Goal: Task Accomplishment & Management: Manage account settings

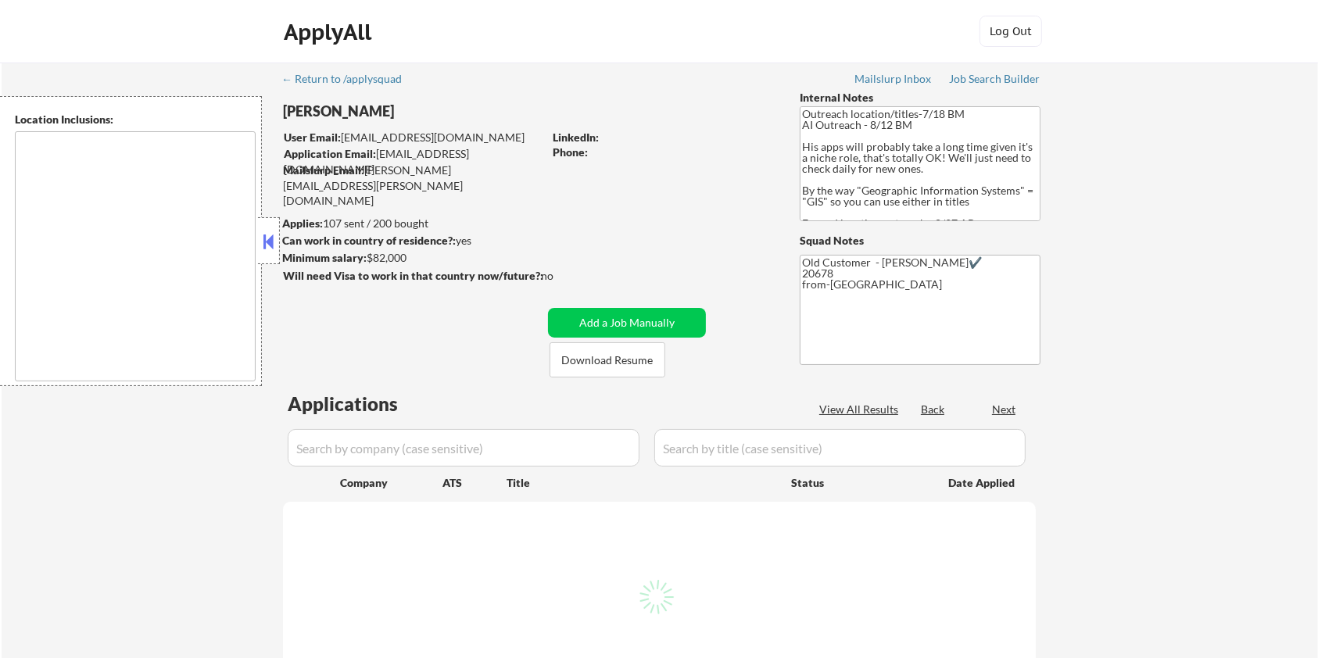
type textarea "Remote [GEOGRAPHIC_DATA] [US_STATE] [GEOGRAPHIC_DATA] [GEOGRAPHIC_DATA] [GEOGRA…"
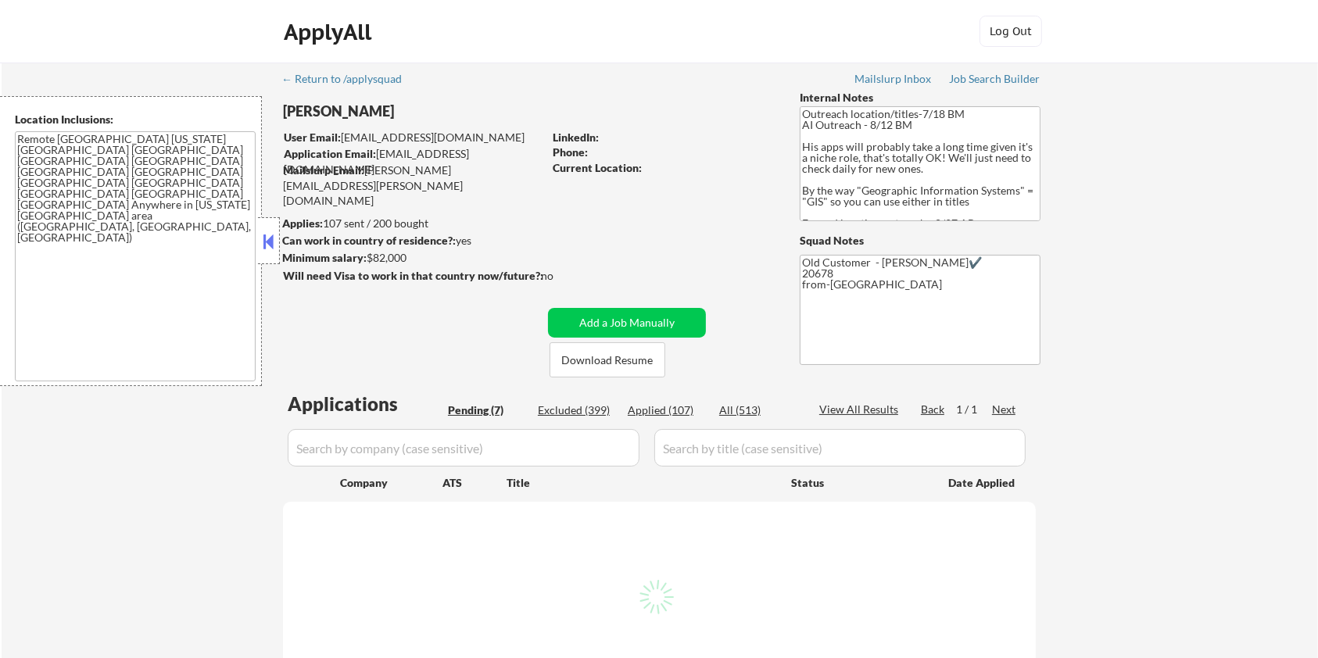
select select ""pending""
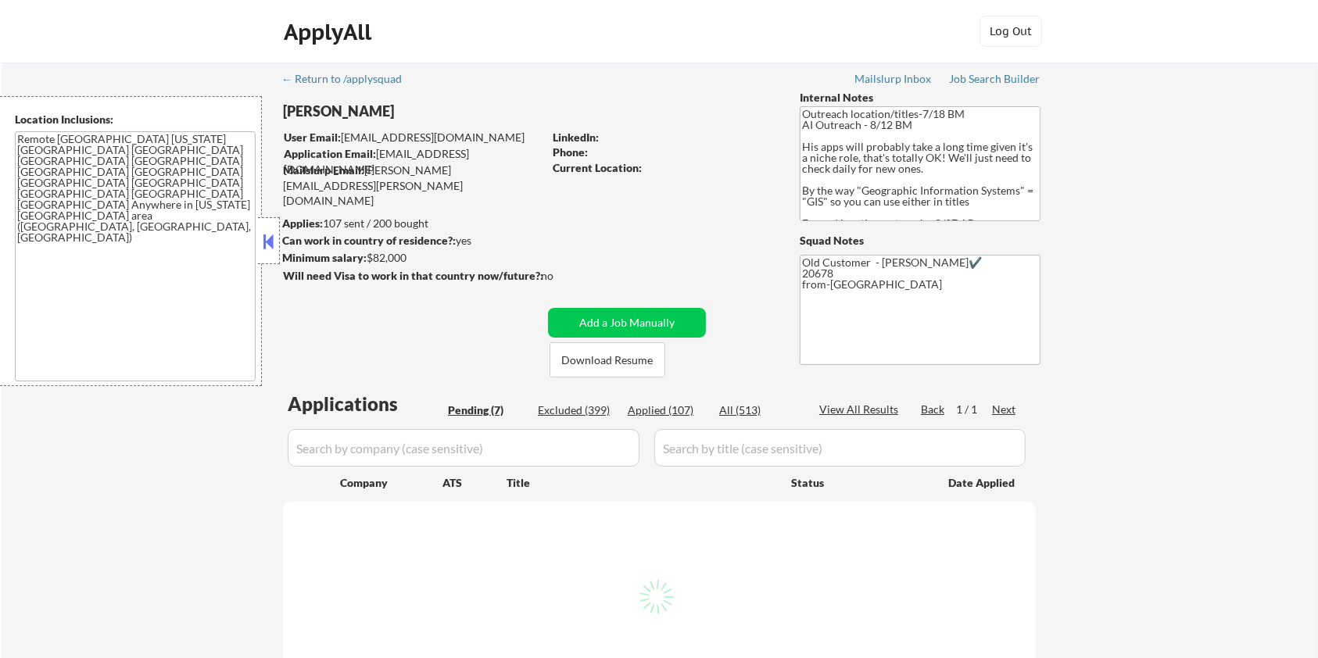
select select ""pending""
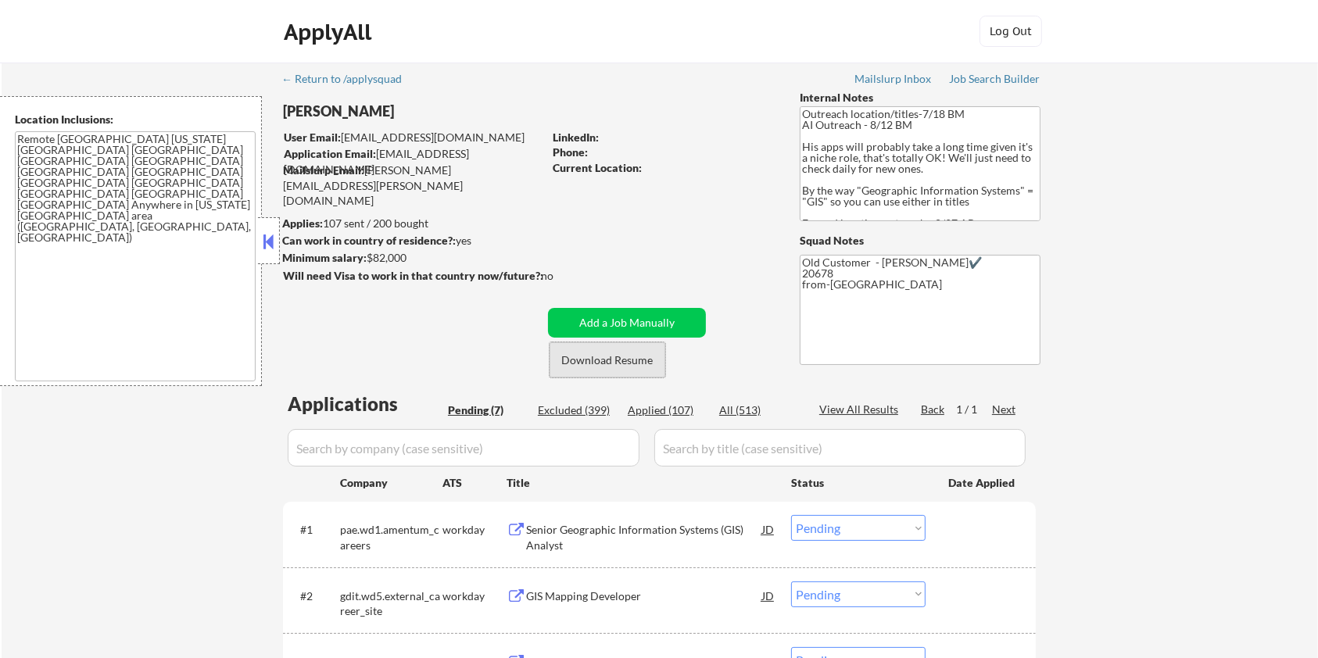
click at [589, 360] on button "Download Resume" at bounding box center [608, 359] width 116 height 35
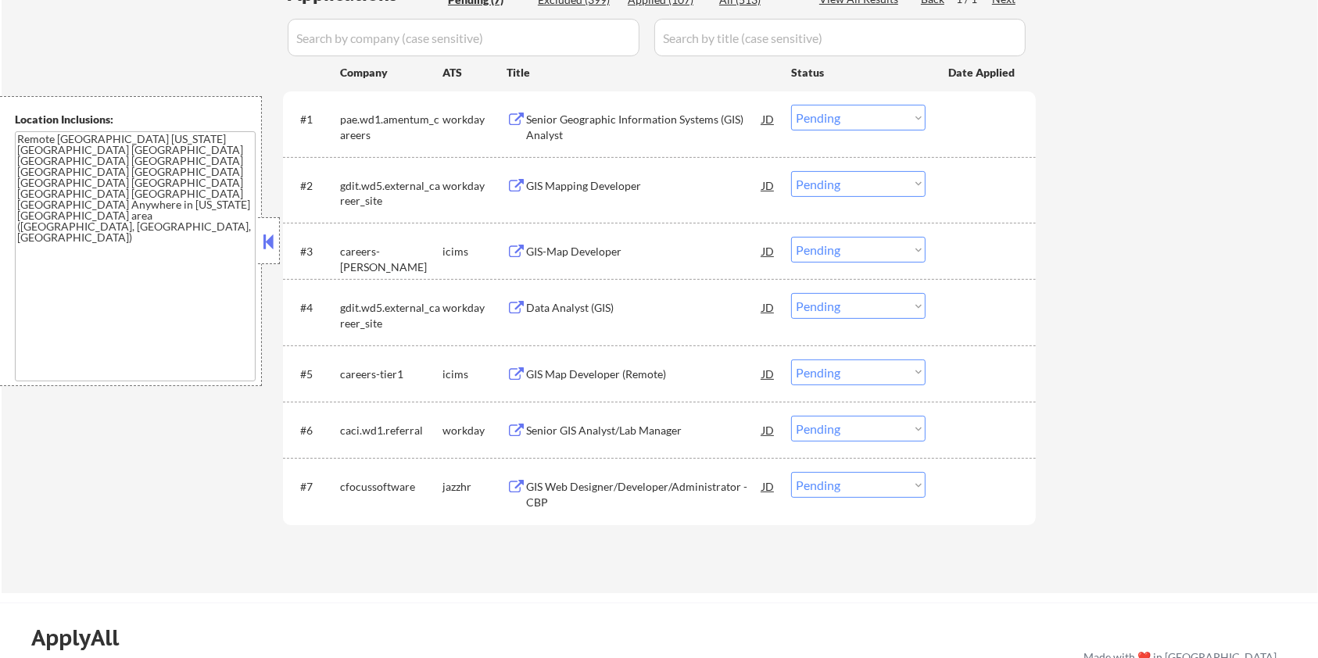
scroll to position [521, 0]
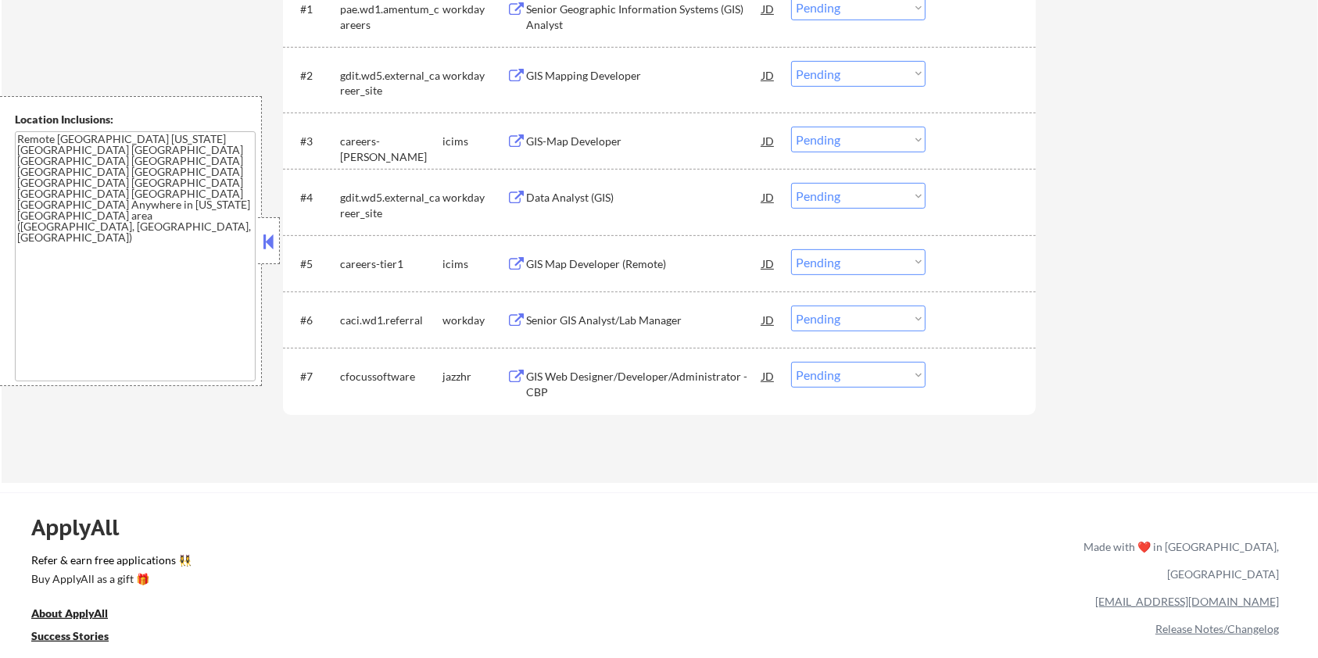
click at [672, 376] on div "GIS Web Designer/Developer/Administrator - CBP" at bounding box center [644, 384] width 236 height 30
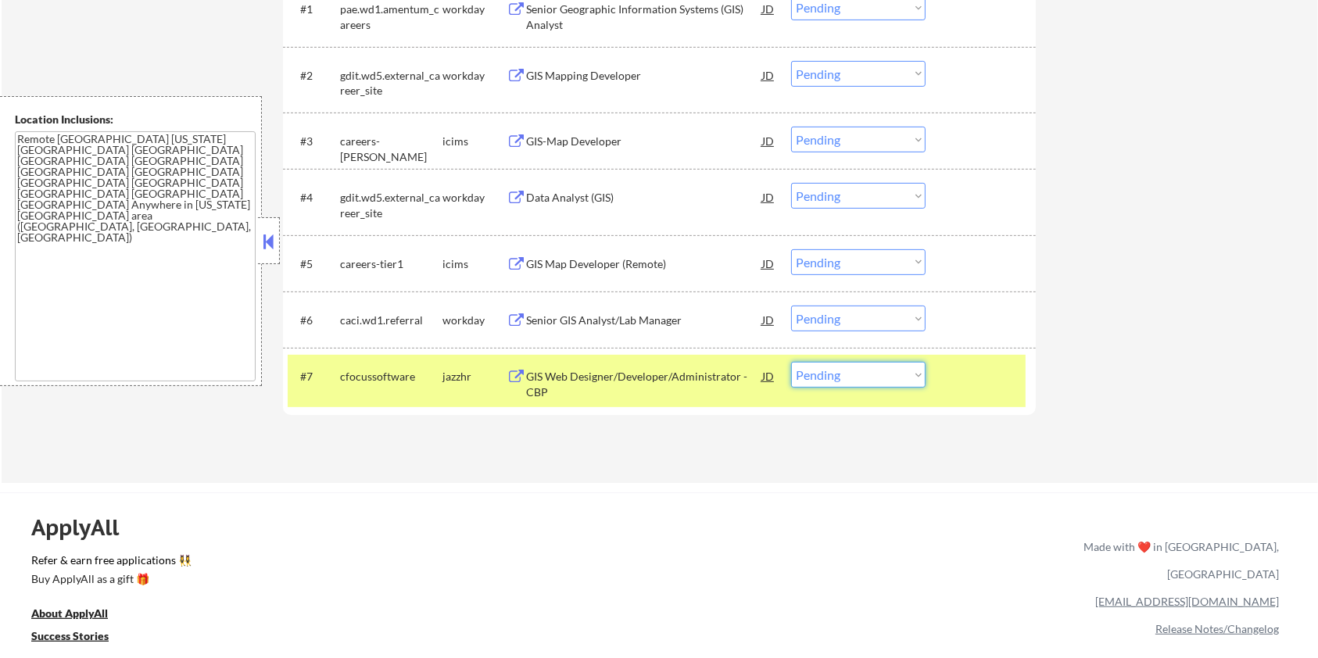
click at [892, 376] on select "Choose an option... Pending Applied Excluded (Questions) Excluded (Expired) Exc…" at bounding box center [858, 375] width 134 height 26
select select ""excluded__other_""
click at [791, 362] on select "Choose an option... Pending Applied Excluded (Questions) Excluded (Expired) Exc…" at bounding box center [858, 375] width 134 height 26
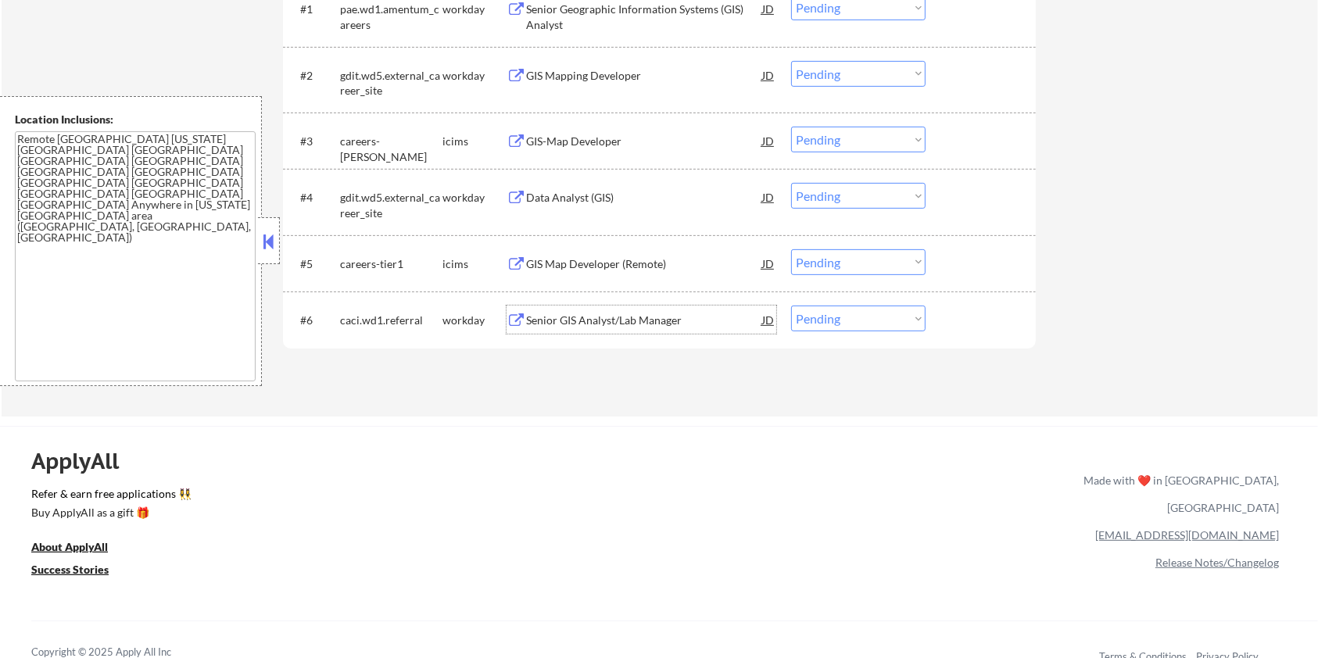
click at [615, 325] on div "Senior GIS Analyst/Lab Manager" at bounding box center [644, 321] width 236 height 16
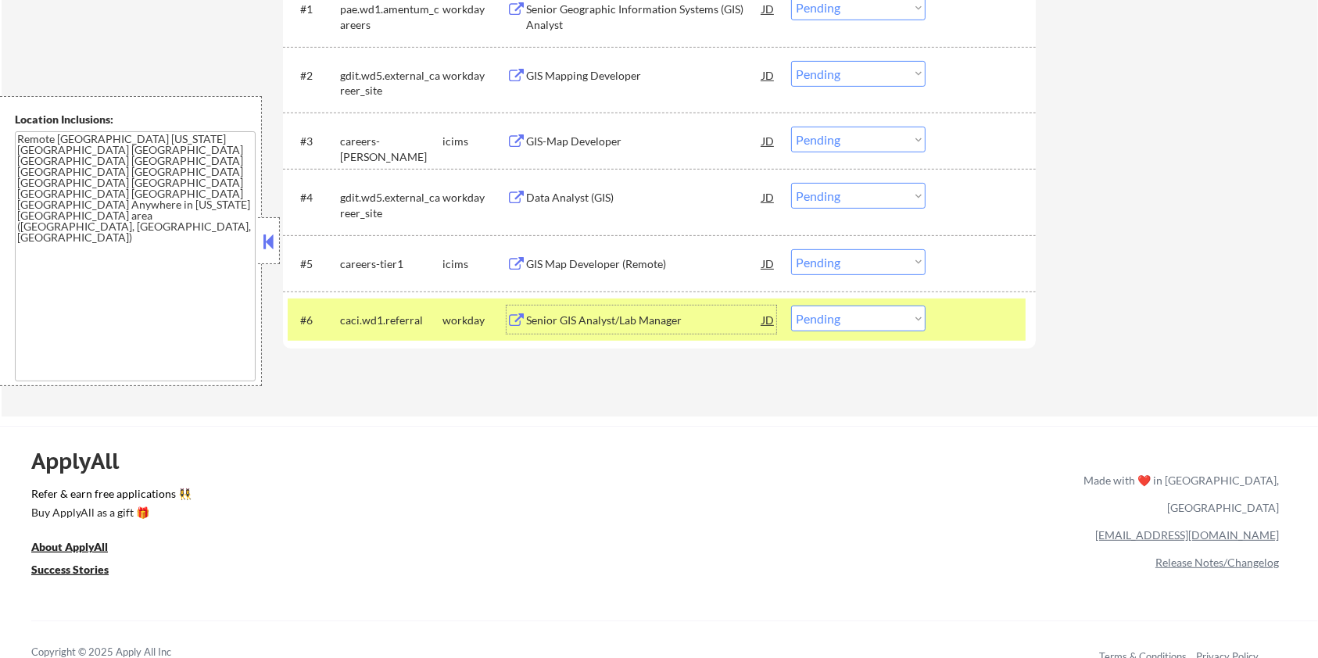
click at [570, 188] on div "Data Analyst (GIS)" at bounding box center [644, 197] width 236 height 28
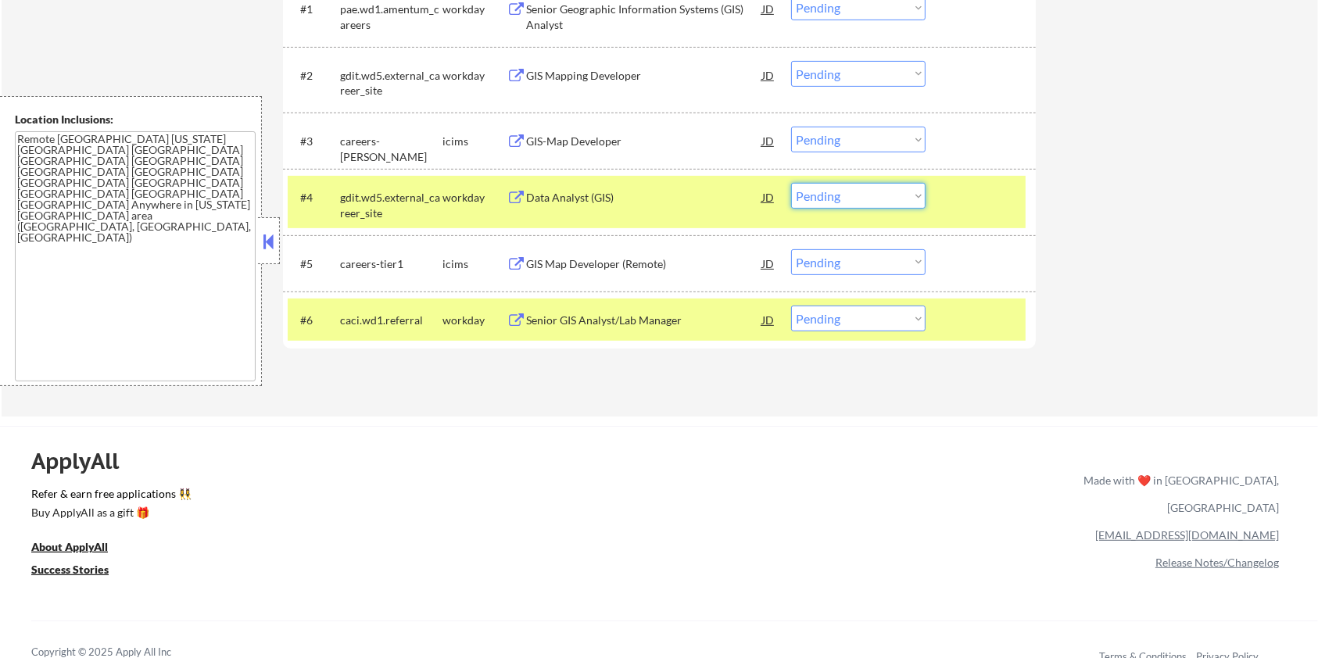
click at [899, 198] on select "Choose an option... Pending Applied Excluded (Questions) Excluded (Expired) Exc…" at bounding box center [858, 196] width 134 height 26
click at [791, 183] on select "Choose an option... Pending Applied Excluded (Questions) Excluded (Expired) Exc…" at bounding box center [858, 196] width 134 height 26
select select ""pending""
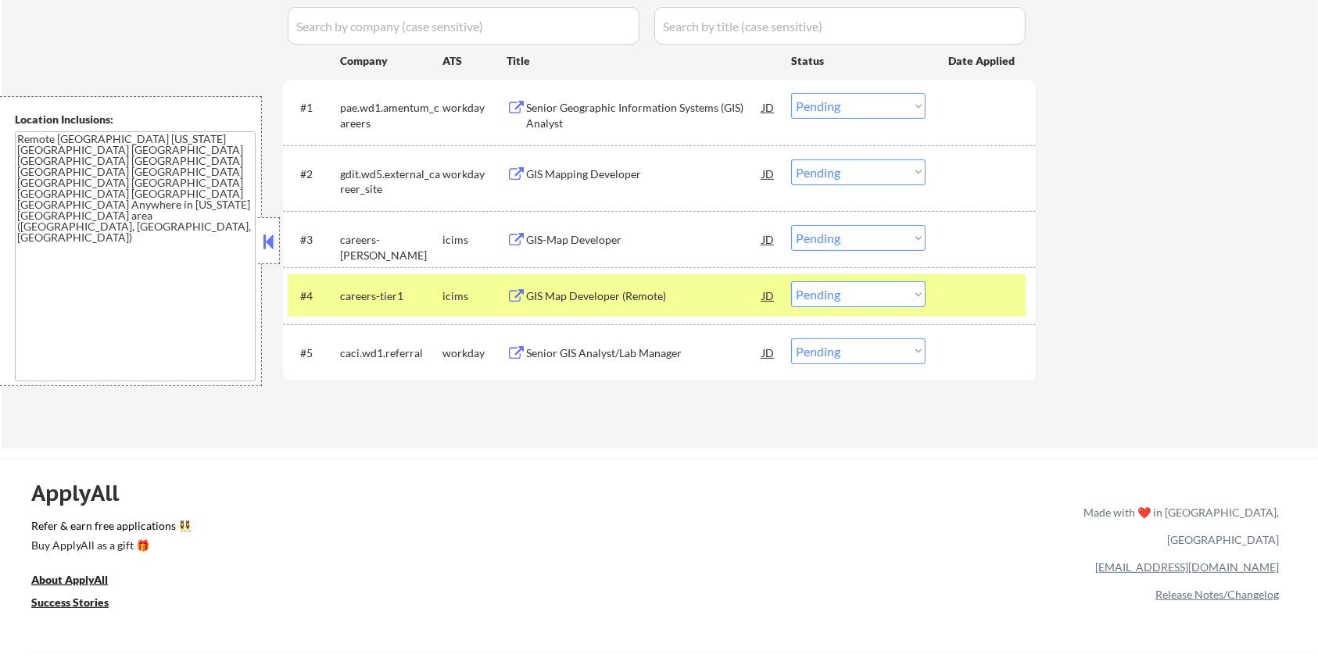
scroll to position [417, 0]
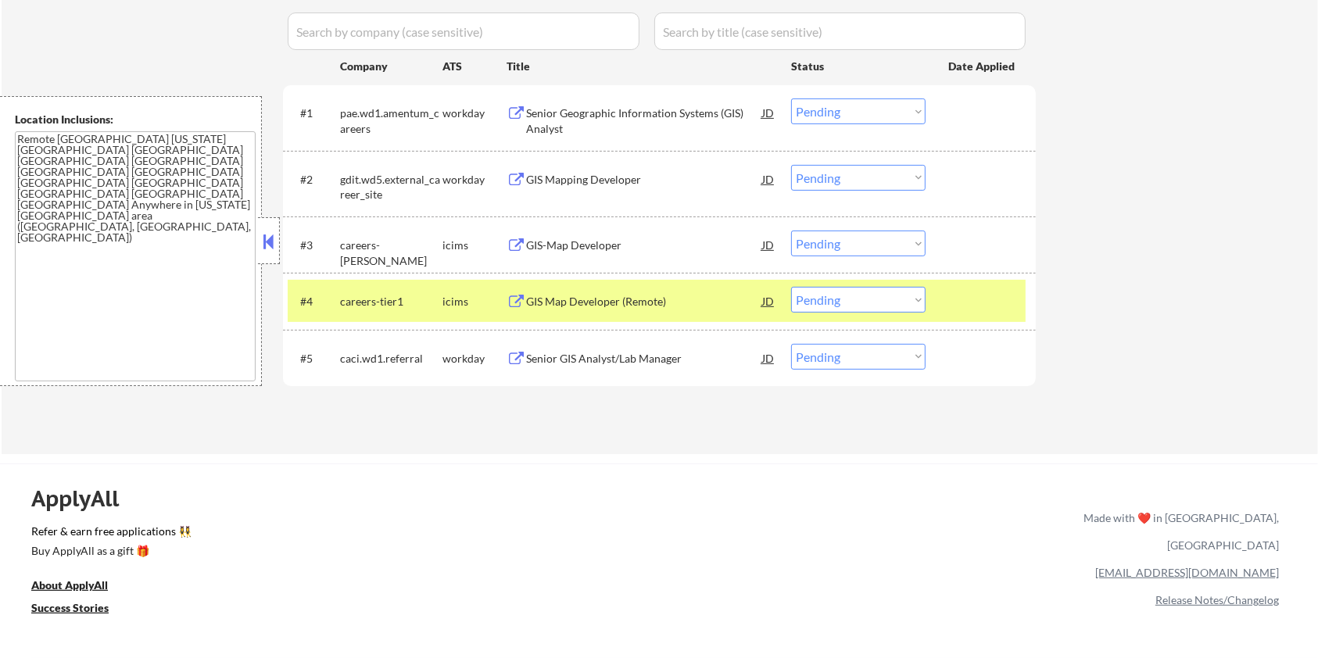
click at [563, 181] on div "GIS Mapping Developer" at bounding box center [644, 180] width 236 height 16
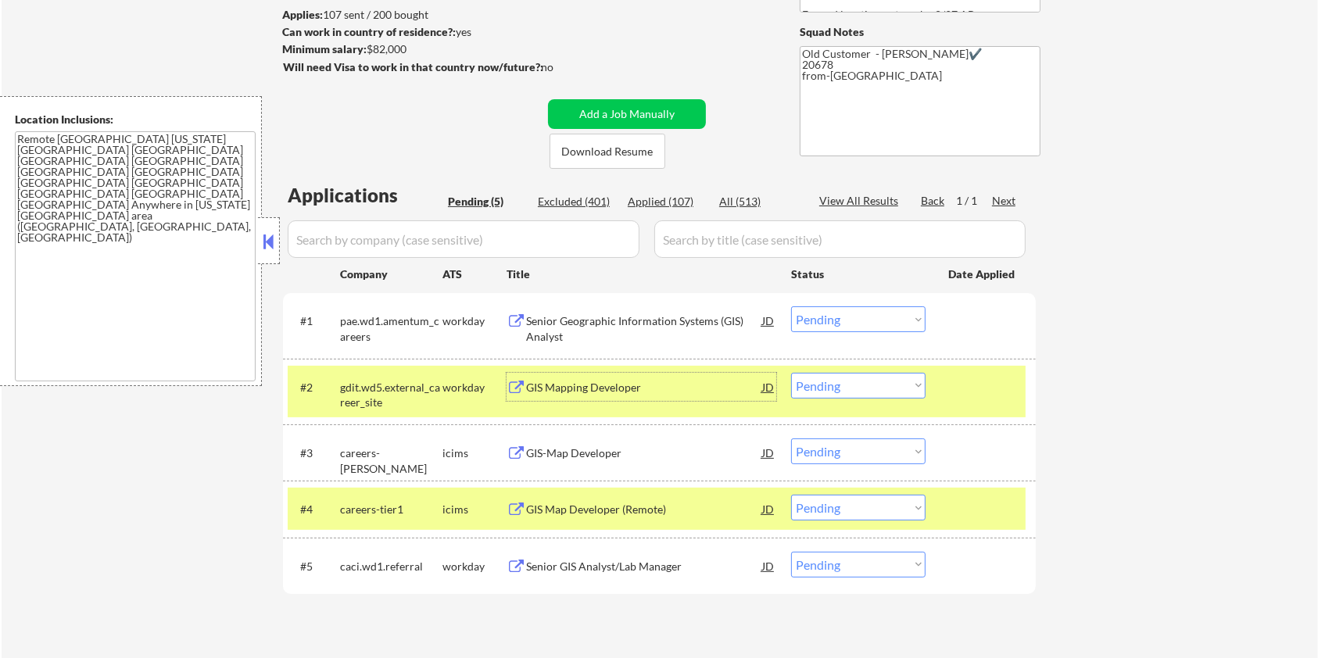
scroll to position [208, 0]
click at [525, 388] on button at bounding box center [517, 389] width 20 height 15
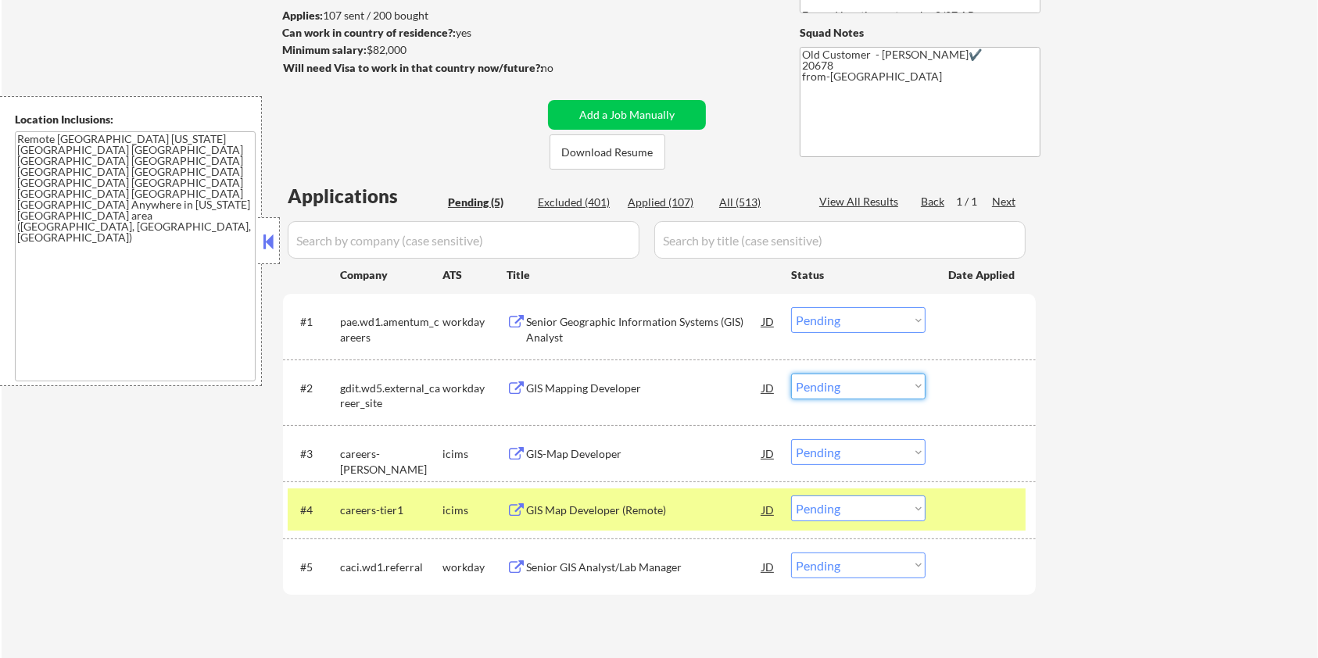
click at [900, 379] on select "Choose an option... Pending Applied Excluded (Questions) Excluded (Expired) Exc…" at bounding box center [858, 387] width 134 height 26
click at [791, 374] on select "Choose an option... Pending Applied Excluded (Questions) Excluded (Expired) Exc…" at bounding box center [858, 387] width 134 height 26
select select ""pending""
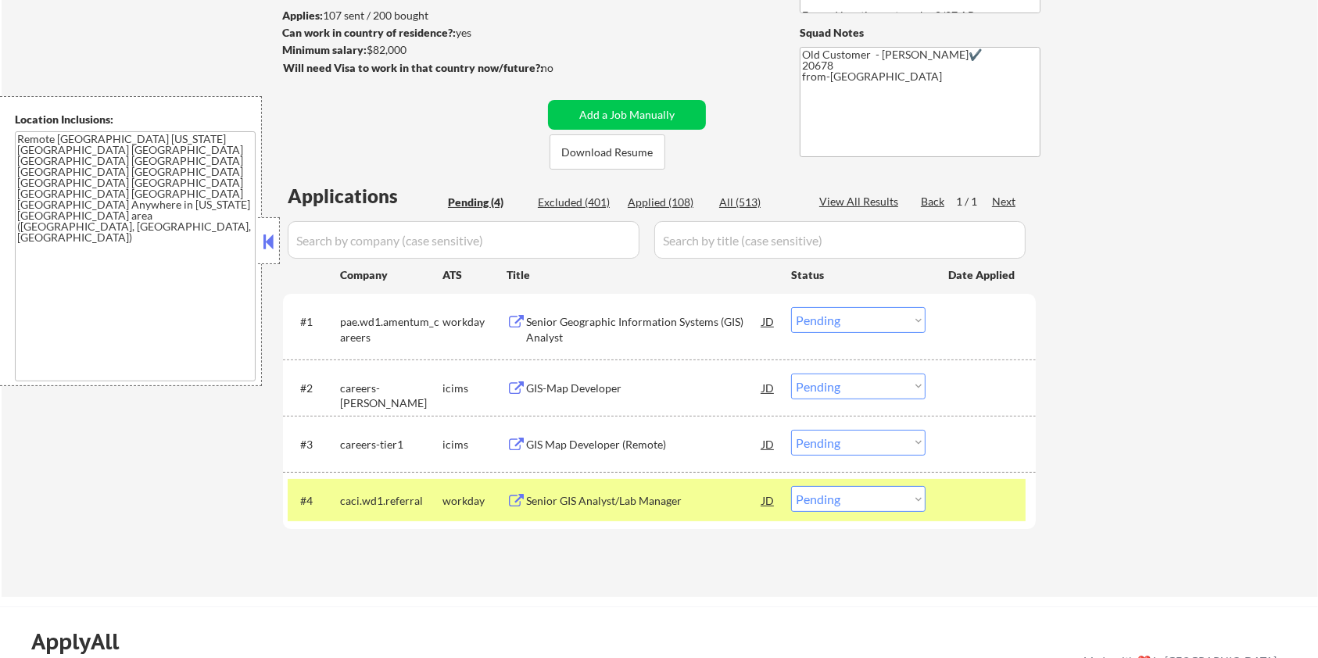
click at [633, 310] on div "Senior Geographic Information Systems (GIS) Analyst" at bounding box center [644, 326] width 236 height 38
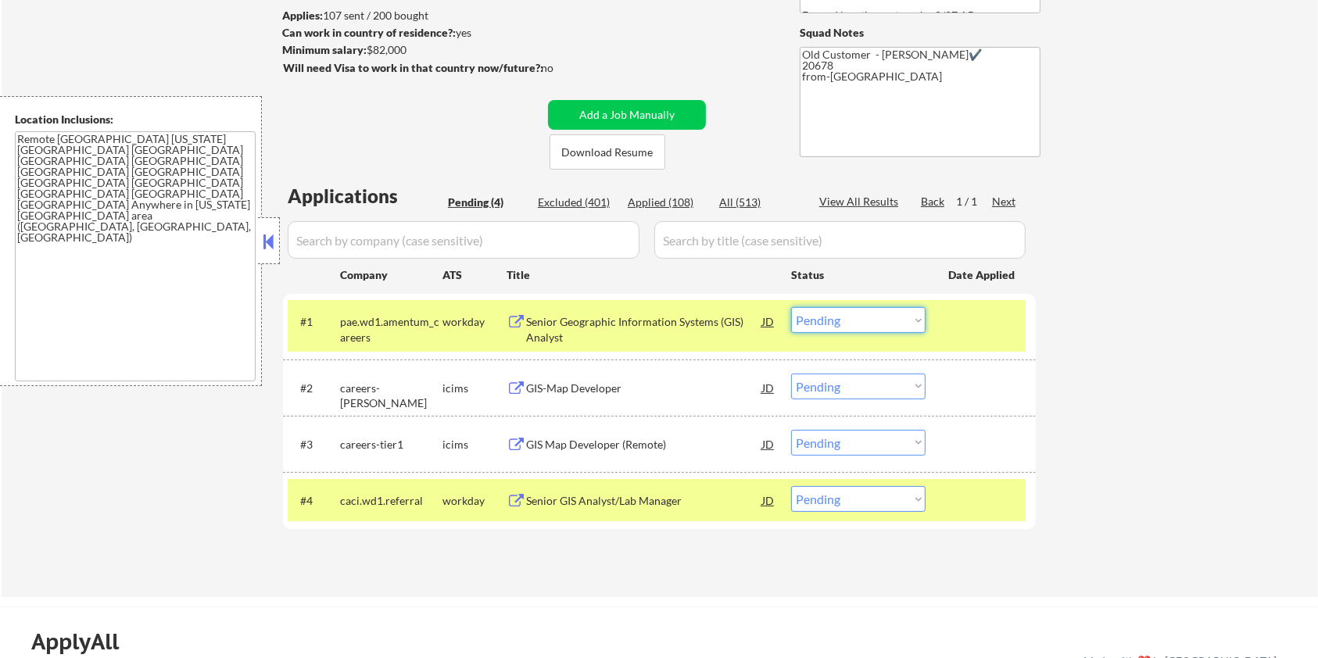
click at [878, 321] on select "Choose an option... Pending Applied Excluded (Questions) Excluded (Expired) Exc…" at bounding box center [858, 320] width 134 height 26
click at [791, 307] on select "Choose an option... Pending Applied Excluded (Questions) Excluded (Expired) Exc…" at bounding box center [858, 320] width 134 height 26
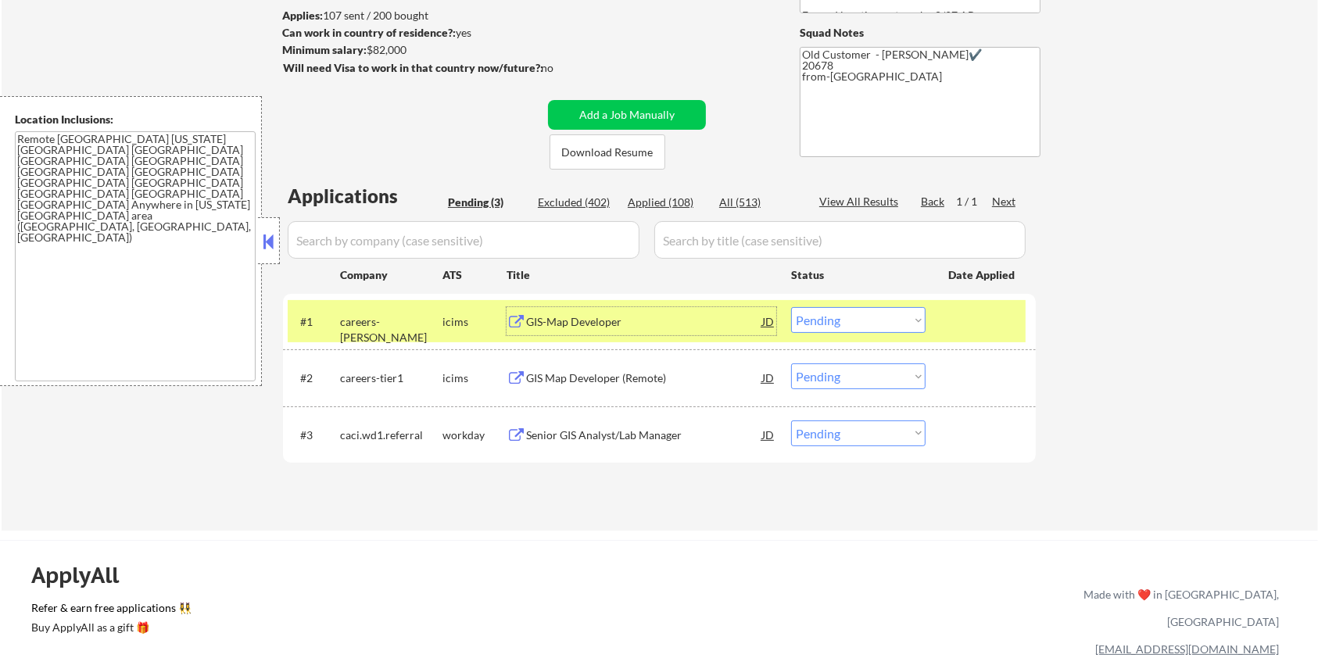
click at [597, 320] on div "GIS-Map Developer" at bounding box center [644, 322] width 236 height 16
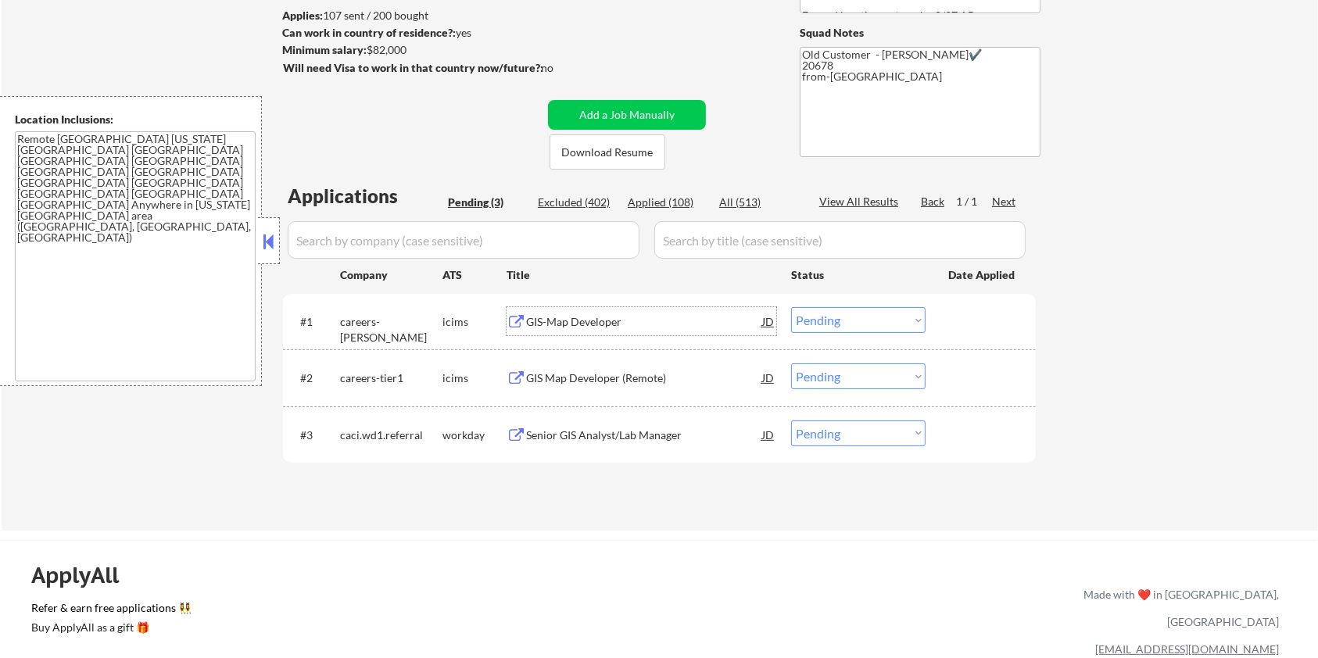
click at [877, 321] on select "Choose an option... Pending Applied Excluded (Questions) Excluded (Expired) Exc…" at bounding box center [858, 320] width 134 height 26
click at [791, 307] on select "Choose an option... Pending Applied Excluded (Questions) Excluded (Expired) Exc…" at bounding box center [858, 320] width 134 height 26
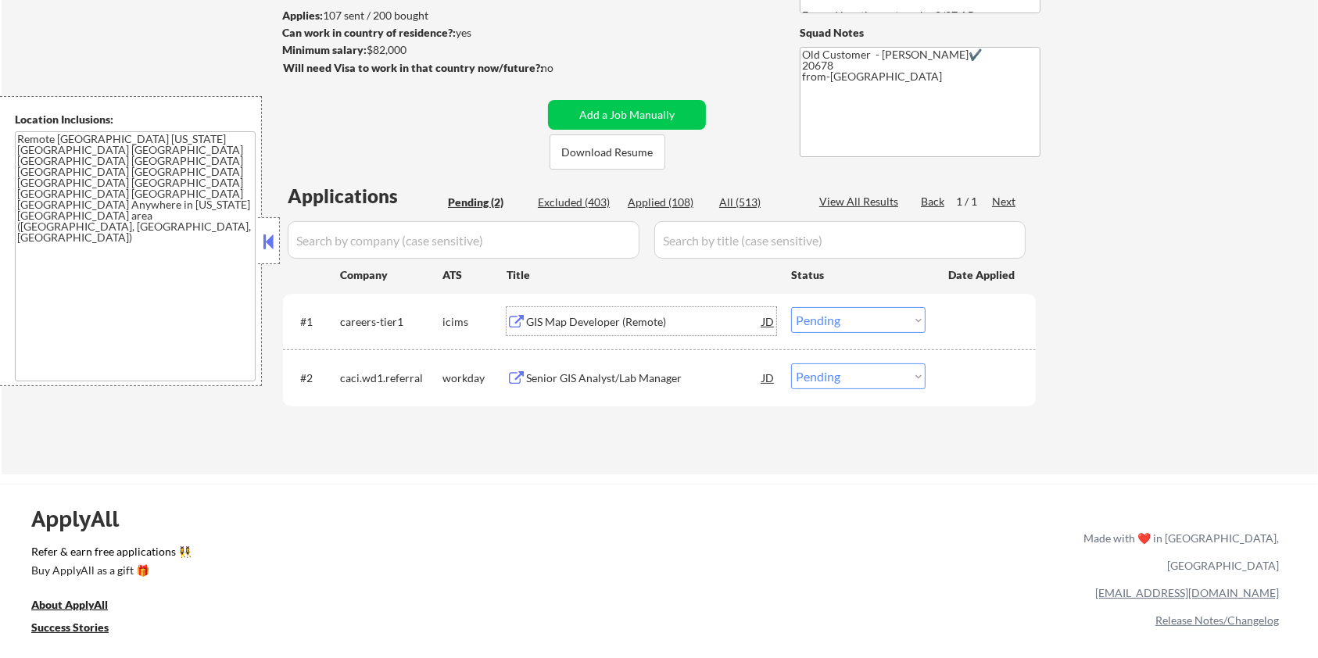
click at [616, 324] on div "GIS Map Developer (Remote)" at bounding box center [644, 322] width 236 height 16
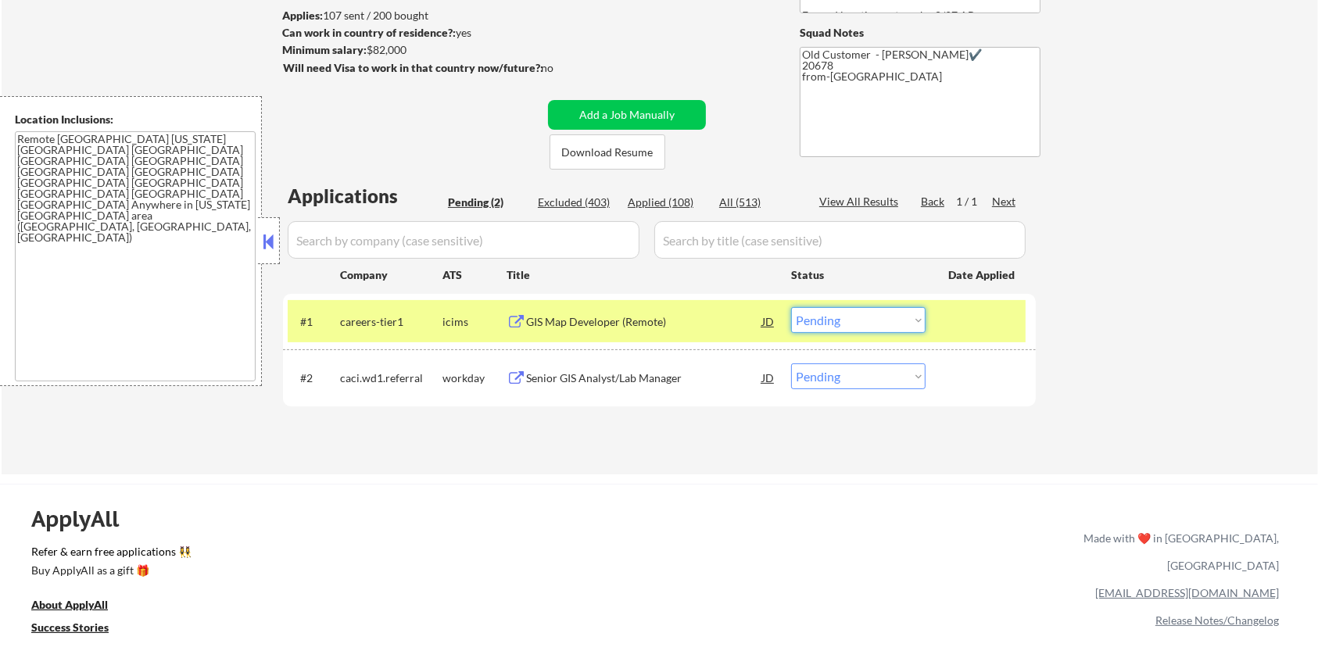
click at [850, 316] on select "Choose an option... Pending Applied Excluded (Questions) Excluded (Expired) Exc…" at bounding box center [858, 320] width 134 height 26
click at [791, 307] on select "Choose an option... Pending Applied Excluded (Questions) Excluded (Expired) Exc…" at bounding box center [858, 320] width 134 height 26
select select ""pending""
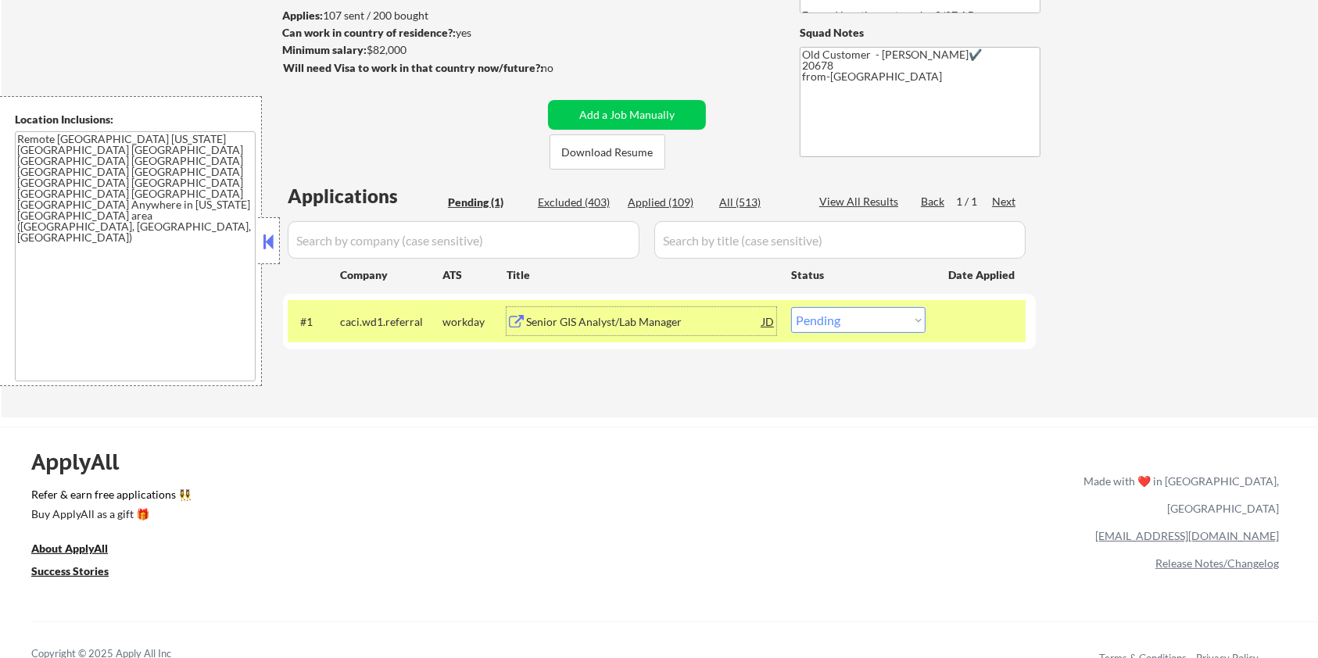
click at [625, 312] on div "Senior GIS Analyst/Lab Manager" at bounding box center [644, 321] width 236 height 28
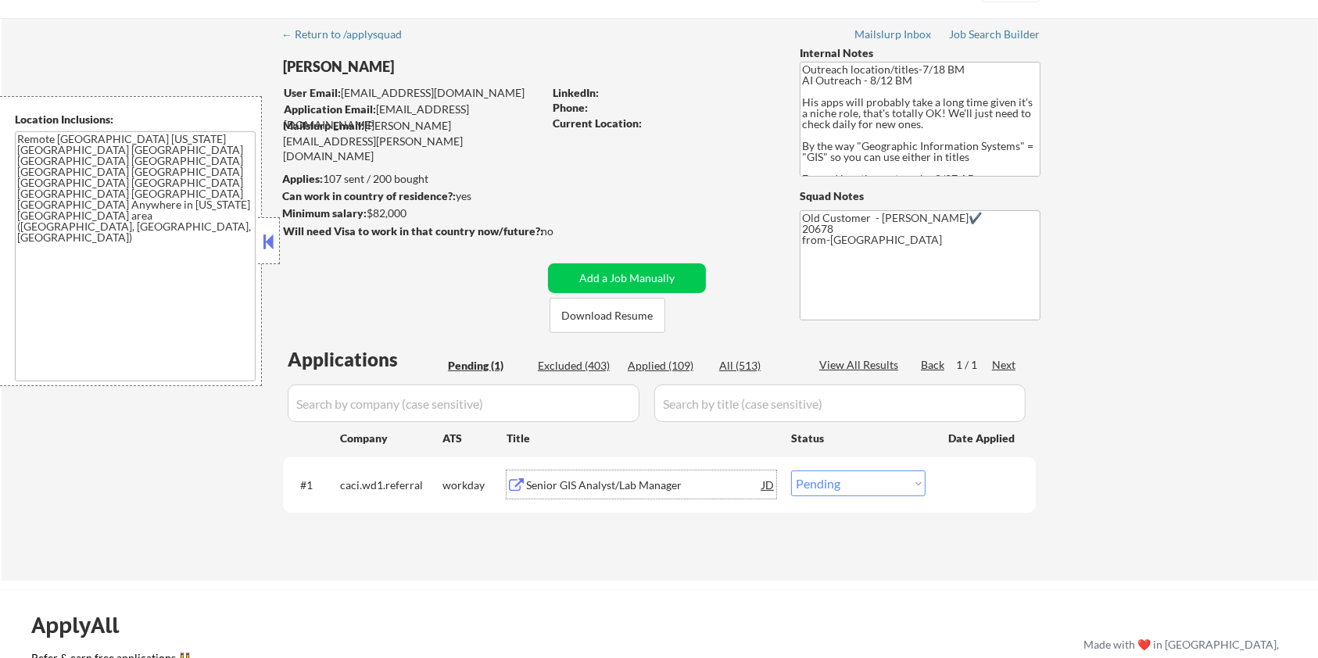
scroll to position [0, 0]
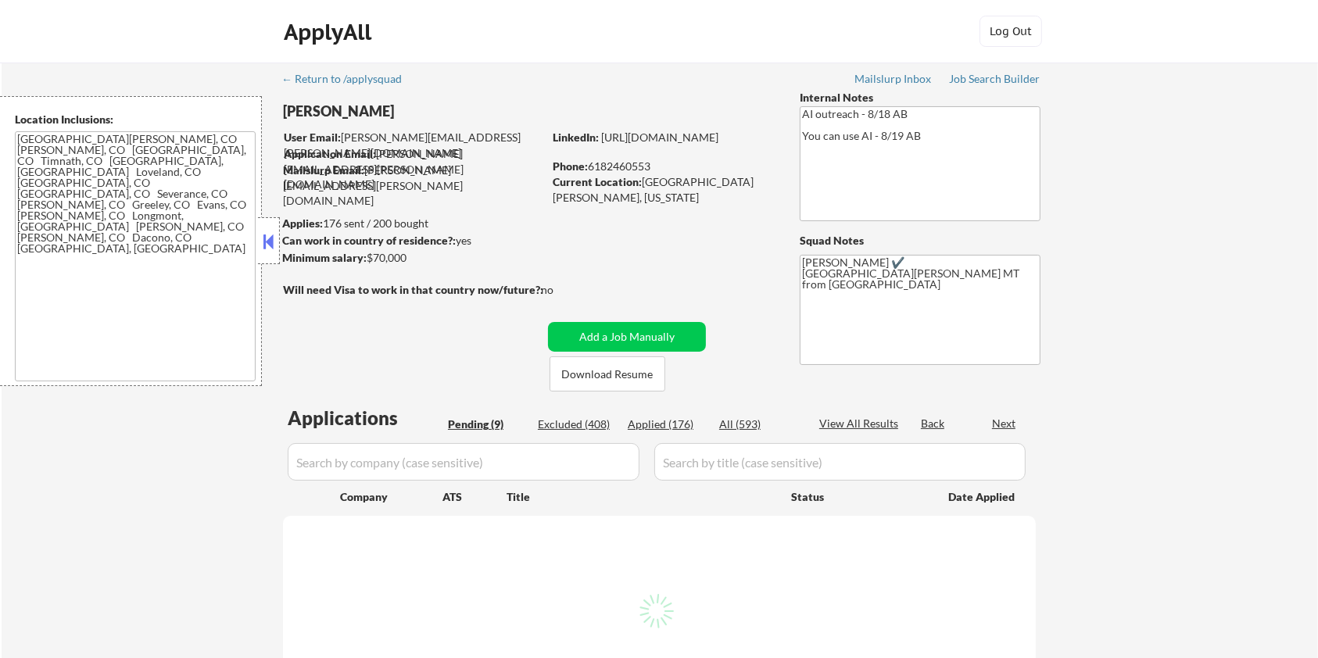
select select ""pending""
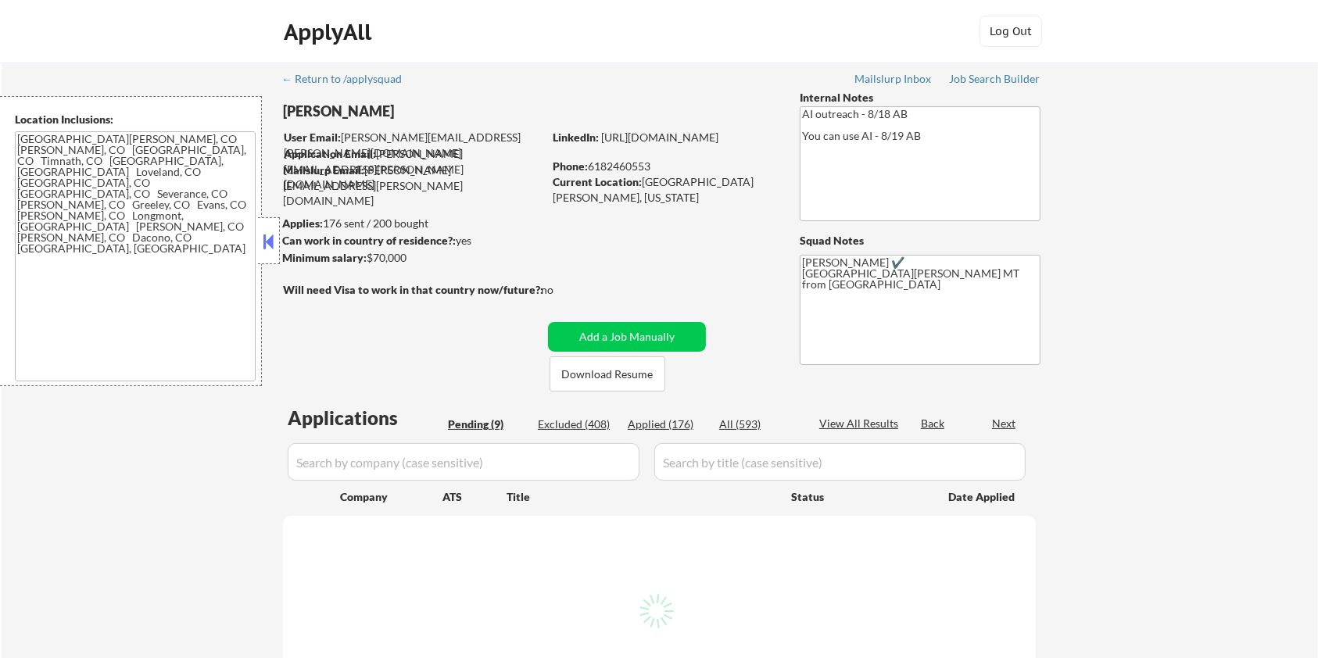
select select ""pending""
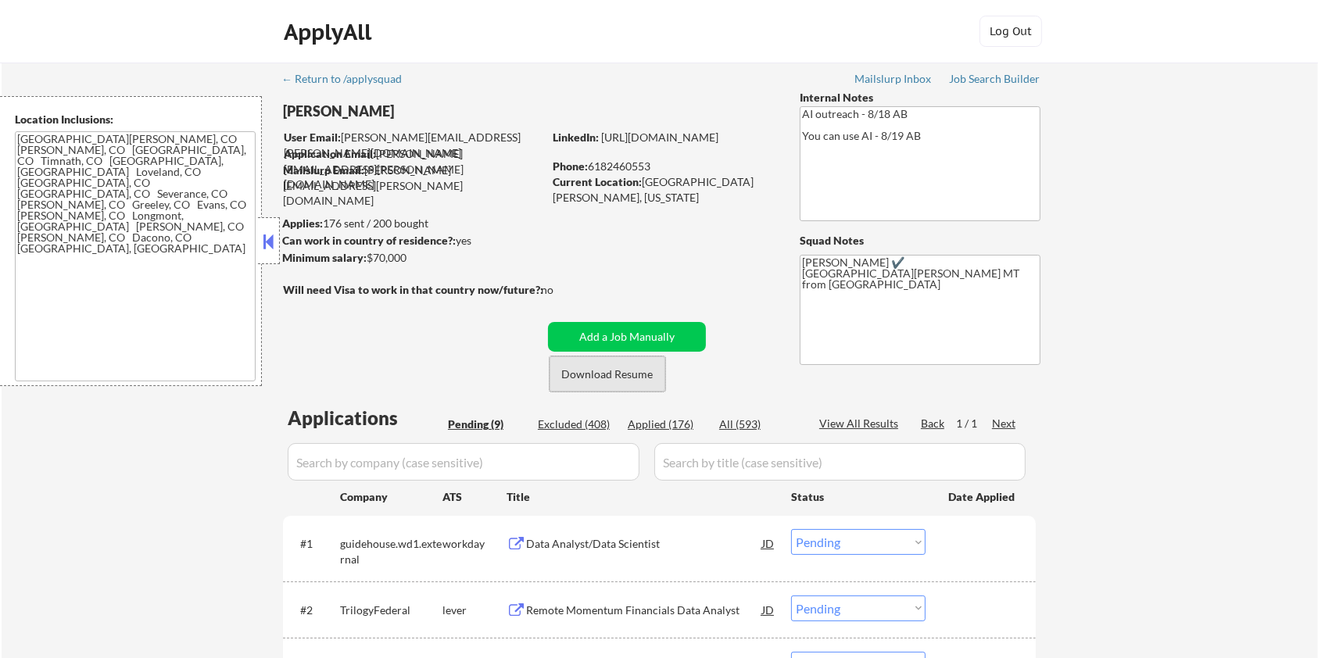
click at [586, 375] on button "Download Resume" at bounding box center [608, 374] width 116 height 35
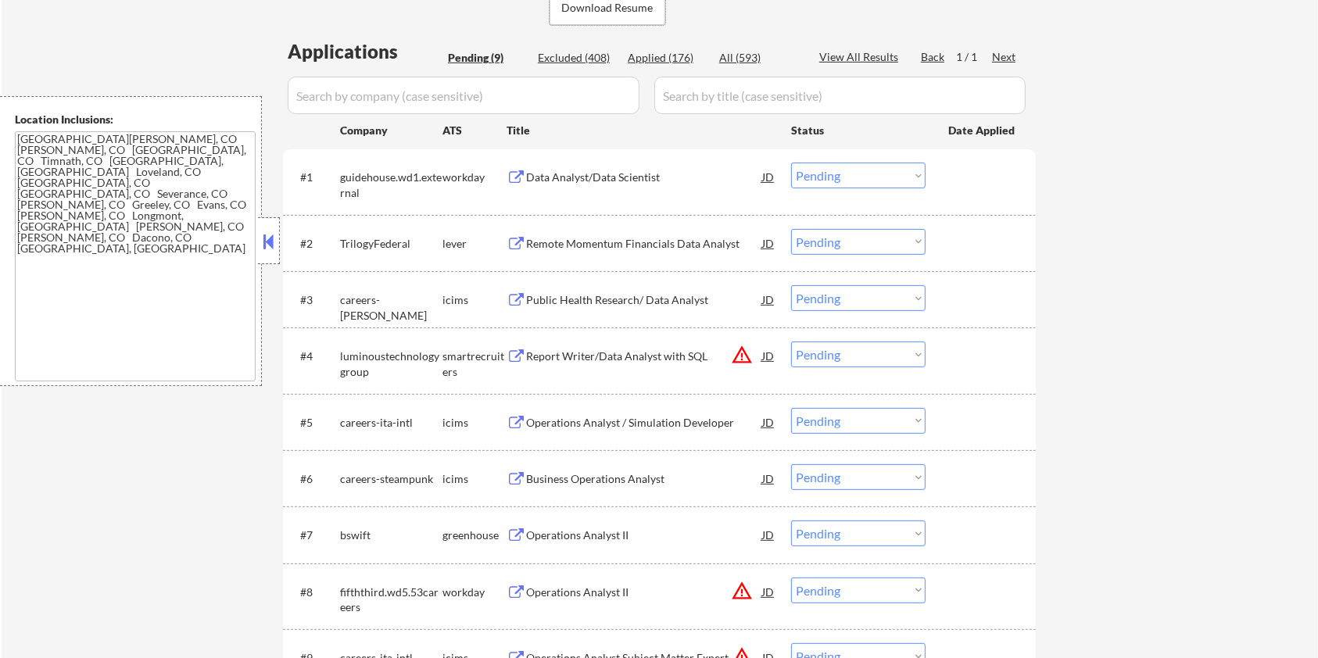
scroll to position [417, 0]
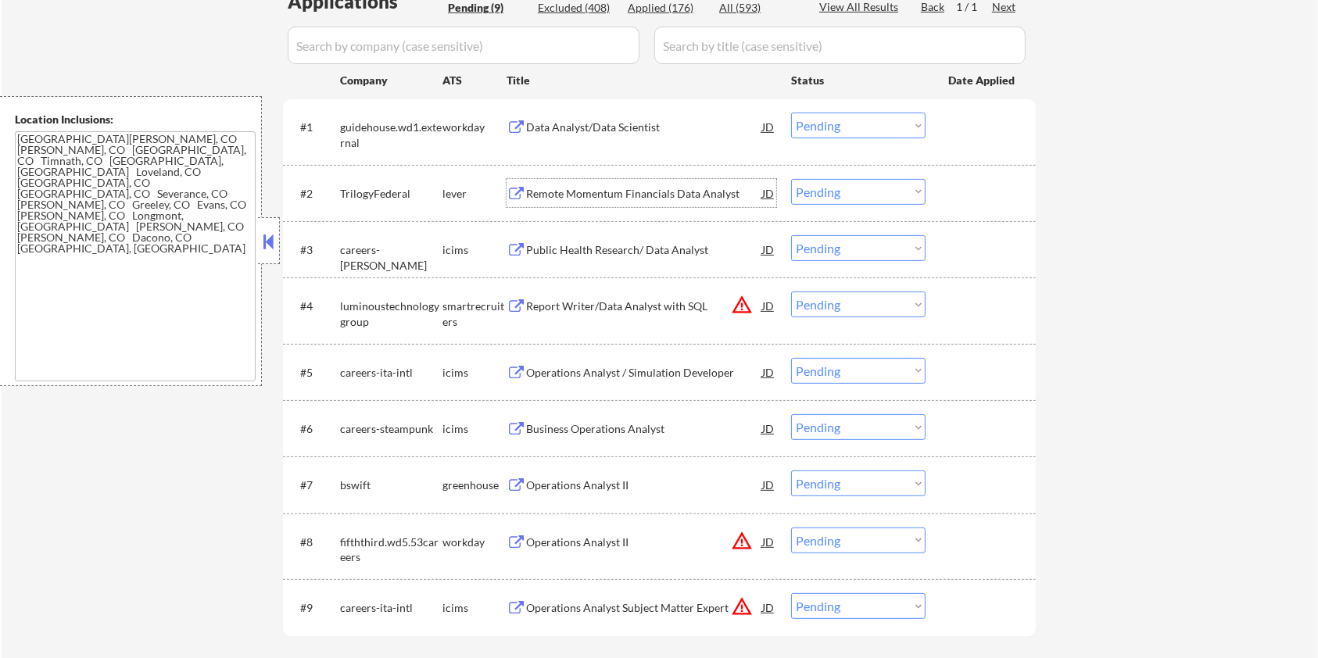
click at [576, 195] on div "Remote Momentum Financials Data Analyst" at bounding box center [644, 194] width 236 height 16
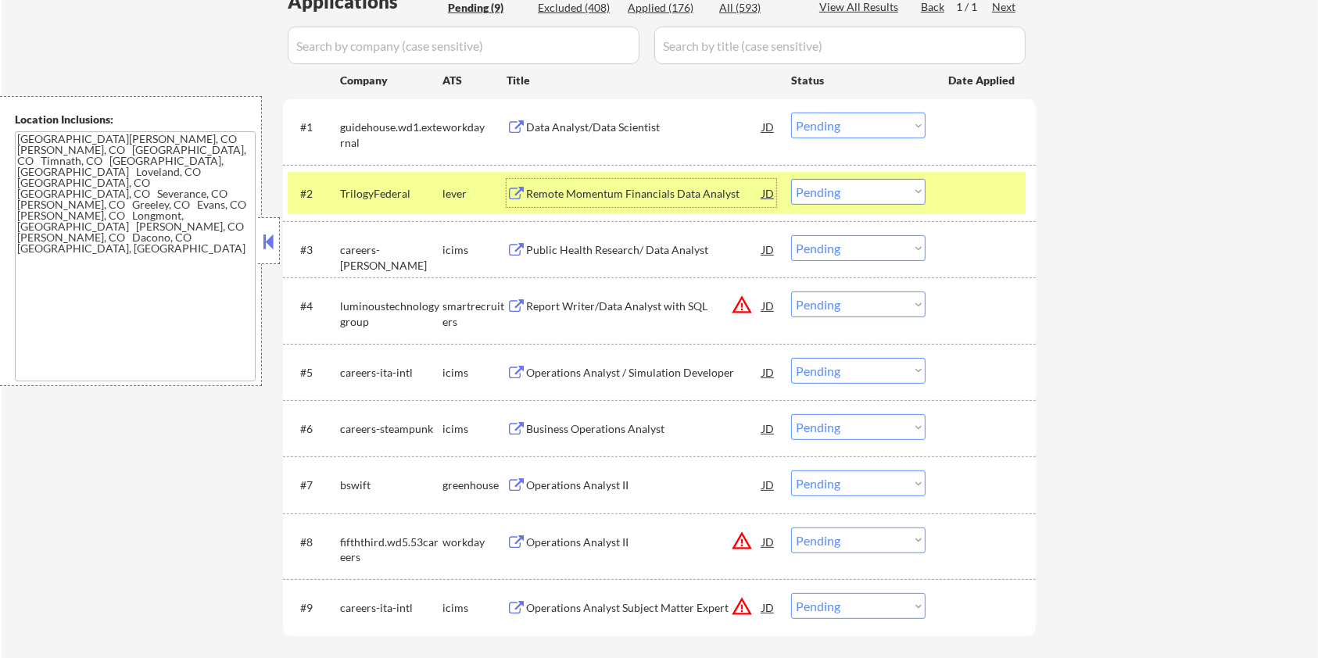
click at [842, 190] on select "Choose an option... Pending Applied Excluded (Questions) Excluded (Expired) Exc…" at bounding box center [858, 192] width 134 height 26
click at [791, 179] on select "Choose an option... Pending Applied Excluded (Questions) Excluded (Expired) Exc…" at bounding box center [858, 192] width 134 height 26
select select ""pending""
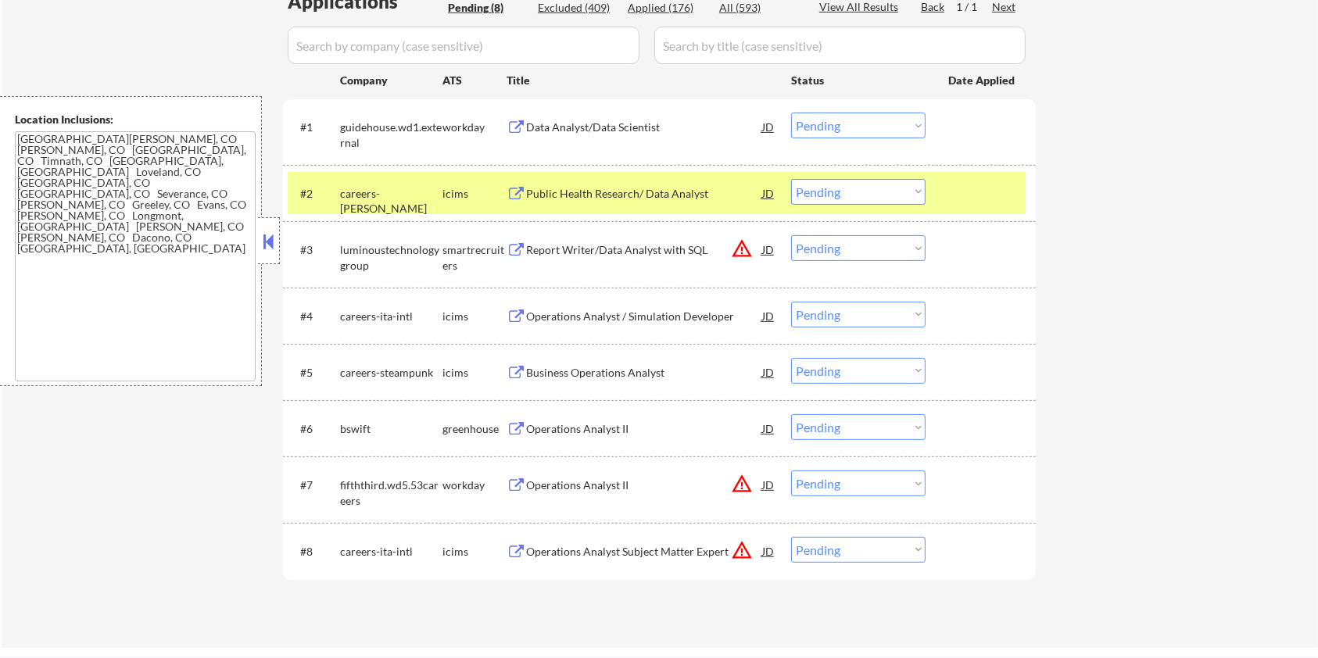
click at [586, 429] on div "Operations Analyst II" at bounding box center [644, 429] width 236 height 16
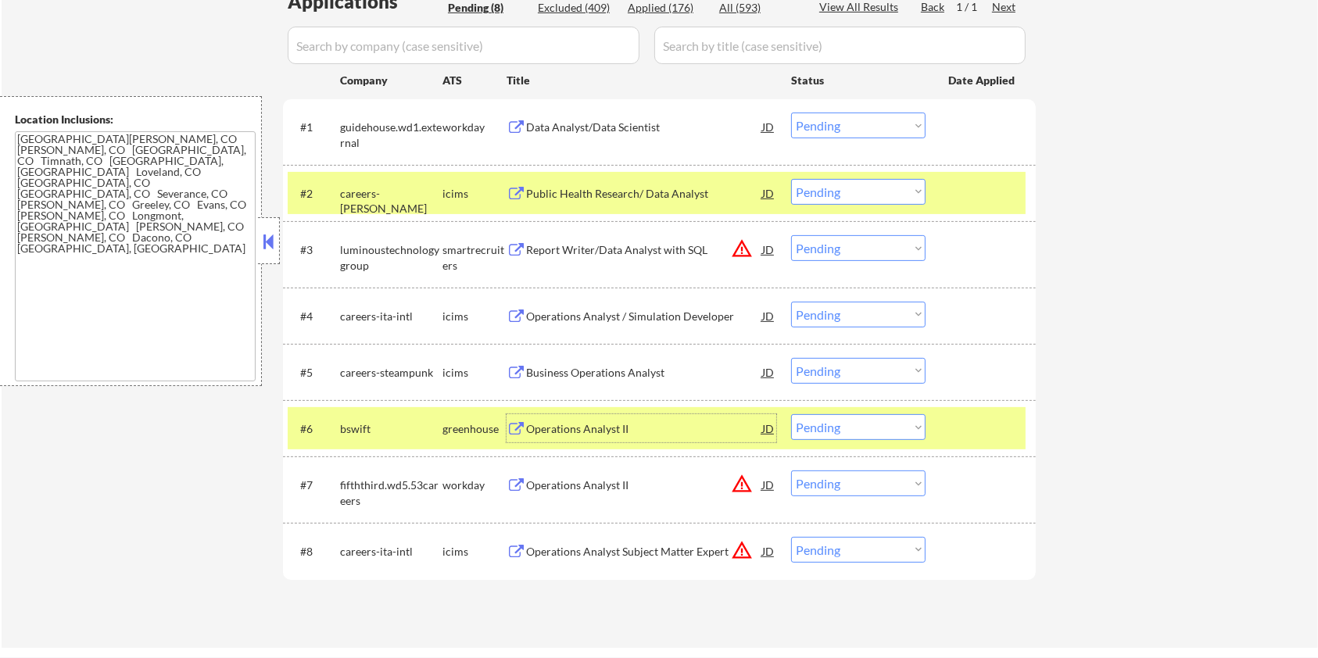
click at [863, 429] on select "Choose an option... Pending Applied Excluded (Questions) Excluded (Expired) Exc…" at bounding box center [858, 427] width 134 height 26
click at [791, 414] on select "Choose an option... Pending Applied Excluded (Questions) Excluded (Expired) Exc…" at bounding box center [858, 427] width 134 height 26
select select ""pending""
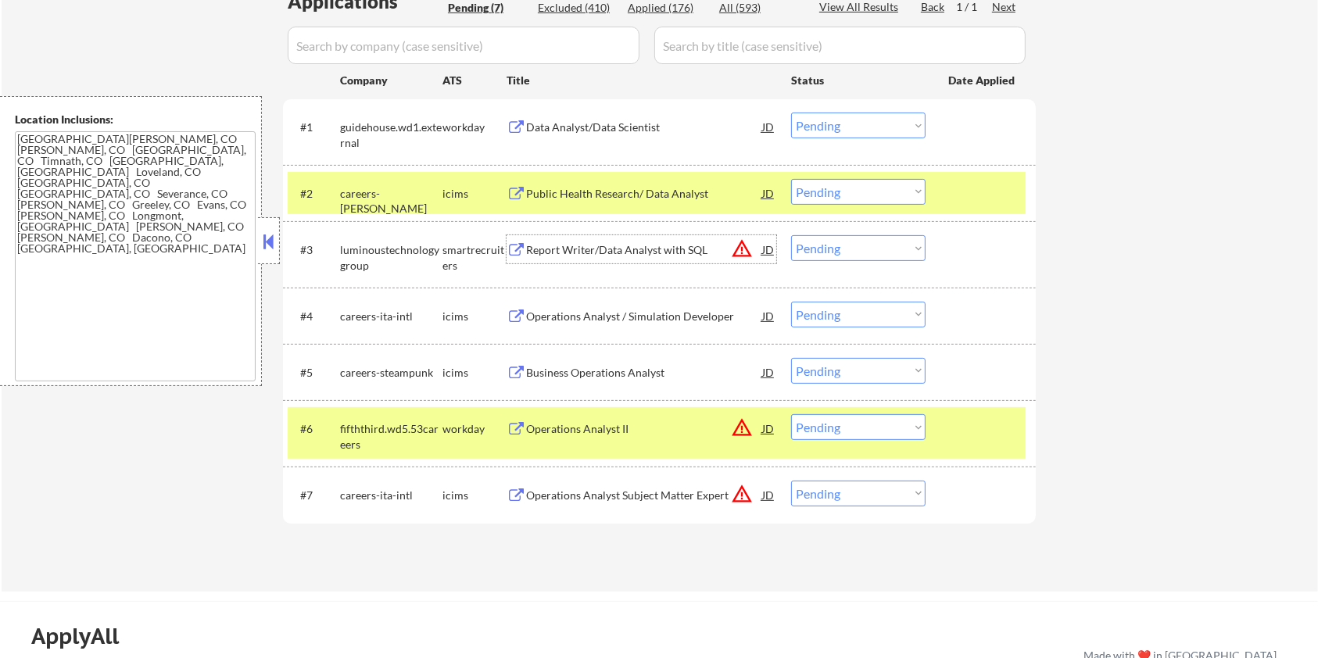
click at [592, 247] on div "Report Writer/Data Analyst with SQL" at bounding box center [644, 250] width 236 height 16
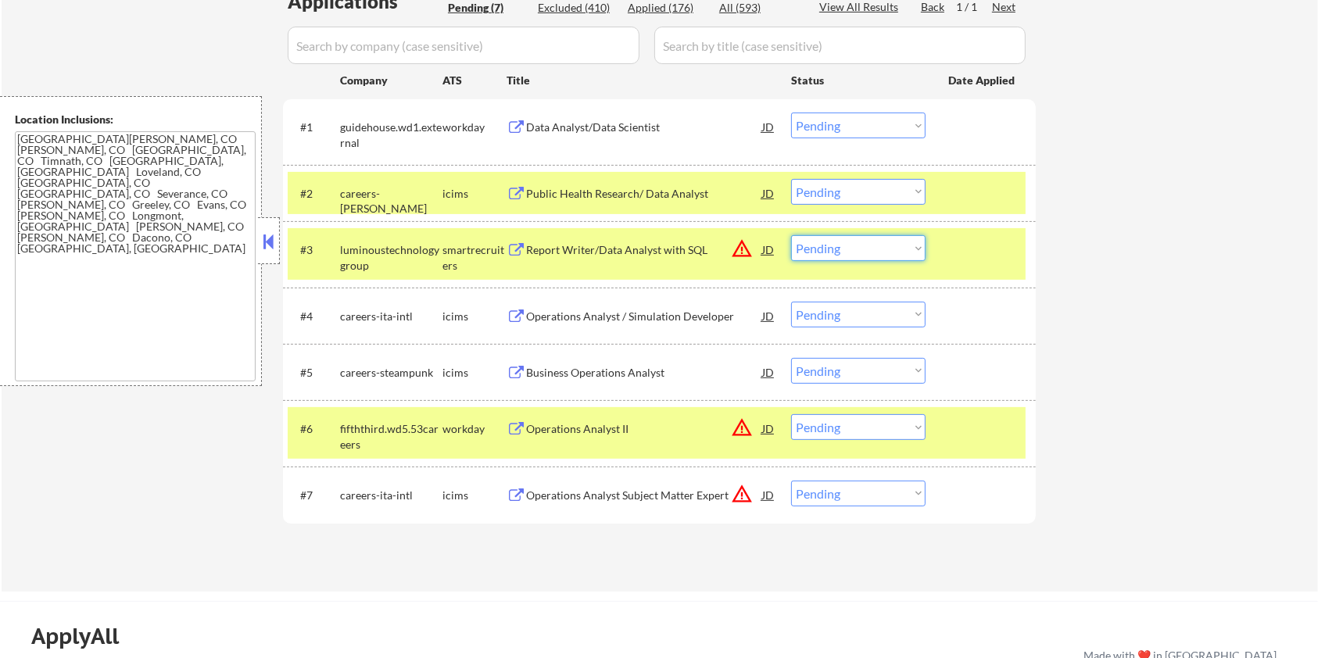
click at [897, 241] on select "Choose an option... Pending Applied Excluded (Questions) Excluded (Expired) Exc…" at bounding box center [858, 248] width 134 height 26
click at [791, 235] on select "Choose an option... Pending Applied Excluded (Questions) Excluded (Expired) Exc…" at bounding box center [858, 248] width 134 height 26
select select ""pending""
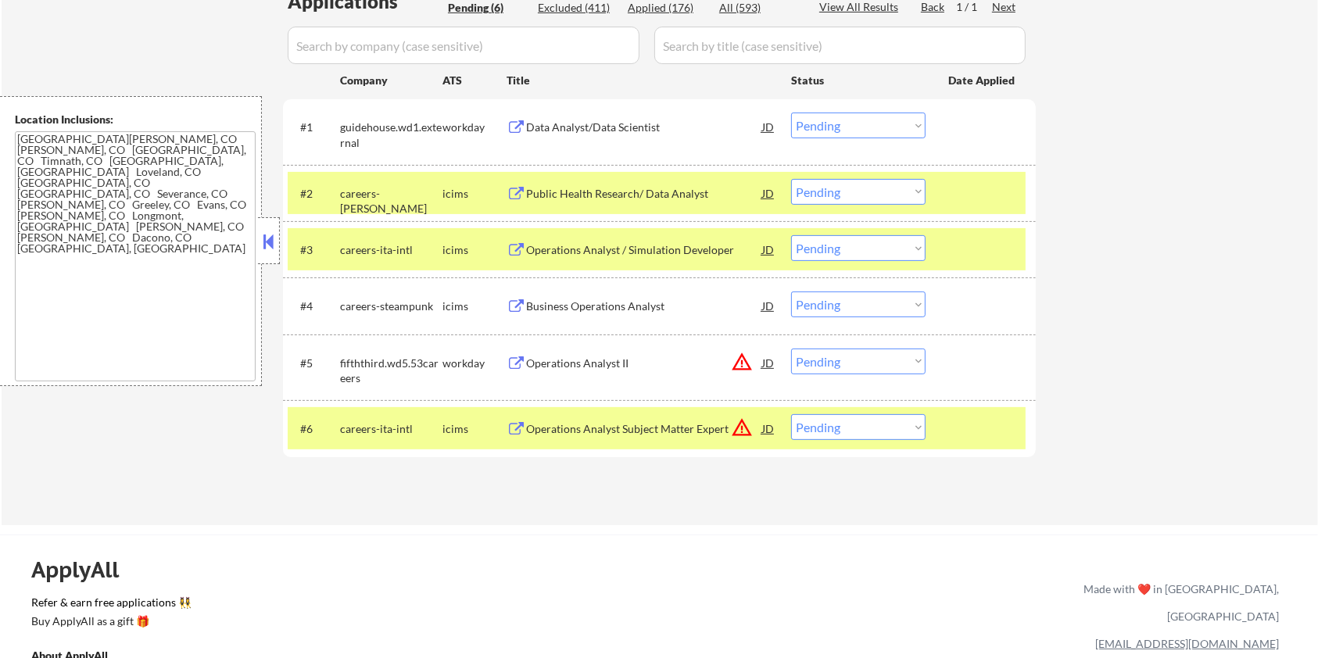
click at [600, 124] on div "Data Analyst/Data Scientist" at bounding box center [644, 128] width 236 height 16
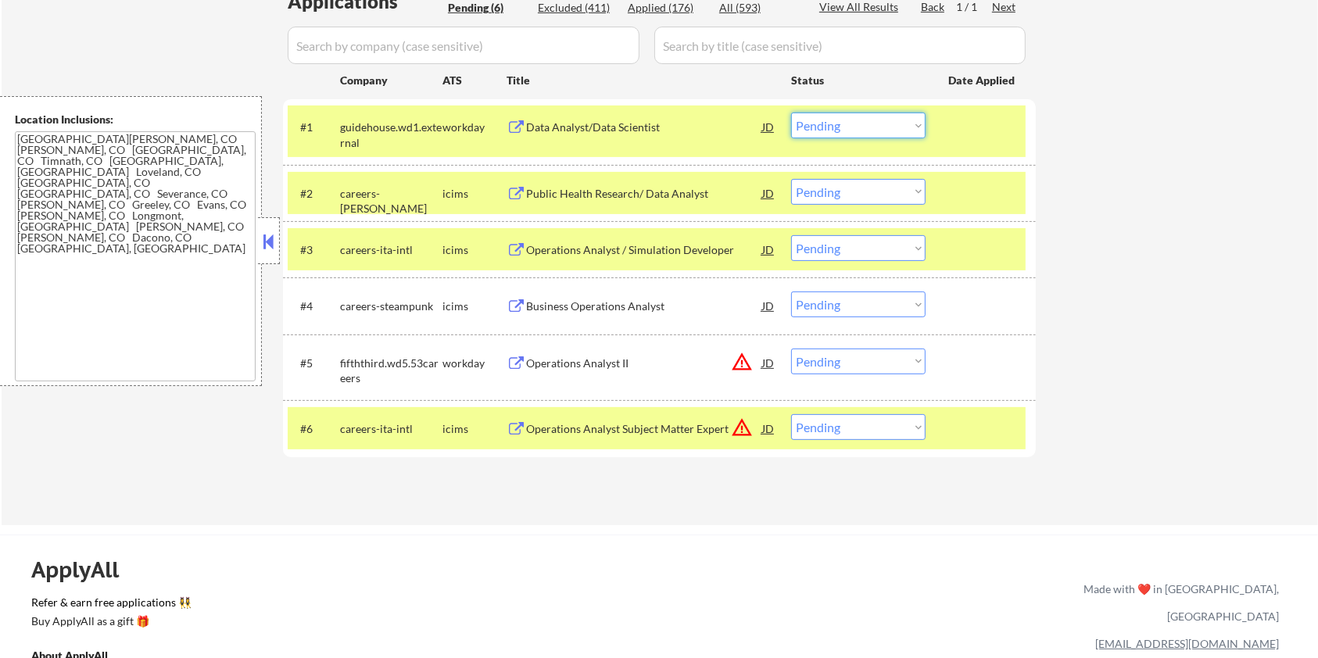
click at [892, 127] on select "Choose an option... Pending Applied Excluded (Questions) Excluded (Expired) Exc…" at bounding box center [858, 126] width 134 height 26
click at [791, 113] on select "Choose an option... Pending Applied Excluded (Questions) Excluded (Expired) Exc…" at bounding box center [858, 126] width 134 height 26
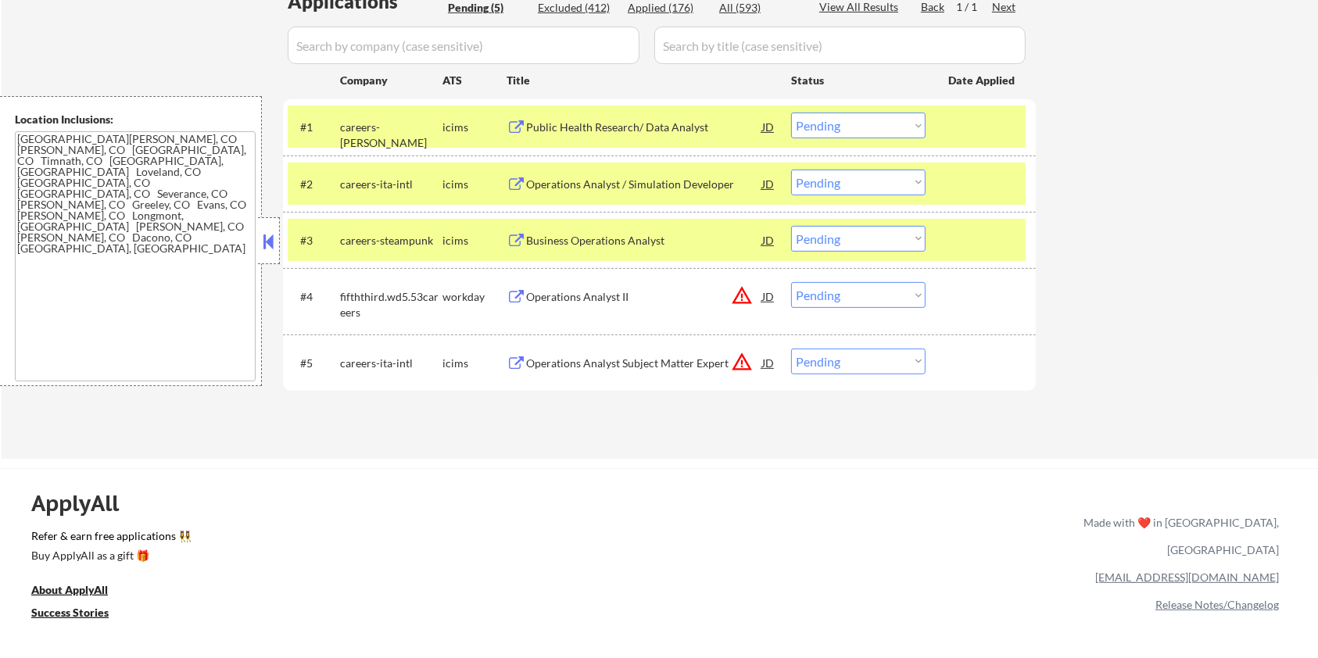
click at [561, 122] on div "Public Health Research/ Data Analyst" at bounding box center [644, 128] width 236 height 16
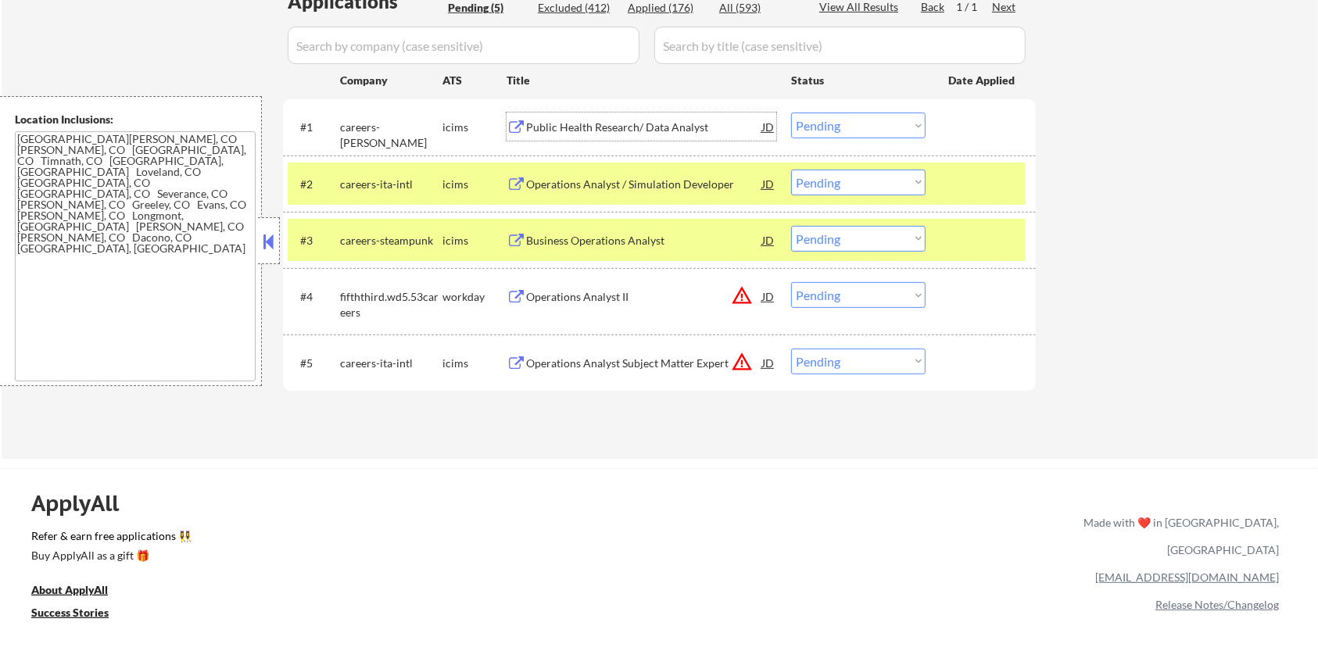
click at [893, 124] on select "Choose an option... Pending Applied Excluded (Questions) Excluded (Expired) Exc…" at bounding box center [858, 126] width 134 height 26
click at [791, 113] on select "Choose an option... Pending Applied Excluded (Questions) Excluded (Expired) Exc…" at bounding box center [858, 126] width 134 height 26
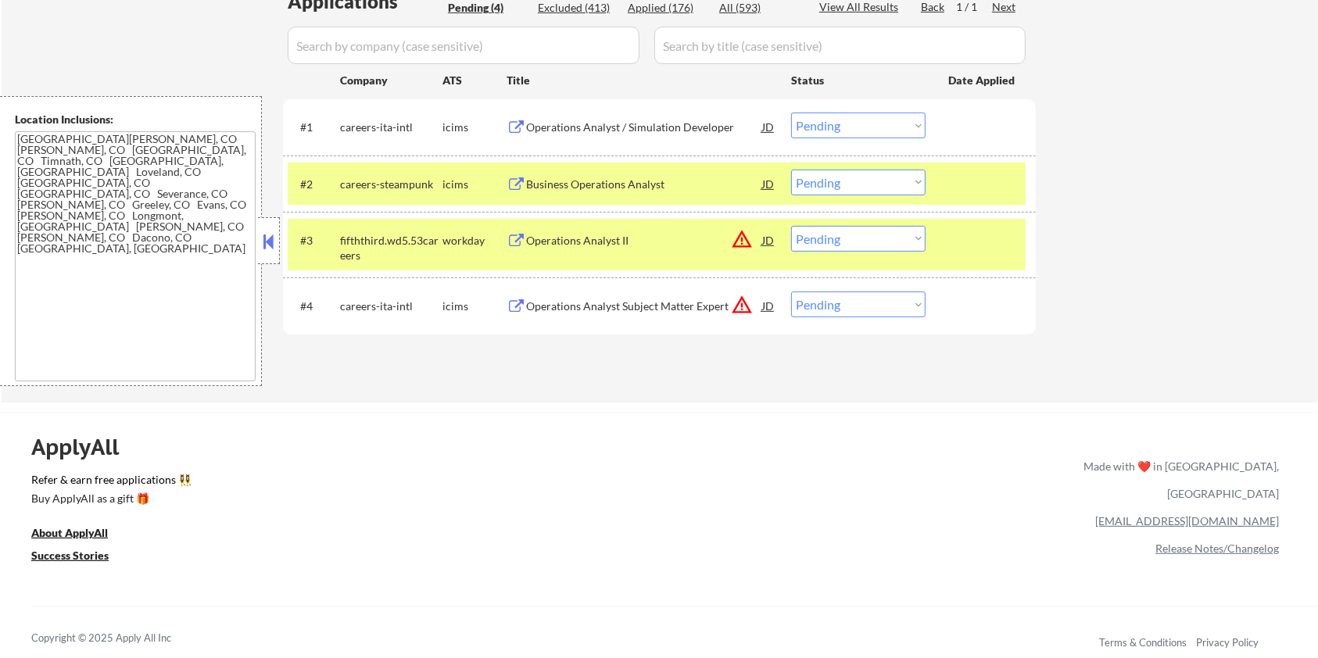
click at [702, 126] on div "Operations Analyst / Simulation Developer" at bounding box center [644, 128] width 236 height 16
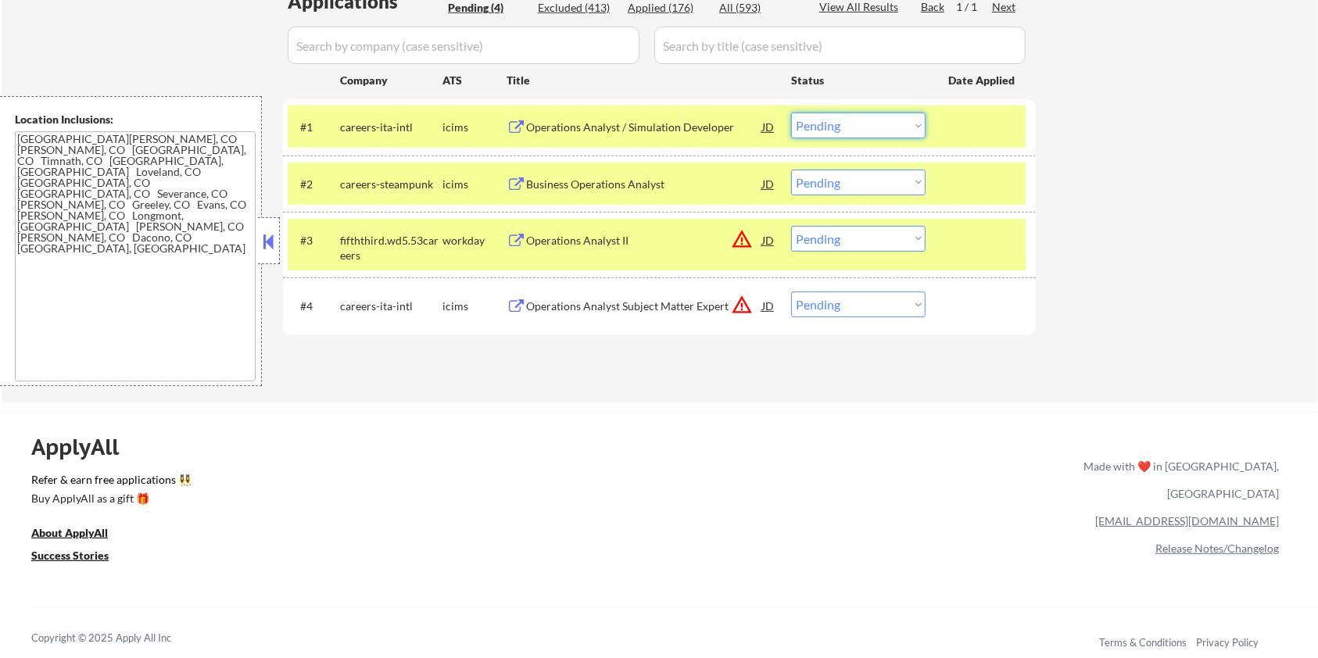
click at [857, 132] on select "Choose an option... Pending Applied Excluded (Questions) Excluded (Expired) Exc…" at bounding box center [858, 126] width 134 height 26
click at [791, 113] on select "Choose an option... Pending Applied Excluded (Questions) Excluded (Expired) Exc…" at bounding box center [858, 126] width 134 height 26
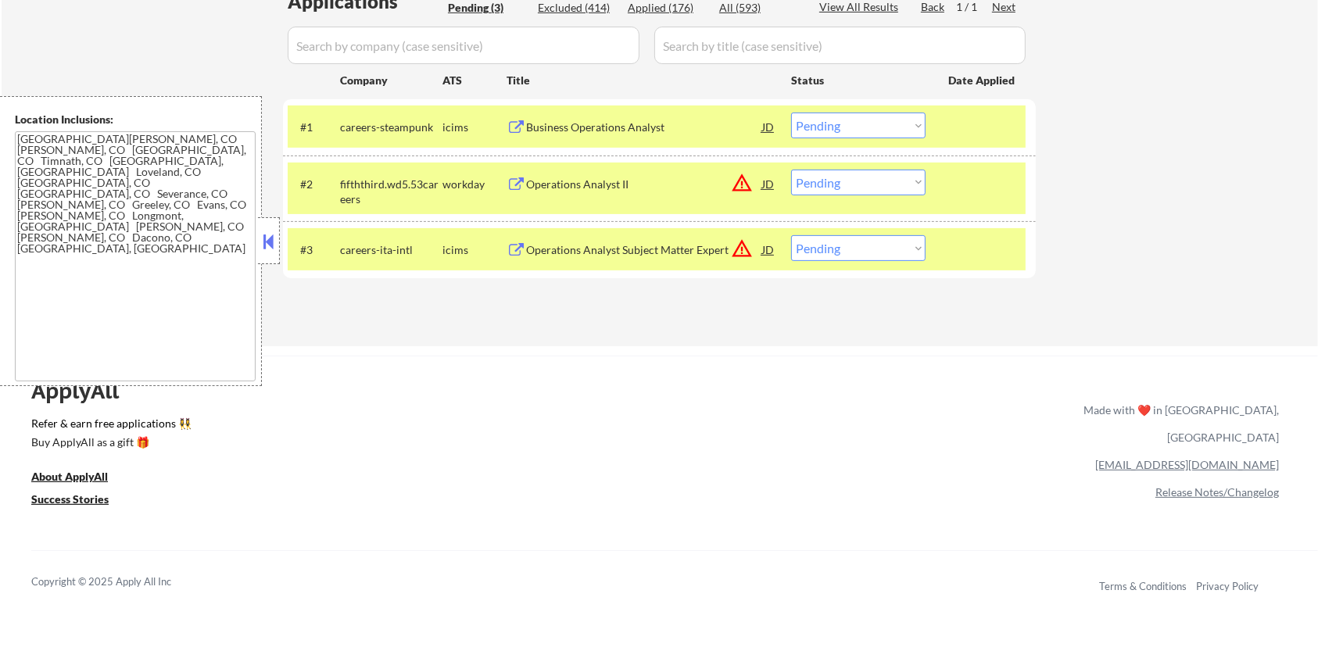
click at [665, 120] on div "Business Operations Analyst" at bounding box center [644, 128] width 236 height 16
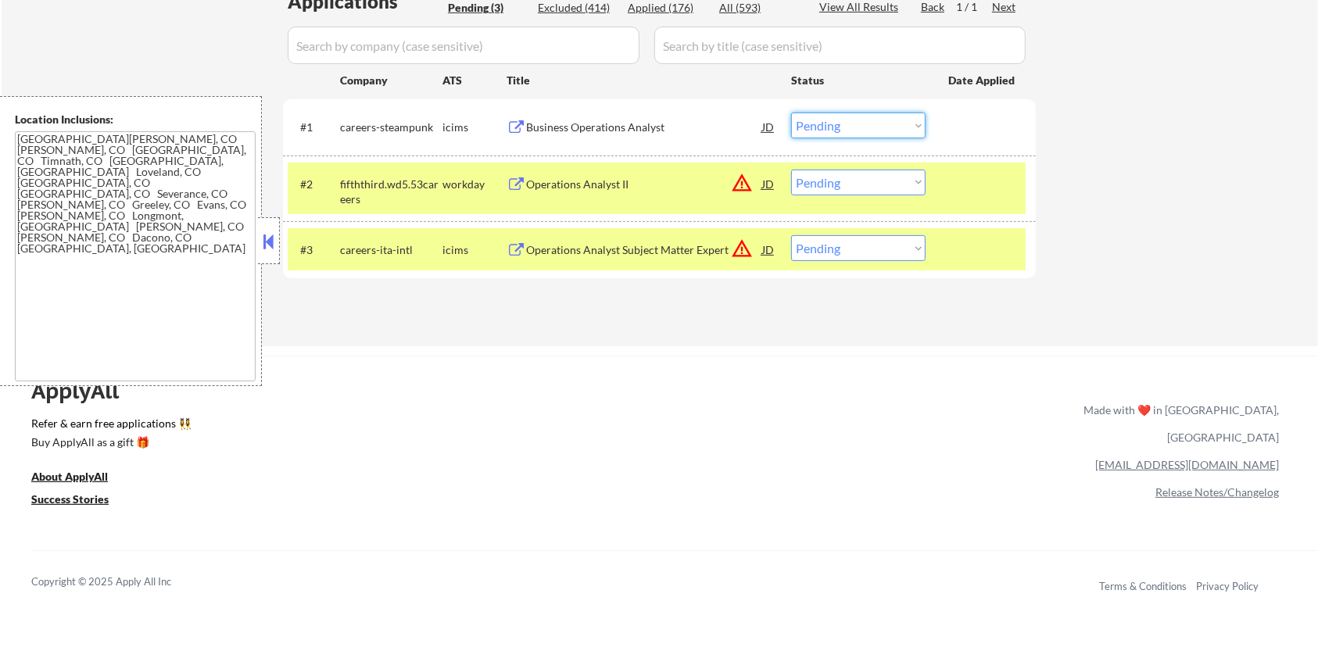
click at [857, 125] on select "Choose an option... Pending Applied Excluded (Questions) Excluded (Expired) Exc…" at bounding box center [858, 126] width 134 height 26
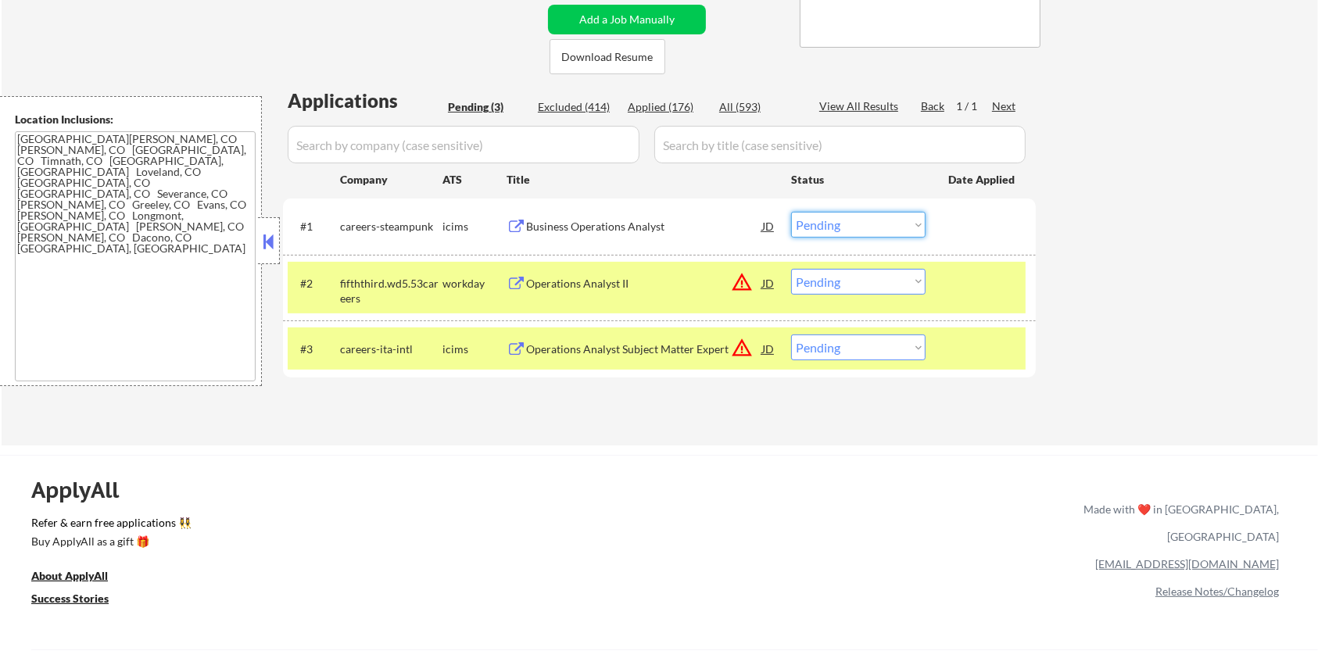
scroll to position [208, 0]
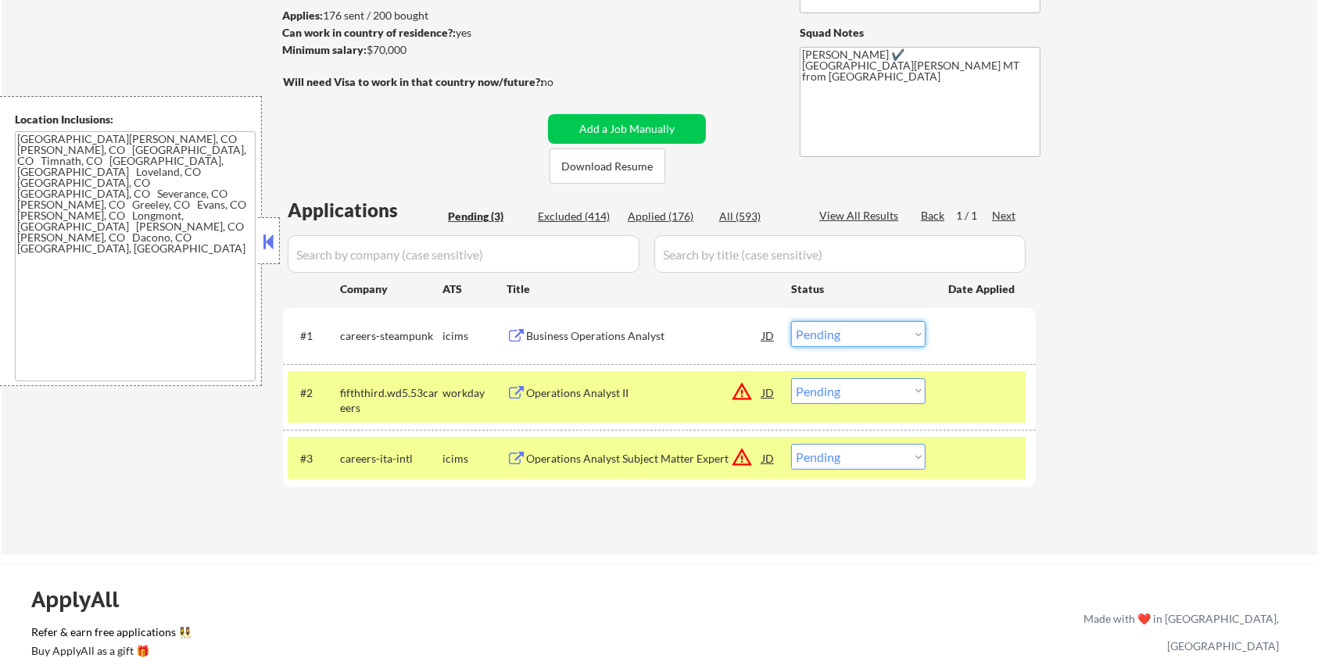
click at [845, 330] on select "Choose an option... Pending Applied Excluded (Questions) Excluded (Expired) Exc…" at bounding box center [858, 334] width 134 height 26
click at [791, 321] on select "Choose an option... Pending Applied Excluded (Questions) Excluded (Expired) Exc…" at bounding box center [858, 334] width 134 height 26
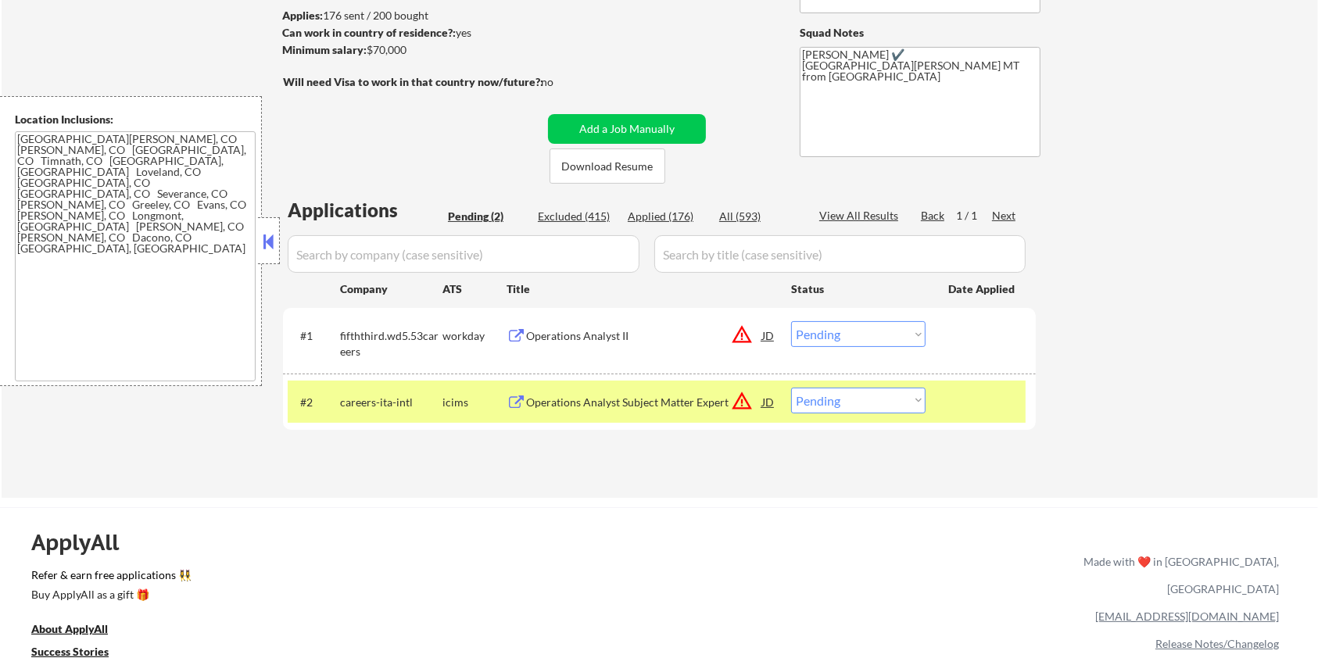
click at [523, 336] on button at bounding box center [517, 336] width 20 height 15
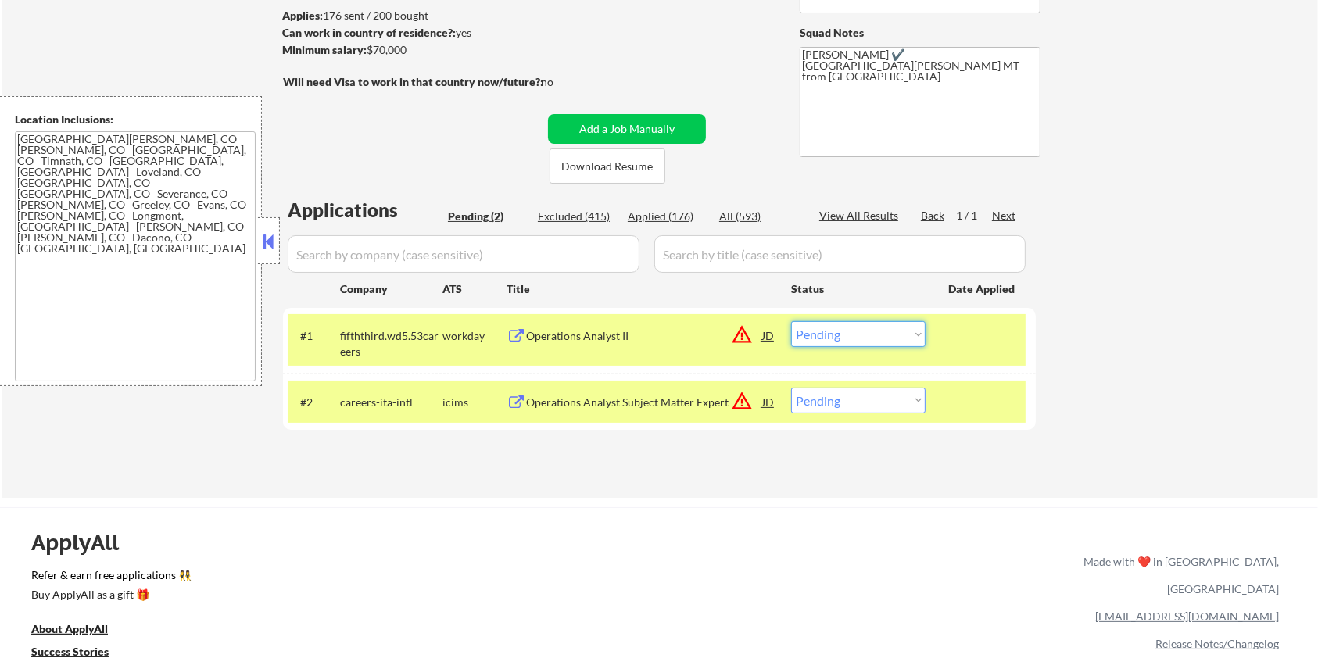
click at [911, 337] on select "Choose an option... Pending Applied Excluded (Questions) Excluded (Expired) Exc…" at bounding box center [858, 334] width 134 height 26
click at [791, 321] on select "Choose an option... Pending Applied Excluded (Questions) Excluded (Expired) Exc…" at bounding box center [858, 334] width 134 height 26
click at [571, 400] on div "Operations Analyst Subject Matter Expert" at bounding box center [644, 403] width 236 height 16
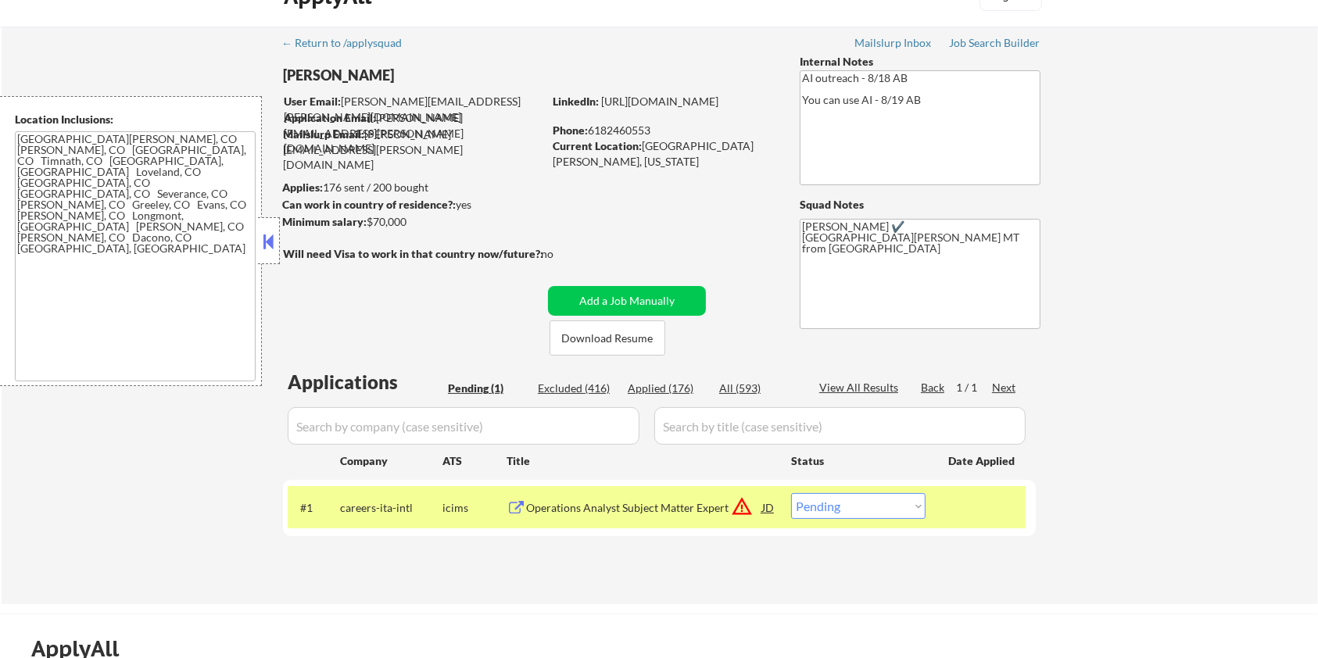
scroll to position [0, 0]
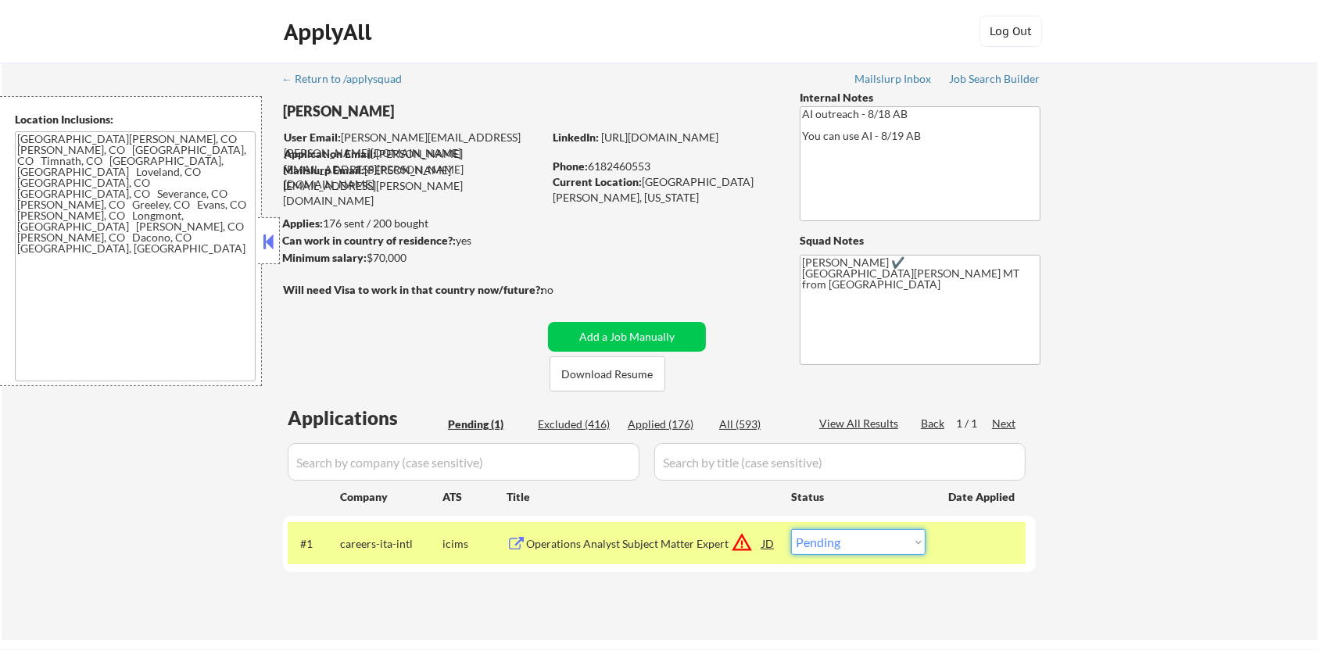
click at [885, 540] on select "Choose an option... Pending Applied Excluded (Questions) Excluded (Expired) Exc…" at bounding box center [858, 542] width 134 height 26
select select ""excluded__bad_match_""
click at [791, 529] on select "Choose an option... Pending Applied Excluded (Questions) Excluded (Expired) Exc…" at bounding box center [858, 542] width 134 height 26
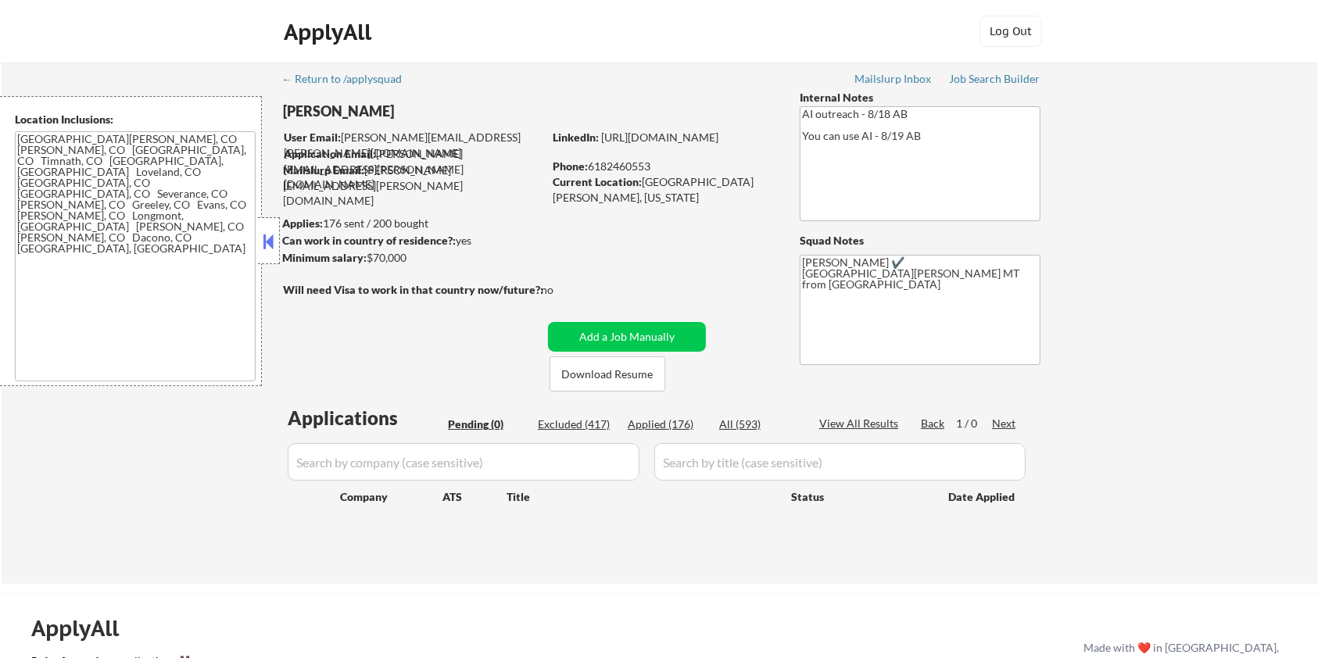
click at [565, 427] on div "Excluded (417)" at bounding box center [577, 425] width 78 height 16
select select ""excluded""
select select ""excluded__location_""
select select ""excluded__salary_""
select select ""excluded__location_""
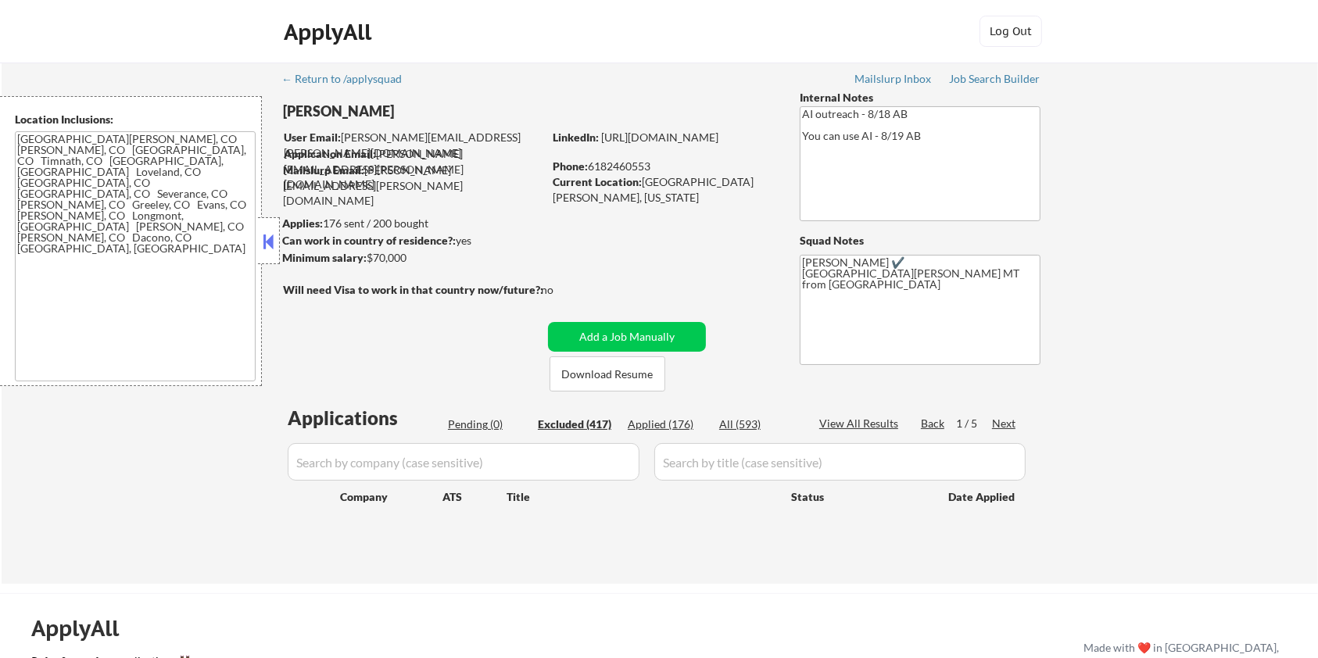
select select ""excluded__expired_""
select select ""excluded""
select select ""excluded__expired_""
select select ""excluded__location_""
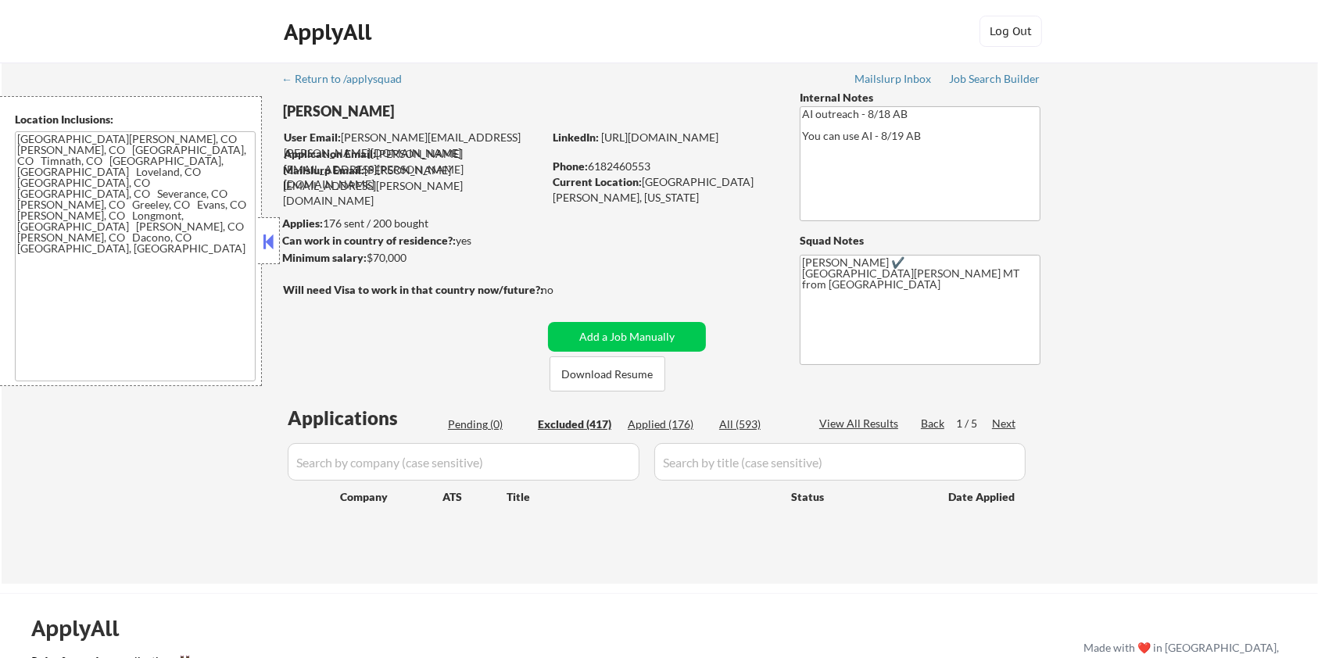
select select ""excluded__expired_""
select select ""excluded""
select select ""excluded__location_""
select select ""excluded__expired_""
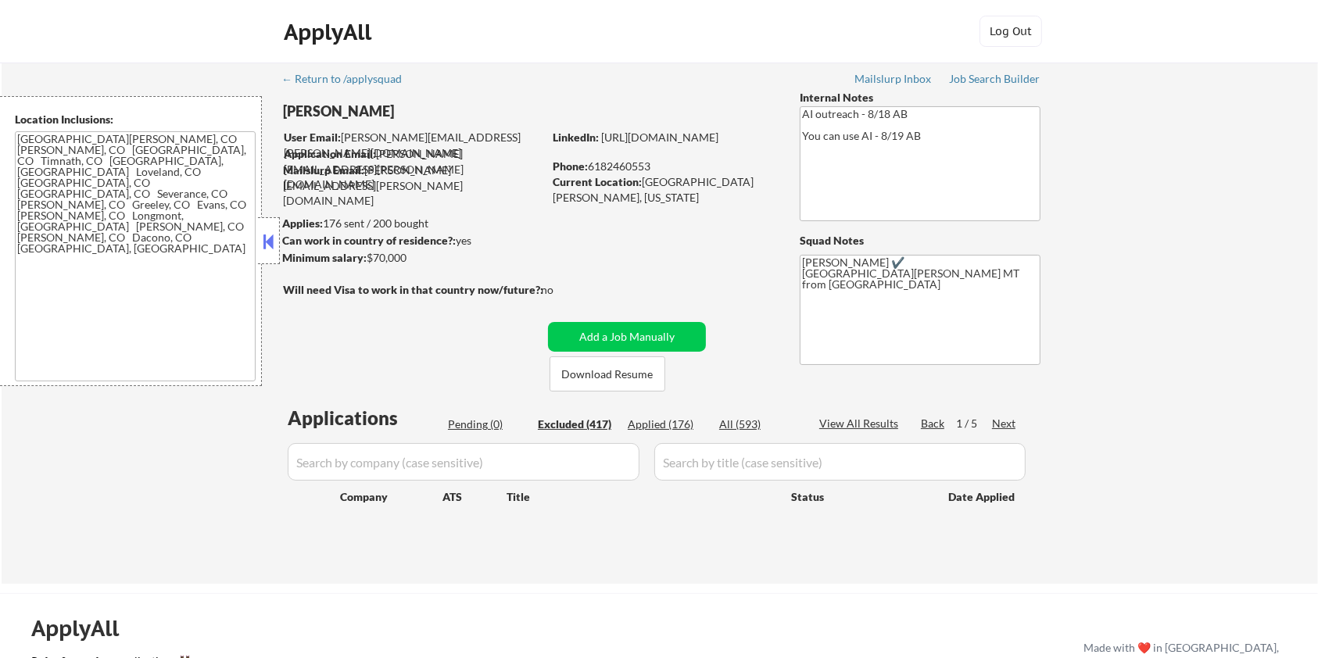
select select ""excluded__expired_""
select select ""excluded__location_""
select select ""excluded__expired_""
select select ""excluded""
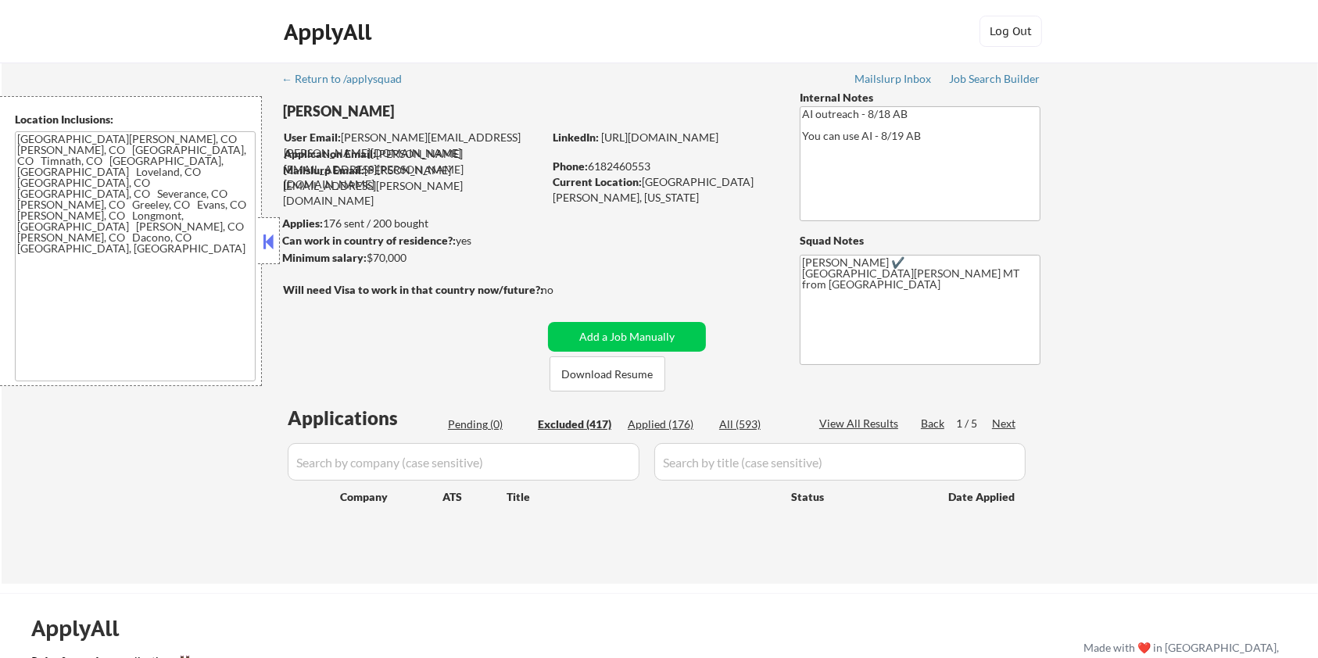
select select ""excluded""
select select ""excluded__expired_""
select select ""excluded""
select select ""excluded__location_""
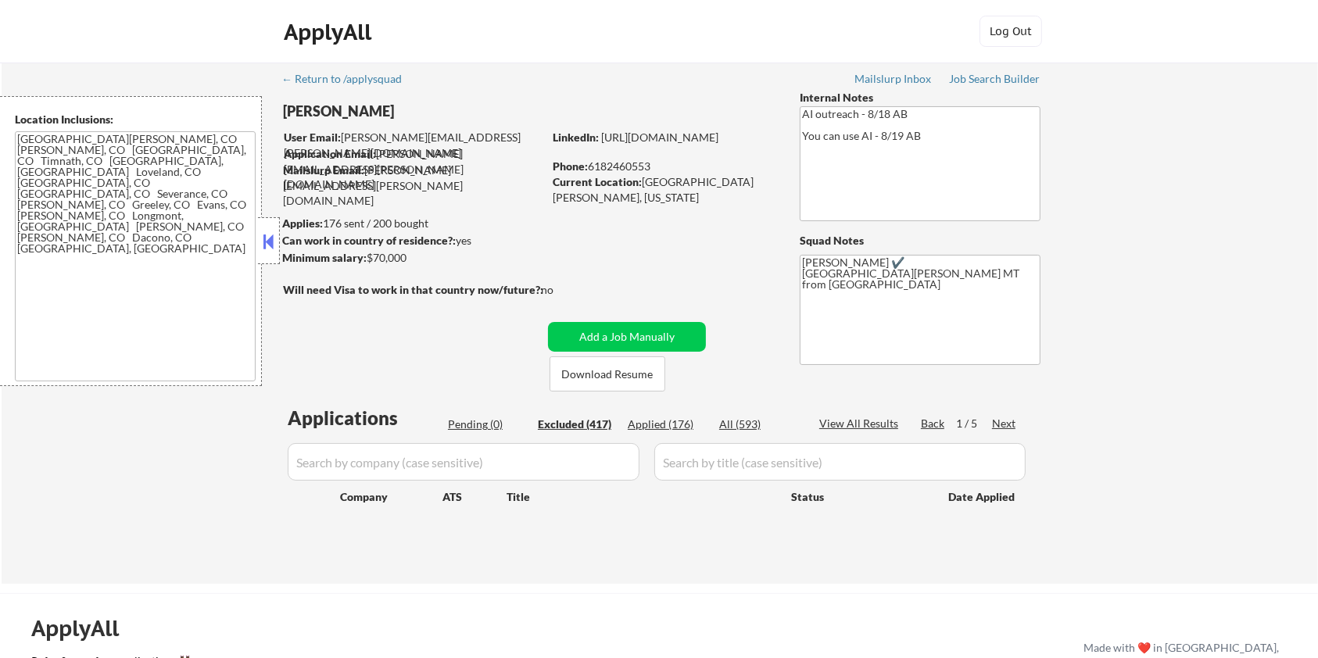
select select ""excluded__expired_""
select select ""excluded__location_""
select select ""excluded""
select select ""excluded__location_""
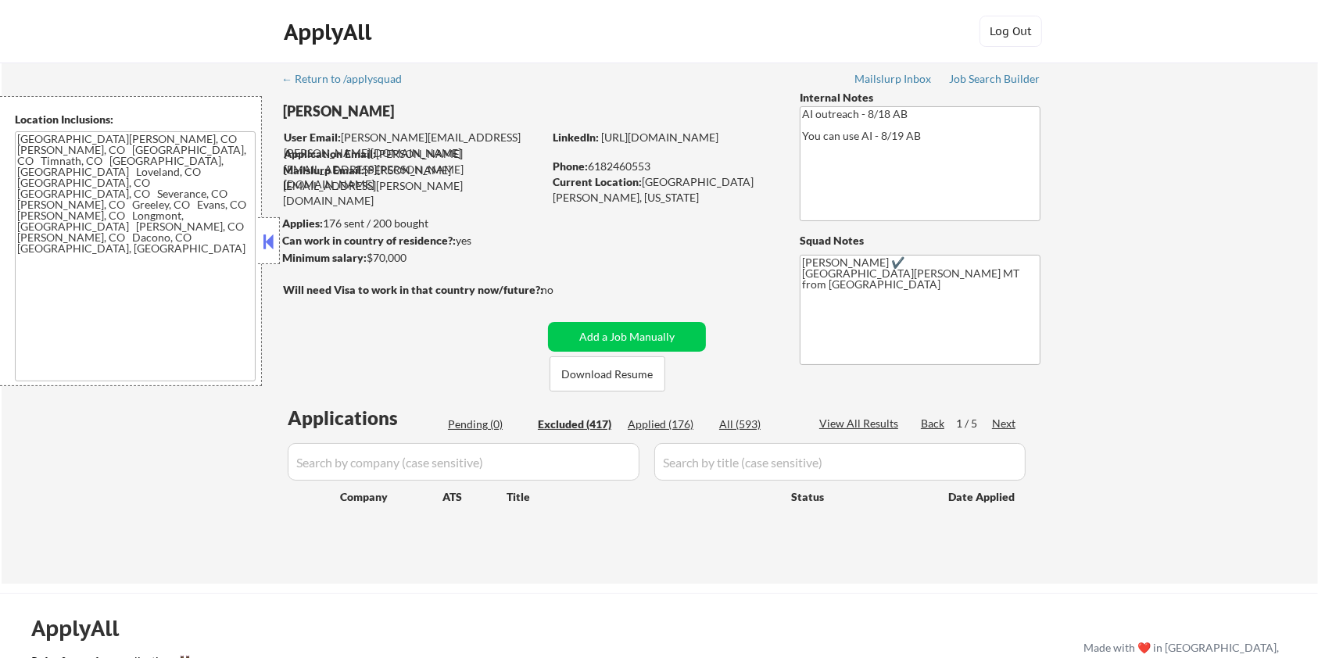
select select ""excluded__expired_""
select select ""excluded__location_""
select select ""excluded__expired_""
select select ""excluded__other_""
select select ""excluded__location_""
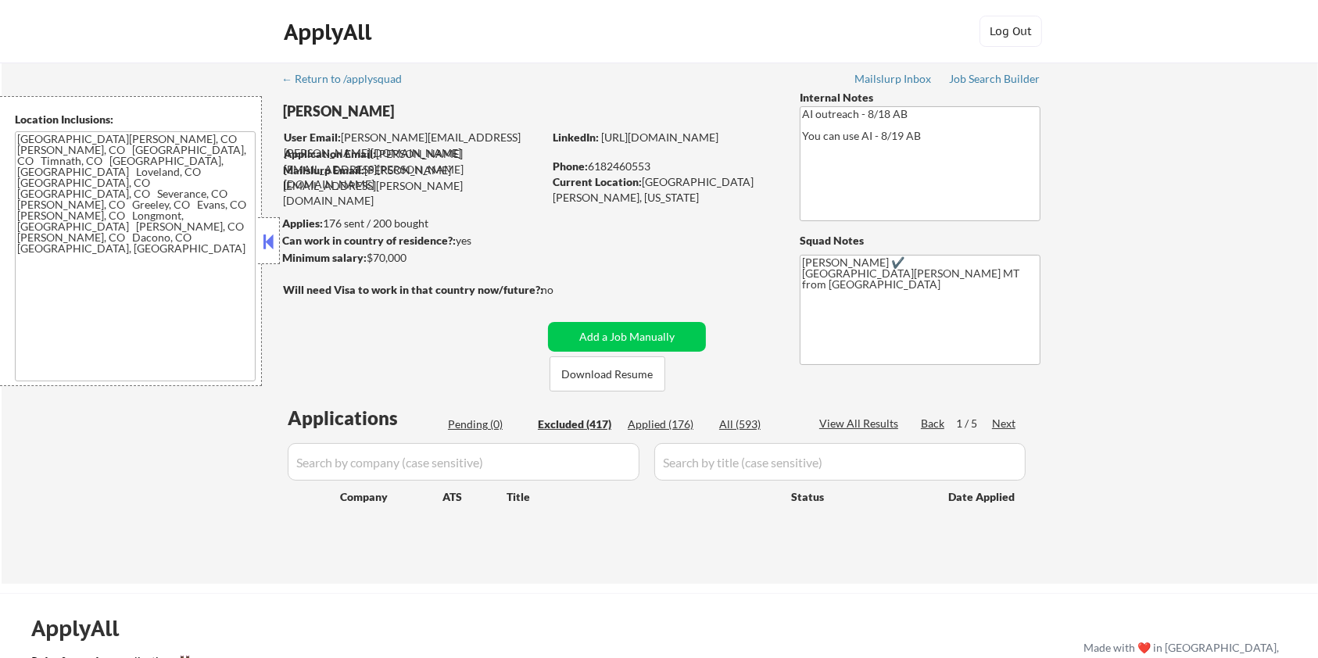
select select ""excluded__location_""
select select ""excluded__expired_""
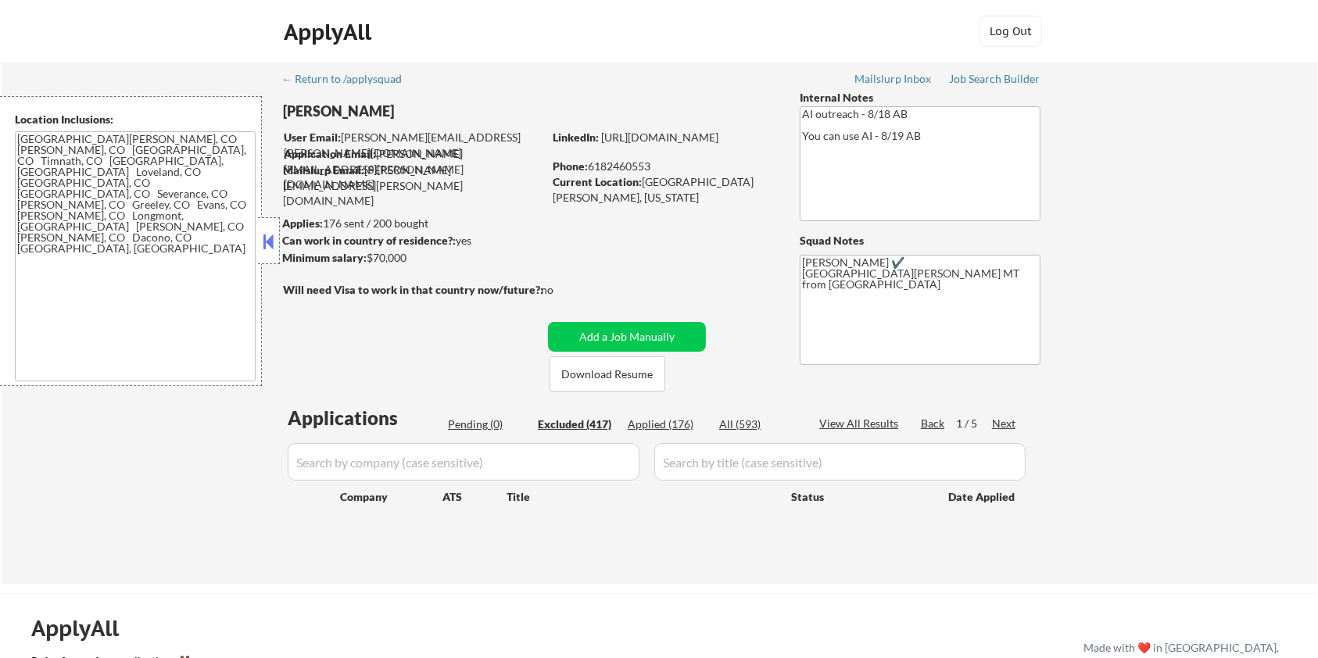
select select ""excluded__salary_""
select select ""excluded__expired_""
select select ""excluded__location_""
select select ""excluded__expired_""
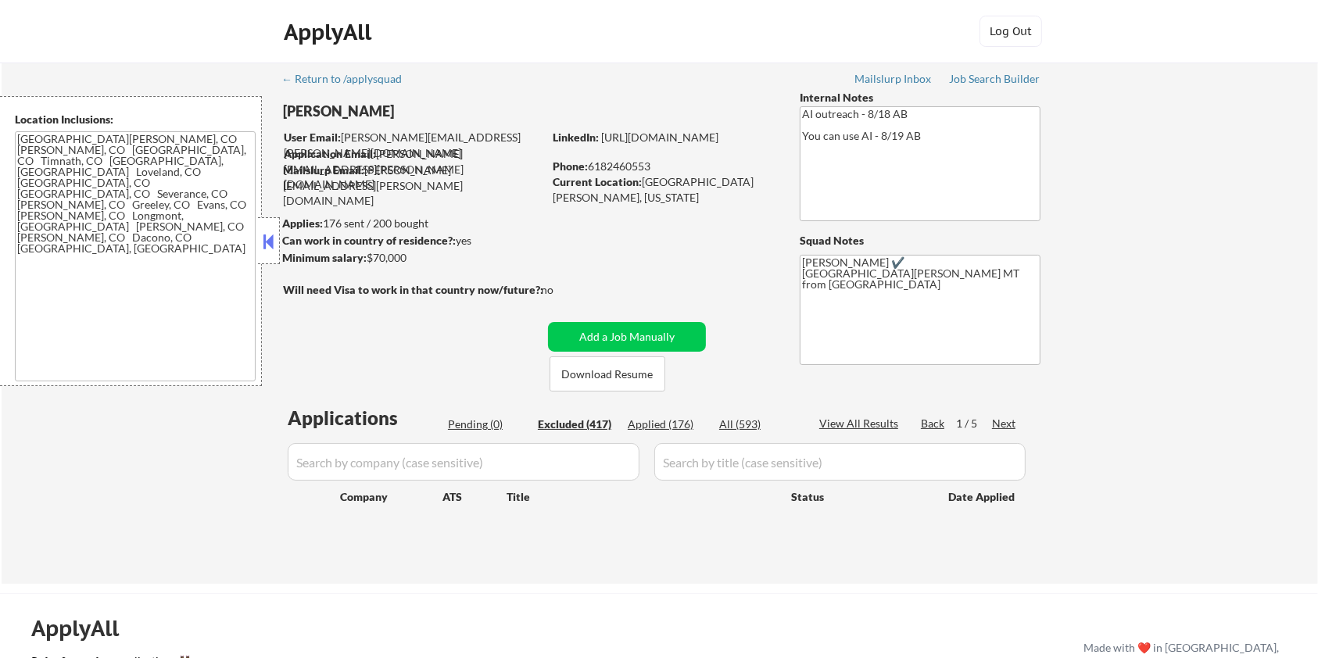
select select ""excluded__expired_""
select select ""excluded__location_""
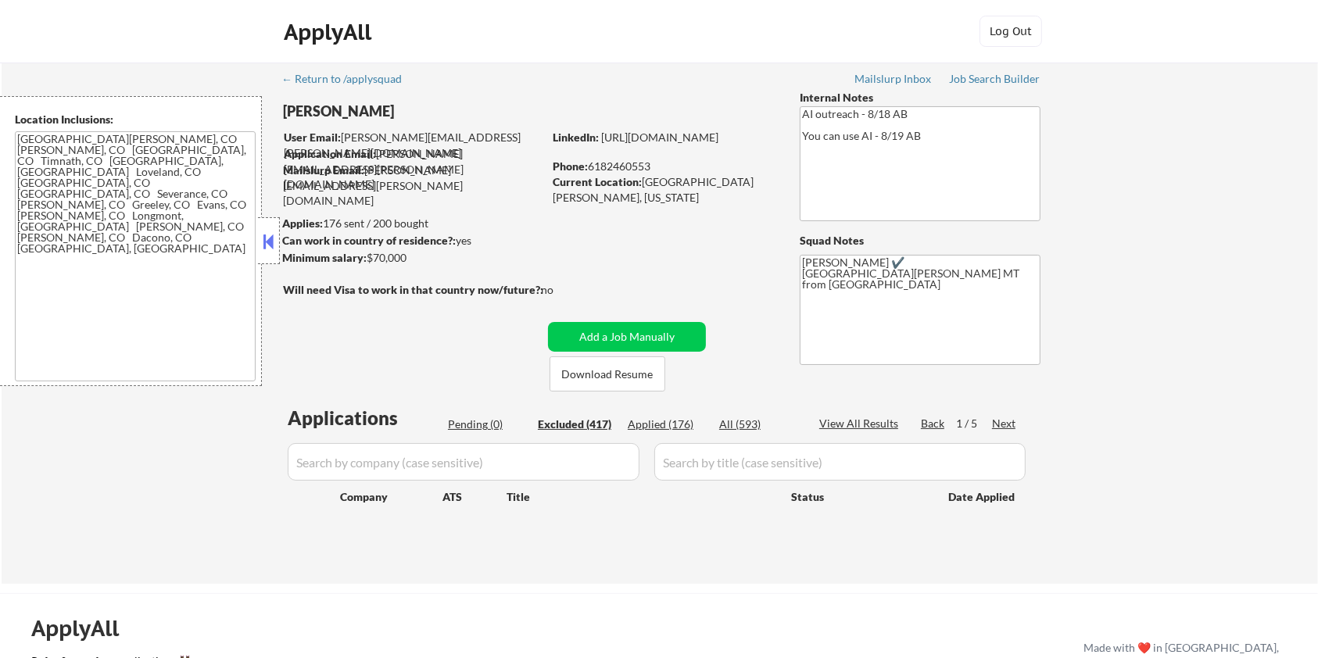
select select ""excluded__expired_""
select select ""excluded__salary_""
select select ""excluded__expired_""
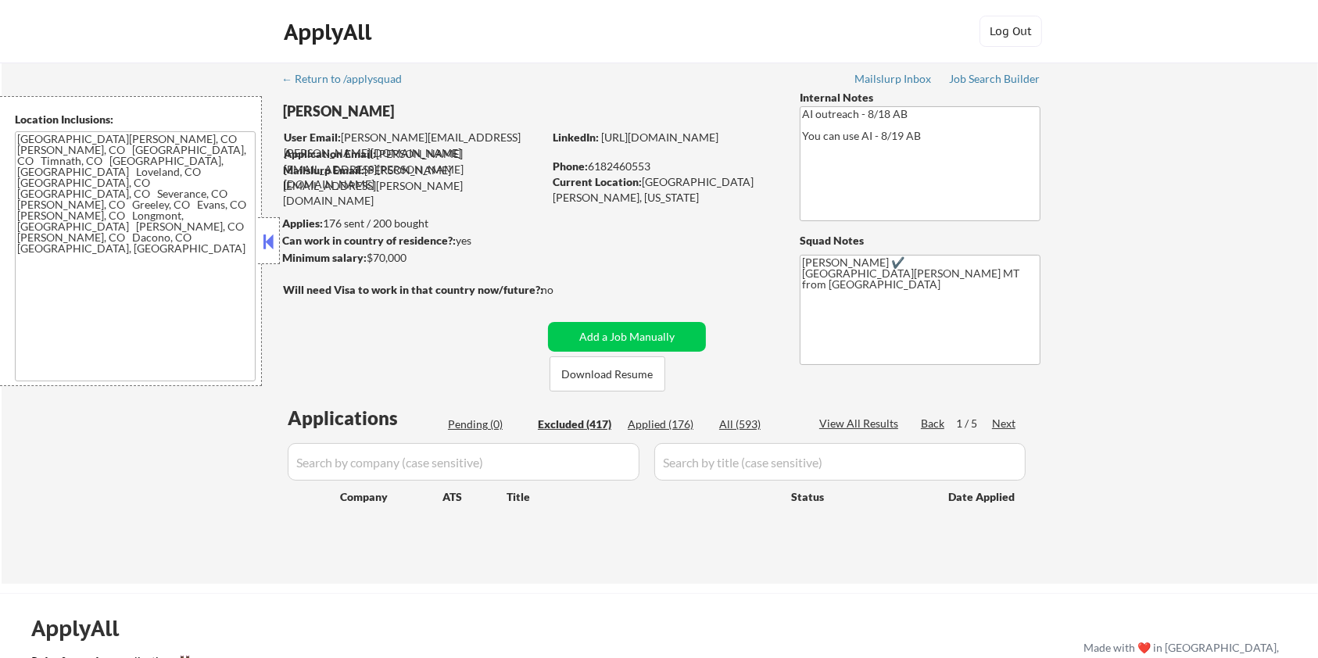
select select ""excluded__expired_""
select select ""excluded__location_""
select select ""excluded""
select select ""excluded__expired_""
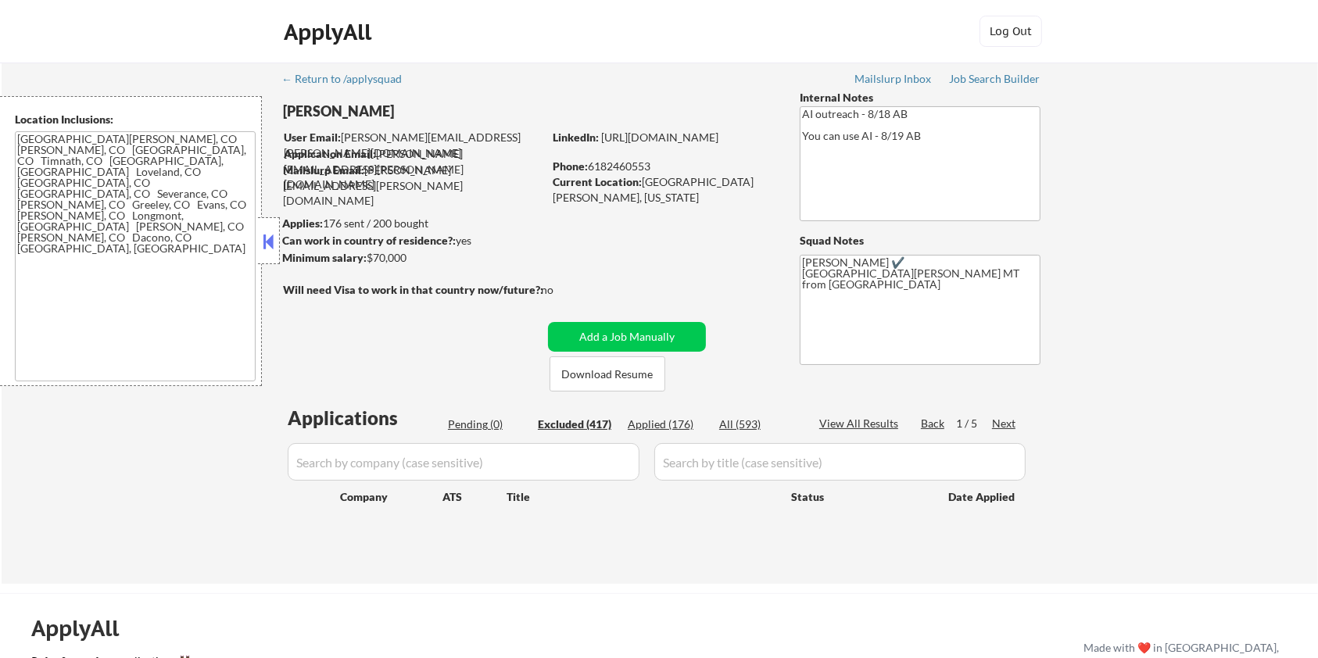
select select ""excluded__location_""
select select ""excluded""
select select ""excluded__expired_""
select select ""excluded__bad_match_""
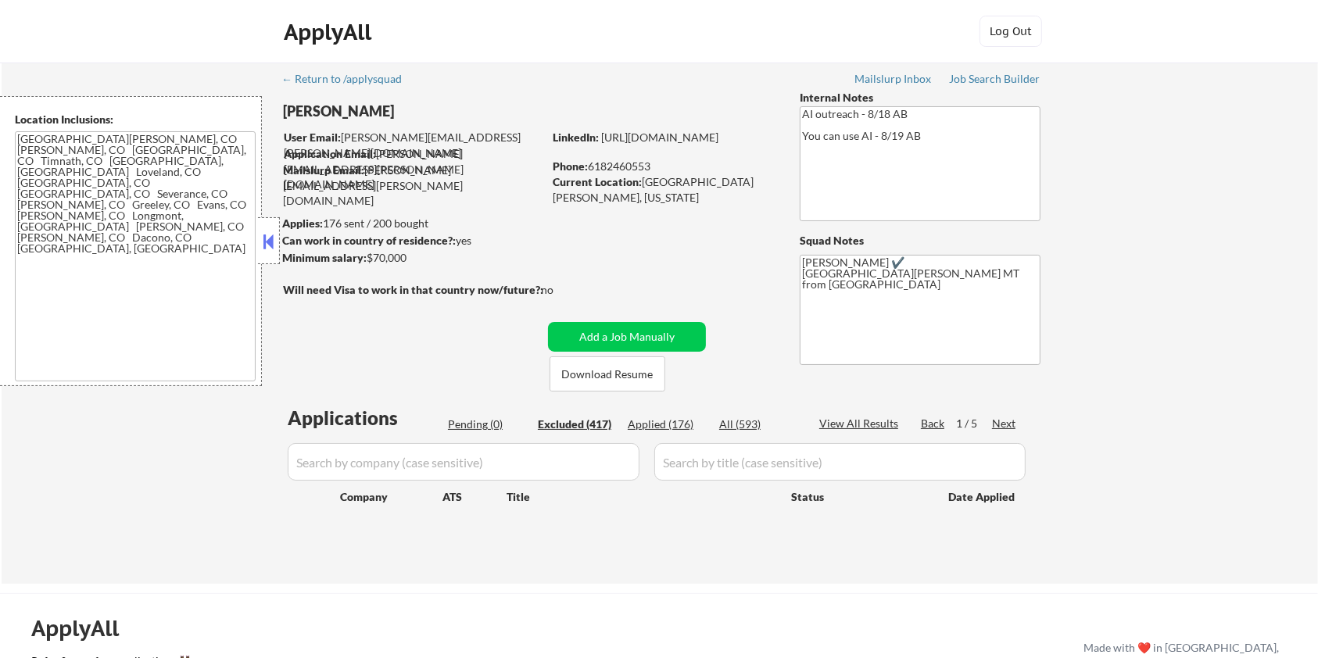
select select ""excluded__bad_match_""
select select ""excluded""
select select ""excluded__location_""
select select ""excluded__bad_match_""
select select ""excluded__expired_""
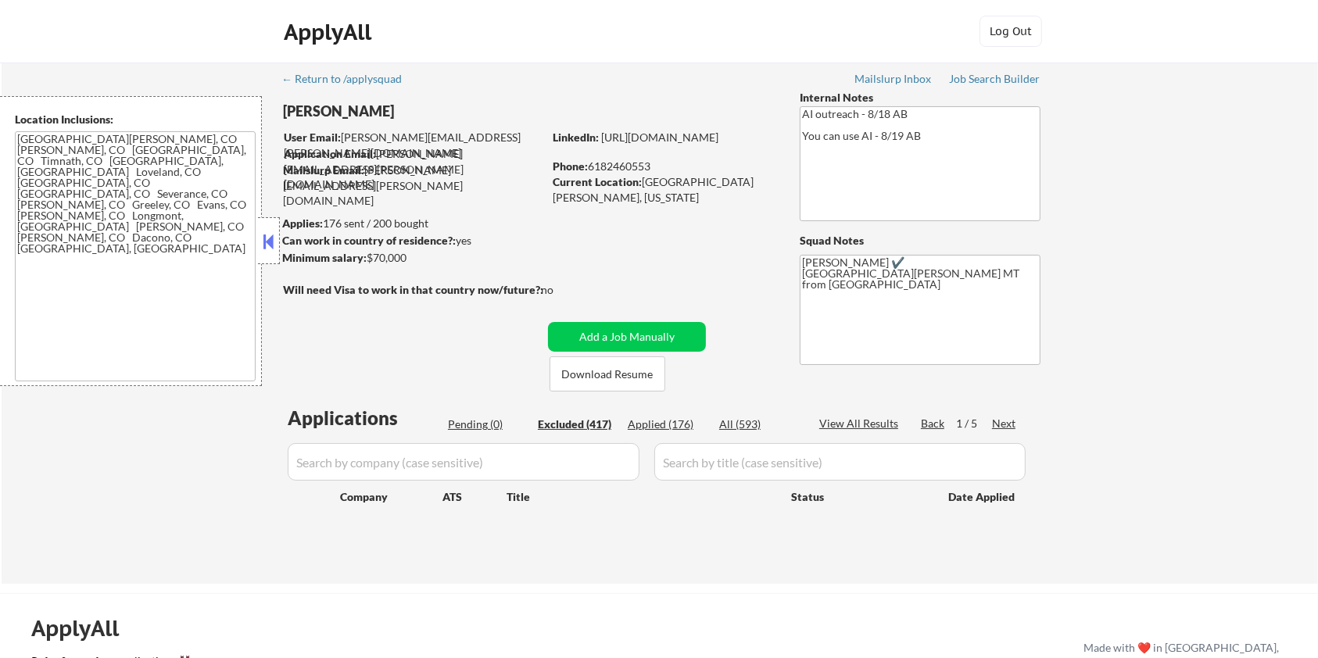
select select ""excluded__location_""
select select ""excluded""
select select ""excluded__location_""
select select ""excluded__bad_match_""
select select ""excluded__location_""
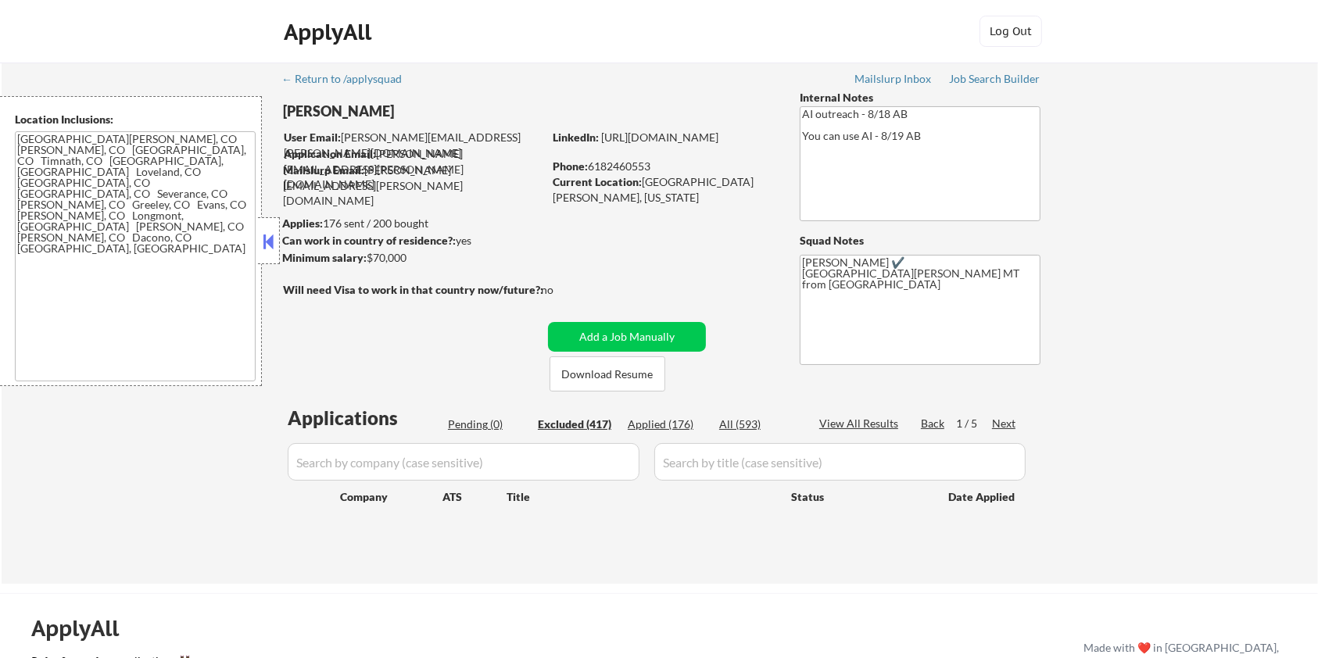
select select ""excluded__bad_match_""
select select ""excluded__expired_""
select select ""excluded__other_""
select select ""excluded__expired_""
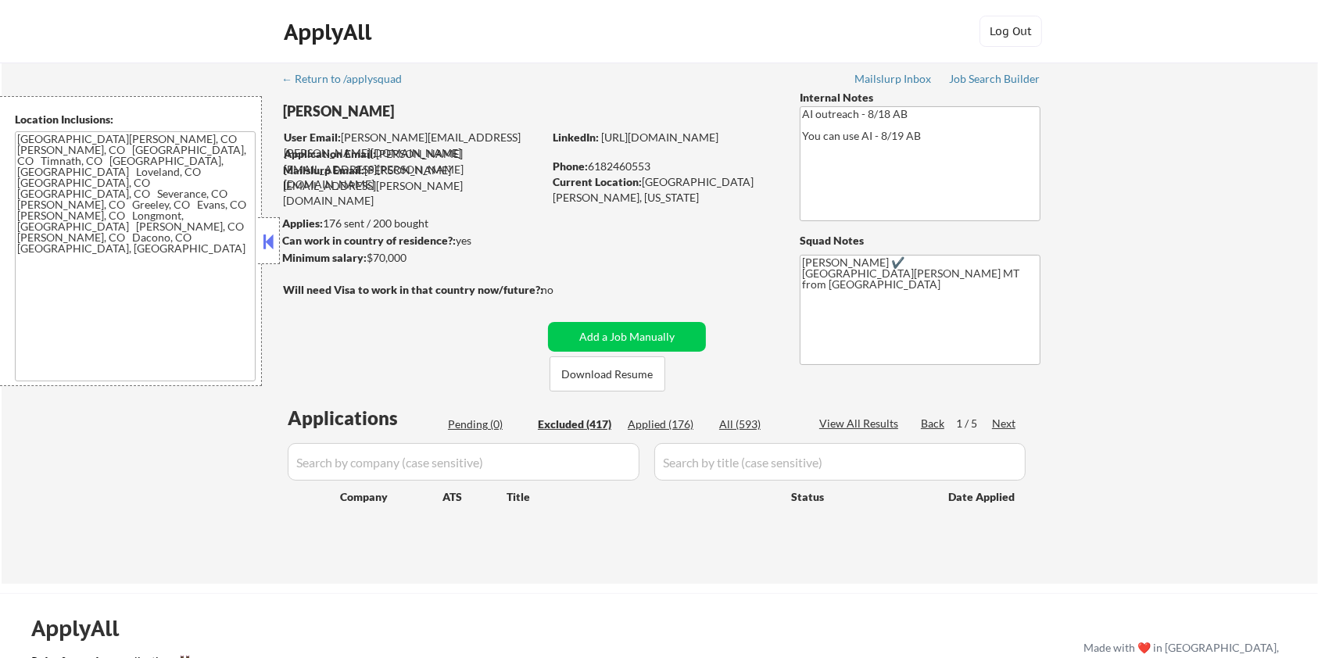
select select ""excluded__bad_match_""
select select ""excluded__location_""
select select ""excluded__expired_""
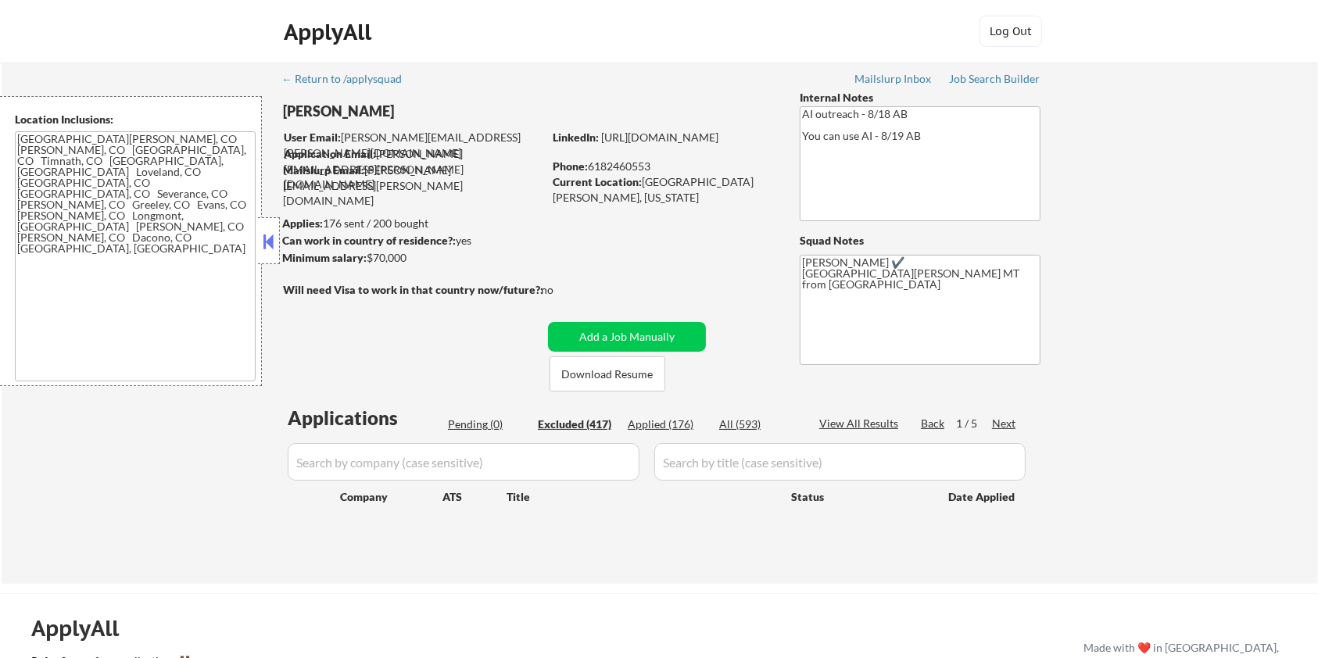
select select ""excluded__bad_match_""
select select ""excluded__expired_""
select select ""excluded__location_""
select select ""excluded__other_""
select select ""excluded__bad_match_""
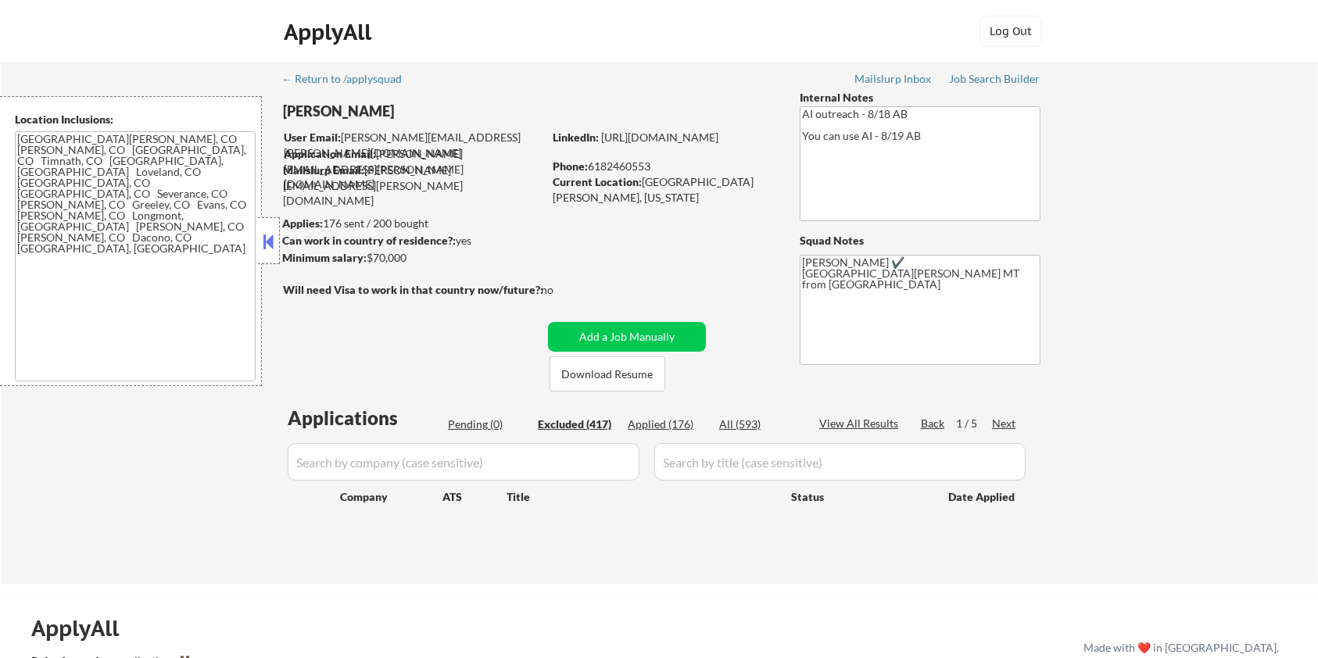
select select ""excluded__location_""
select select ""excluded__expired_""
select select ""excluded__bad_match_""
select select ""excluded__location_""
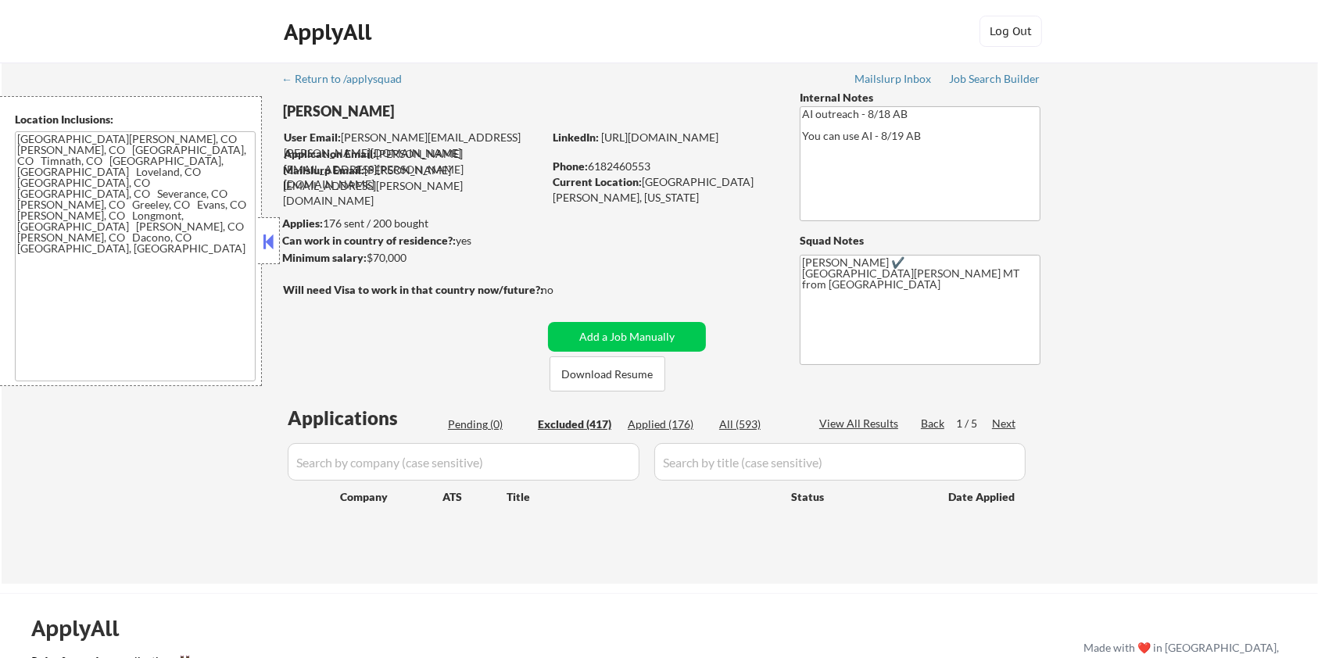
select select ""excluded__location_""
select select ""excluded__expired_""
select select ""excluded""
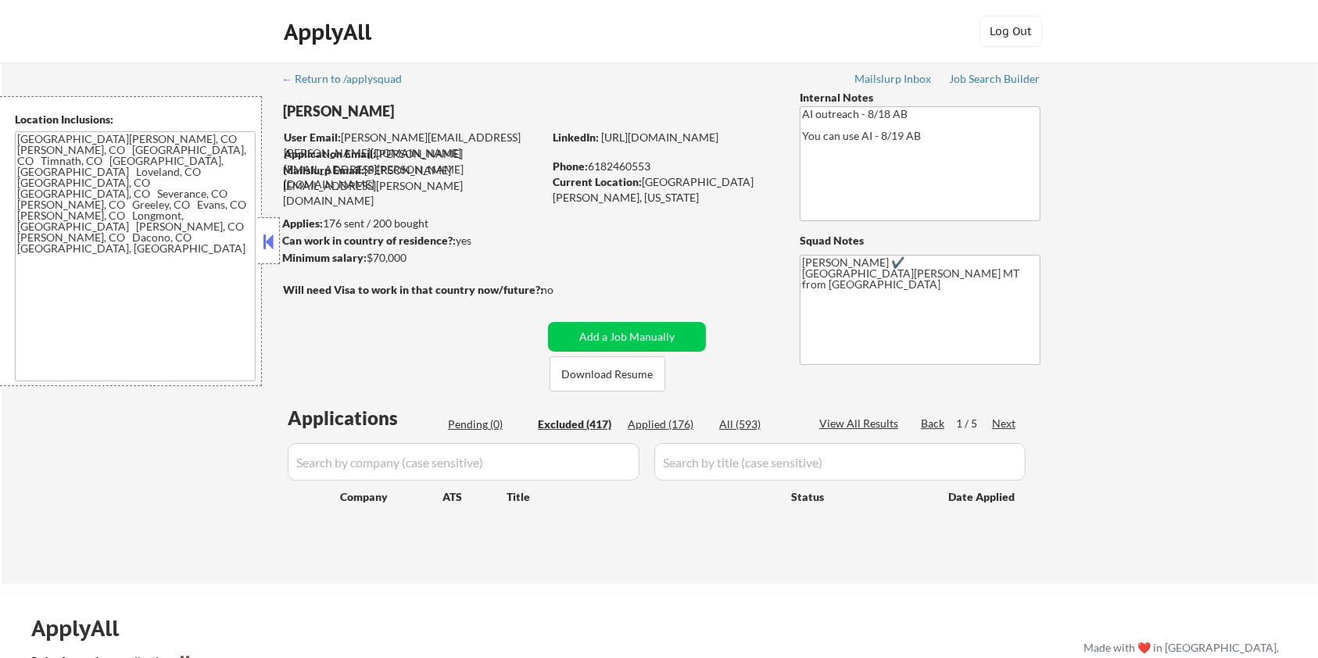
select select ""excluded__bad_match_""
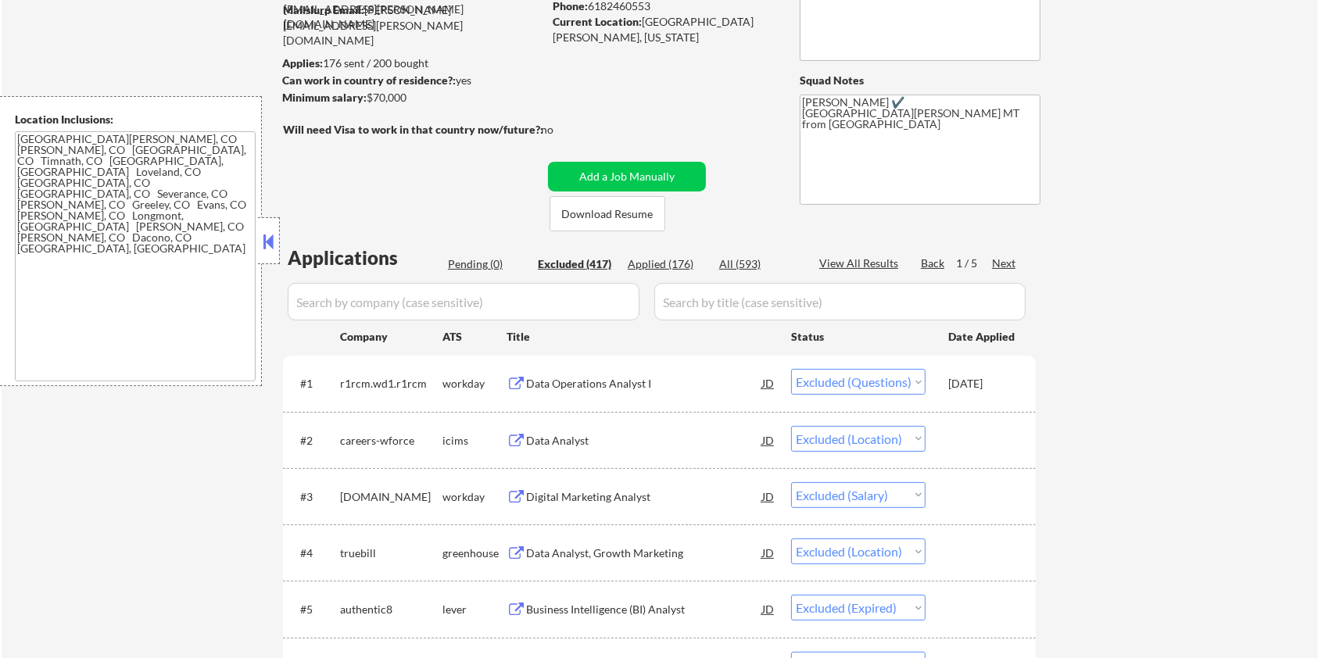
scroll to position [208, 0]
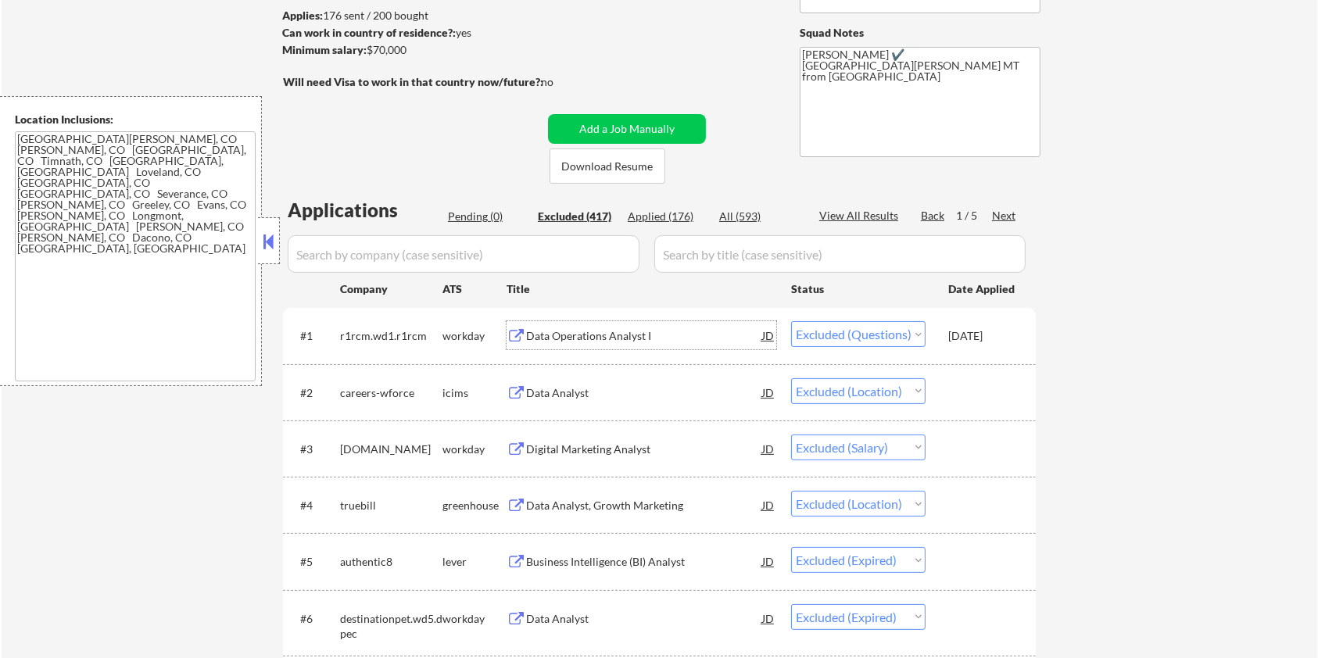
click at [590, 329] on div "Data Operations Analyst I" at bounding box center [644, 336] width 236 height 16
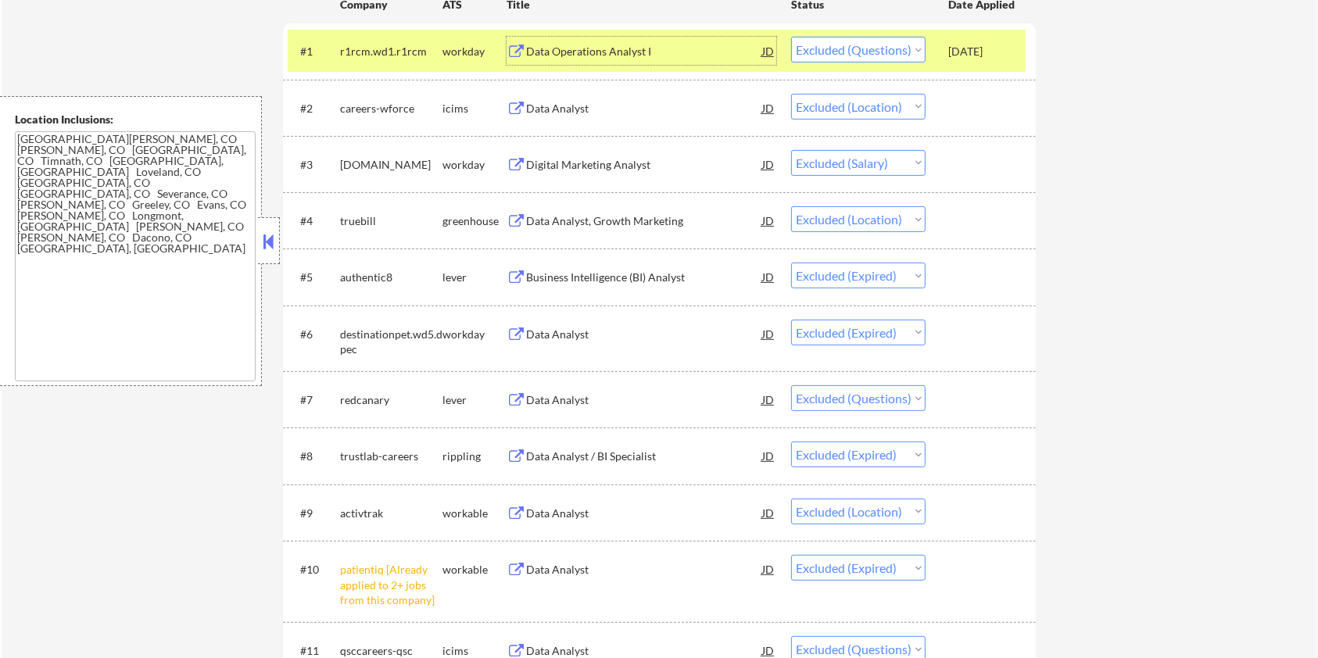
scroll to position [521, 0]
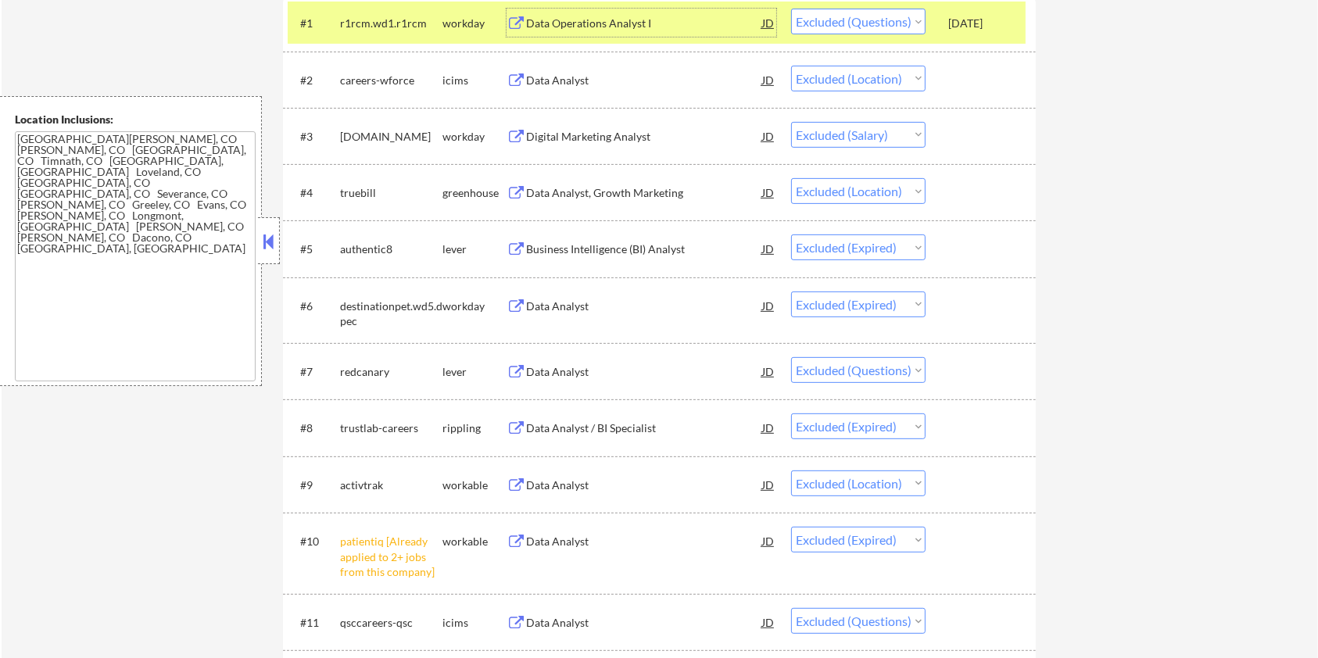
click at [587, 369] on div "Data Analyst" at bounding box center [644, 372] width 236 height 16
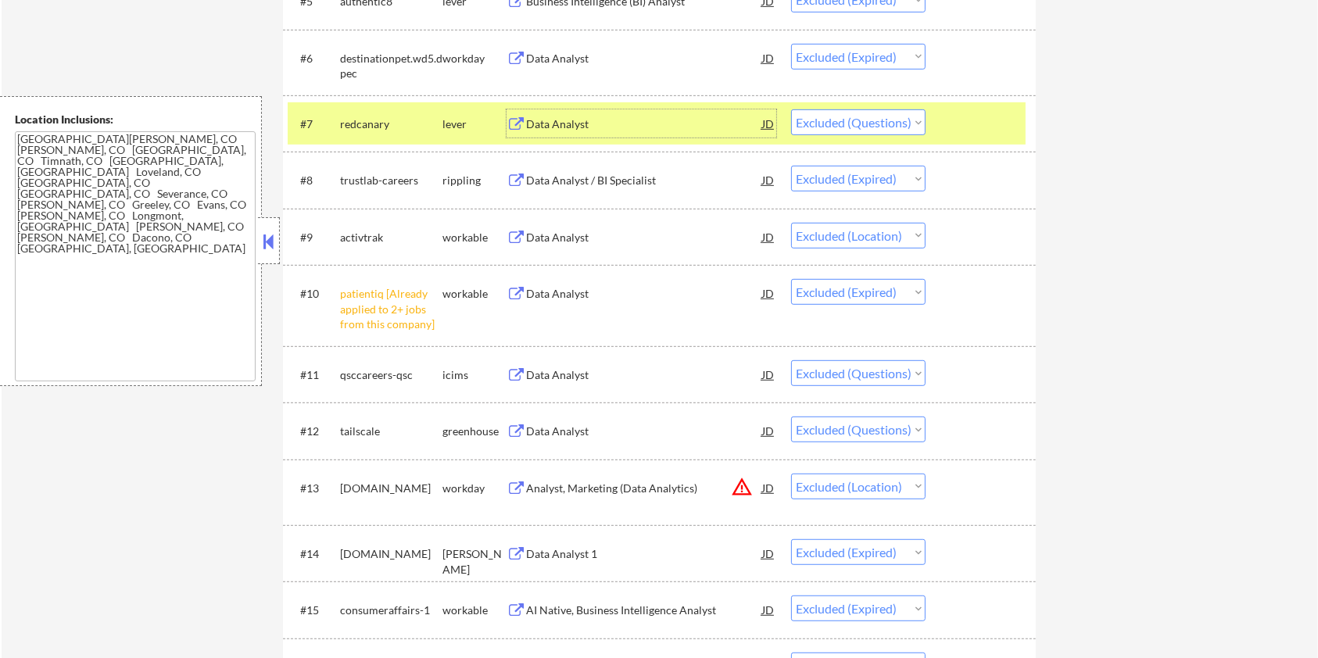
scroll to position [834, 0]
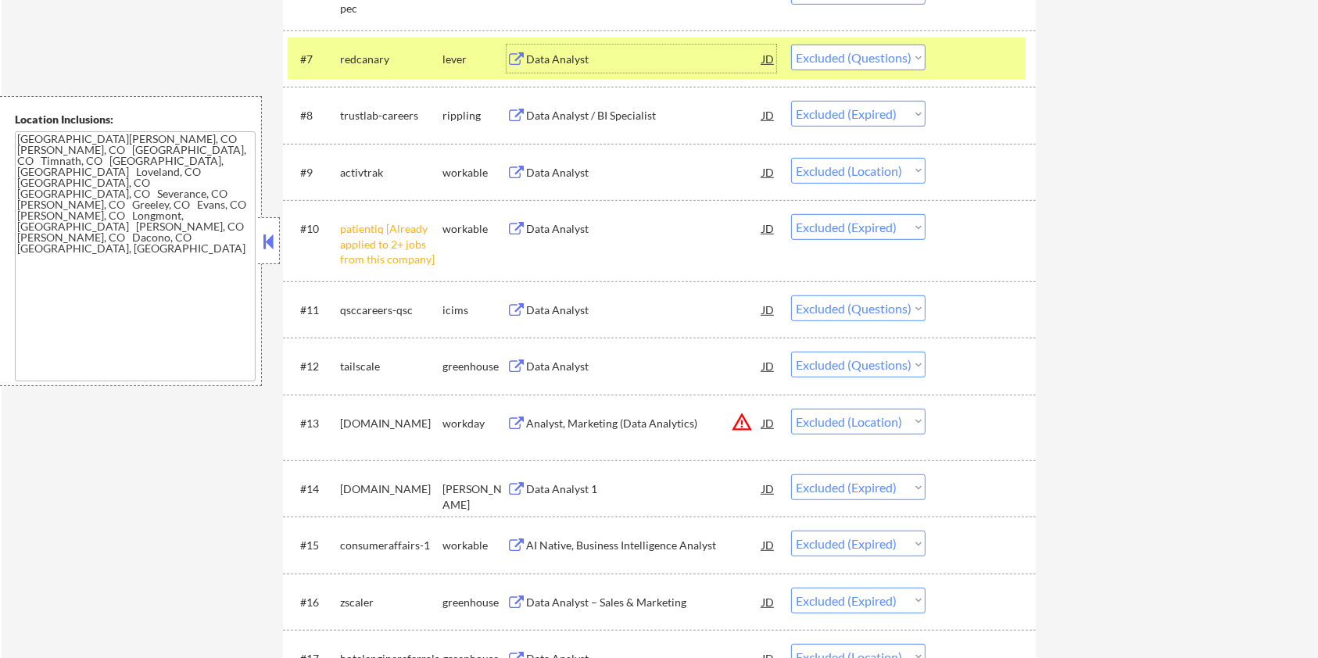
click at [618, 309] on div "Data Analyst" at bounding box center [644, 311] width 236 height 16
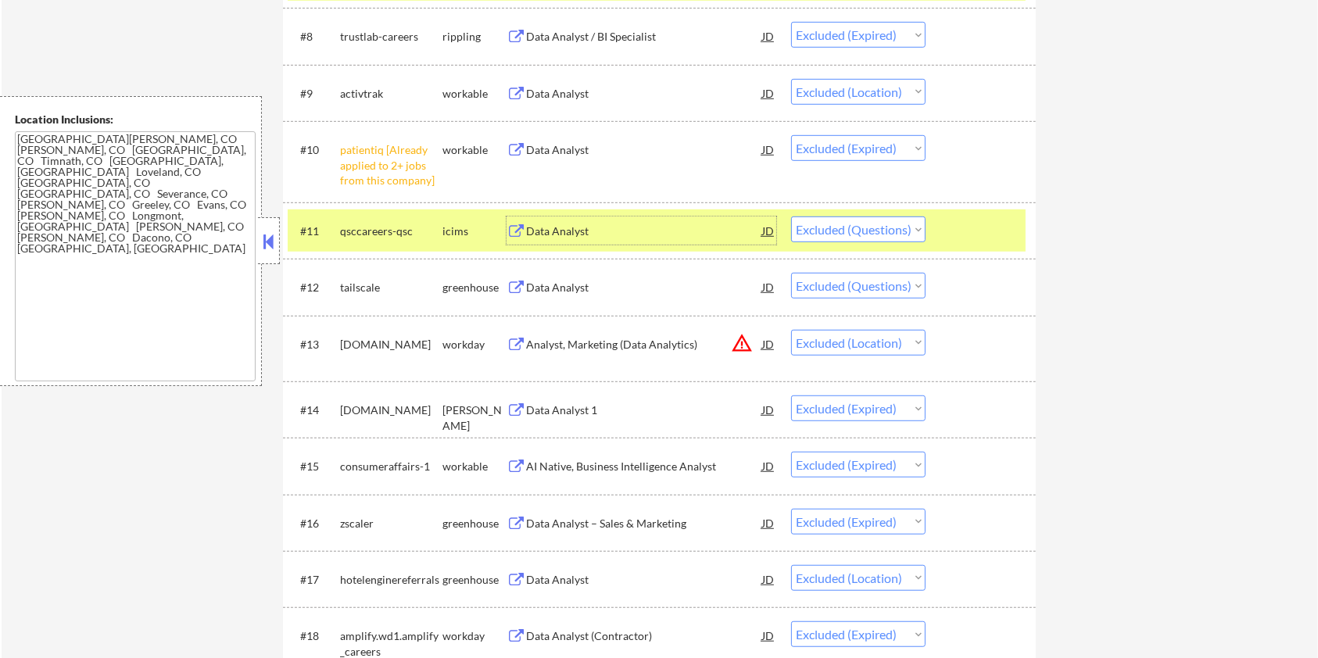
scroll to position [938, 0]
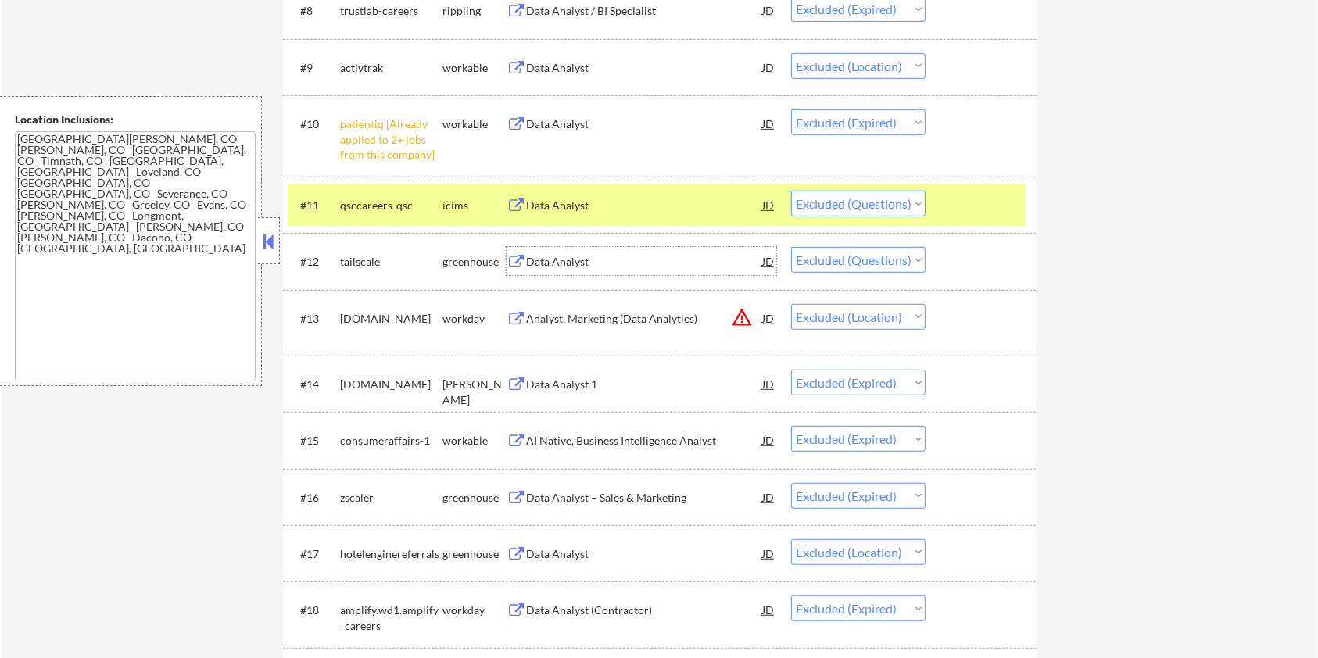
click at [669, 254] on div "Data Analyst" at bounding box center [644, 262] width 236 height 16
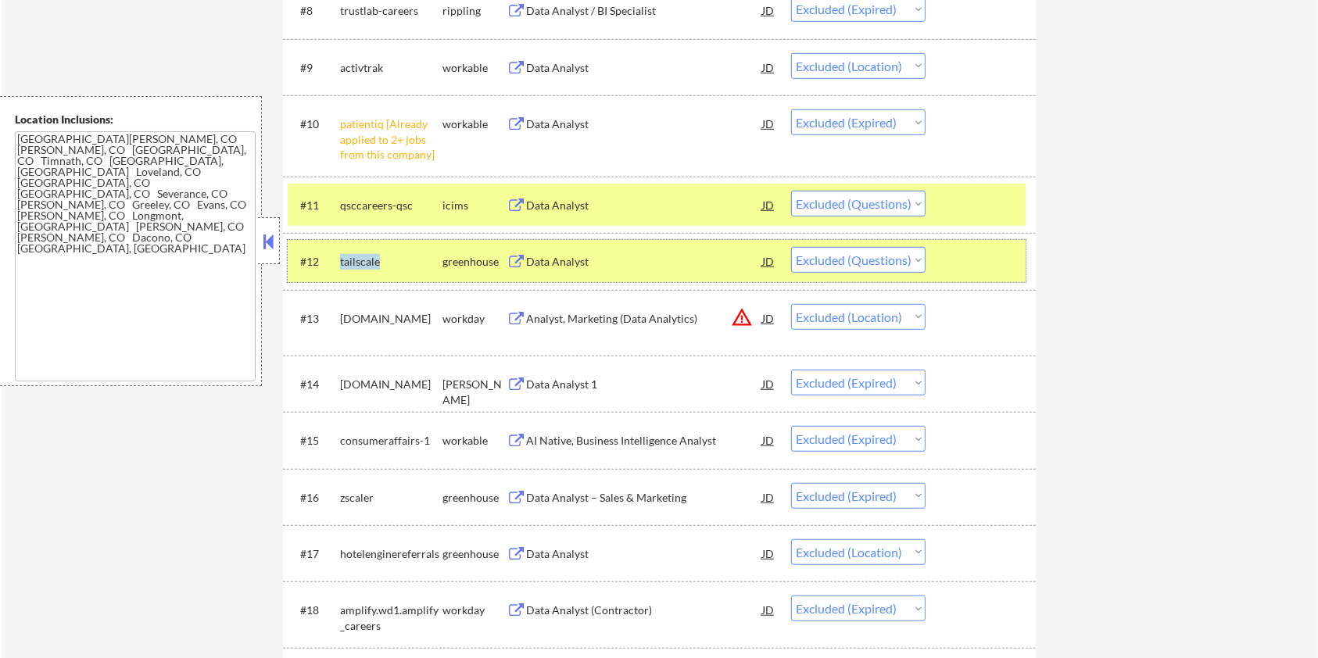
drag, startPoint x: 384, startPoint y: 262, endPoint x: 340, endPoint y: 260, distance: 43.9
click at [340, 260] on div "tailscale" at bounding box center [391, 262] width 102 height 16
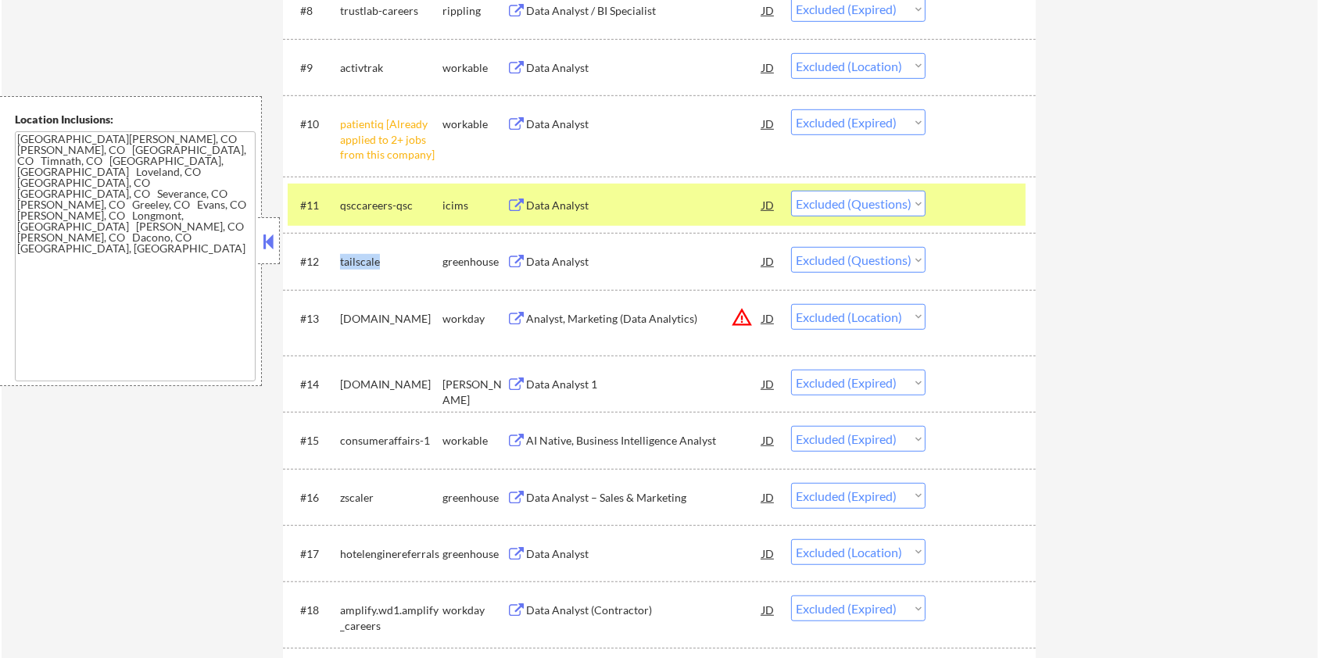
copy div "tailscale"
click at [899, 264] on select "Choose an option... Pending Applied Excluded (Questions) Excluded (Expired) Exc…" at bounding box center [858, 260] width 134 height 26
click at [791, 247] on select "Choose an option... Pending Applied Excluded (Questions) Excluded (Expired) Exc…" at bounding box center [858, 260] width 134 height 26
select select ""excluded__location_""
select select ""excluded__expired_""
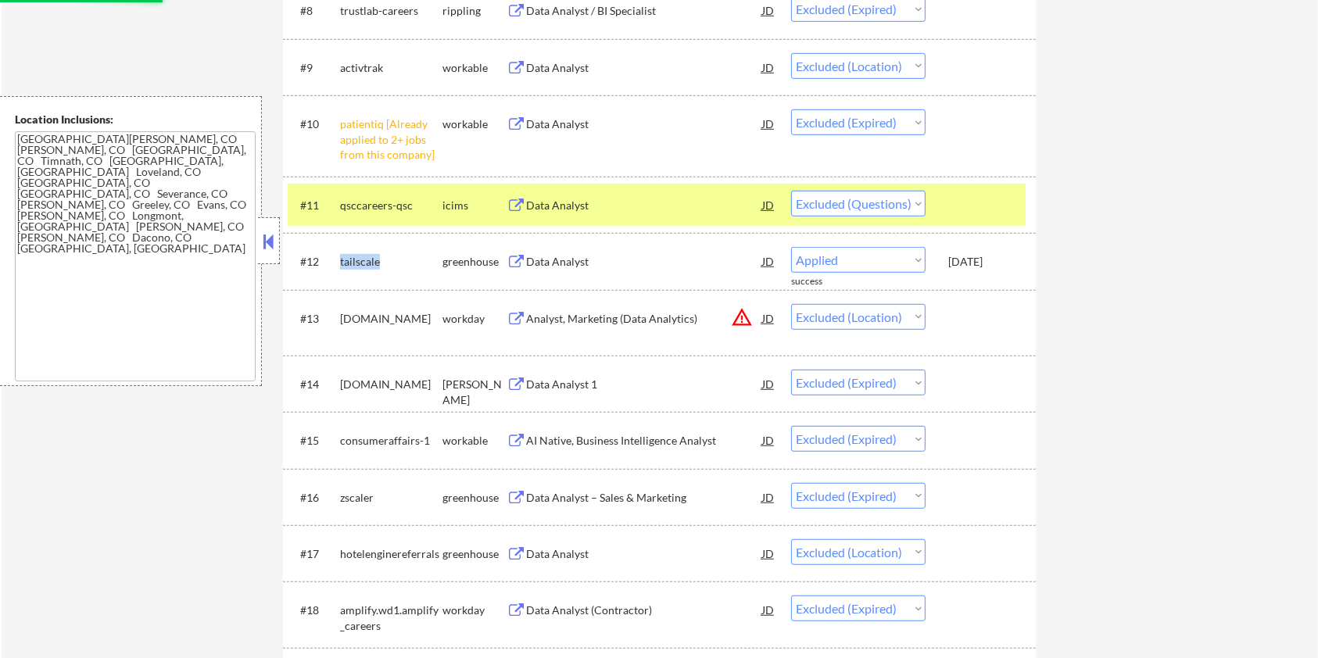
select select ""excluded__location_""
select select ""excluded__expired_""
select select ""excluded""
select select ""excluded__expired_""
select select ""excluded""
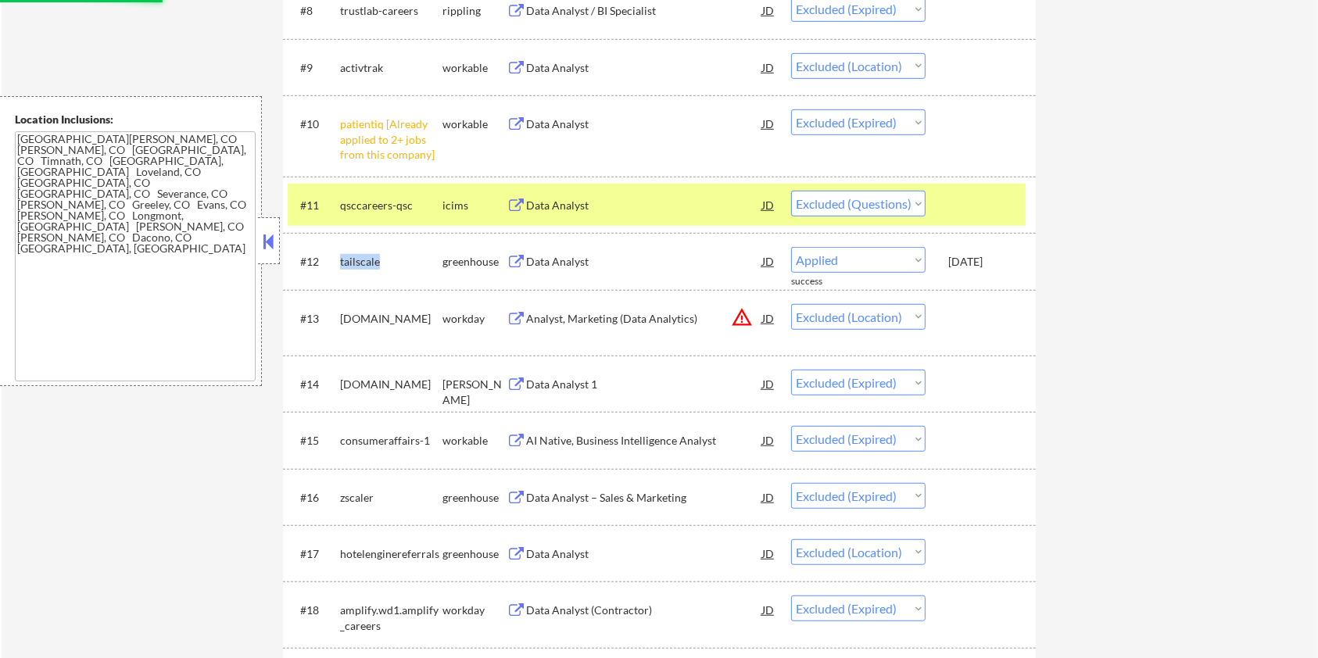
select select ""excluded__location_""
select select ""excluded__expired_""
select select ""excluded__location_""
select select ""excluded""
select select ""excluded__location_""
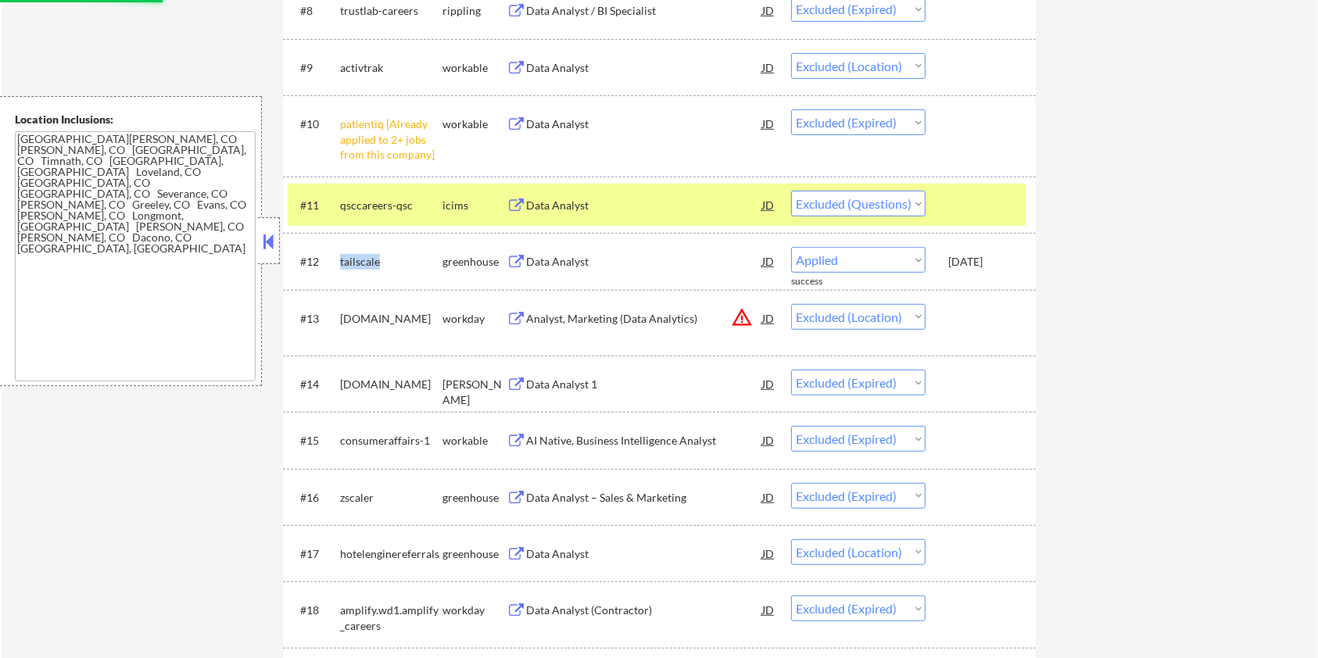
select select ""excluded__expired_""
select select ""excluded__location_""
select select ""excluded__expired_""
select select ""excluded__other_""
select select ""excluded__location_""
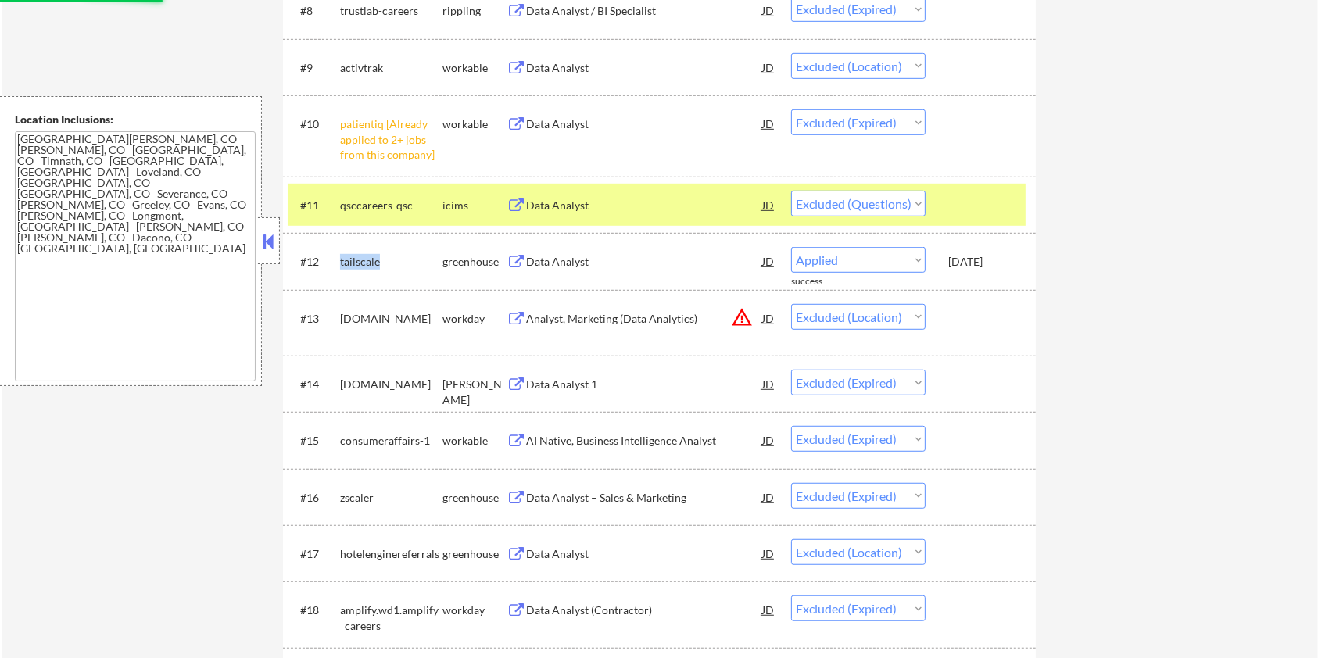
select select ""excluded__expired_""
select select ""excluded__salary_""
select select ""excluded__expired_""
select select ""excluded__location_""
select select ""excluded__expired_""
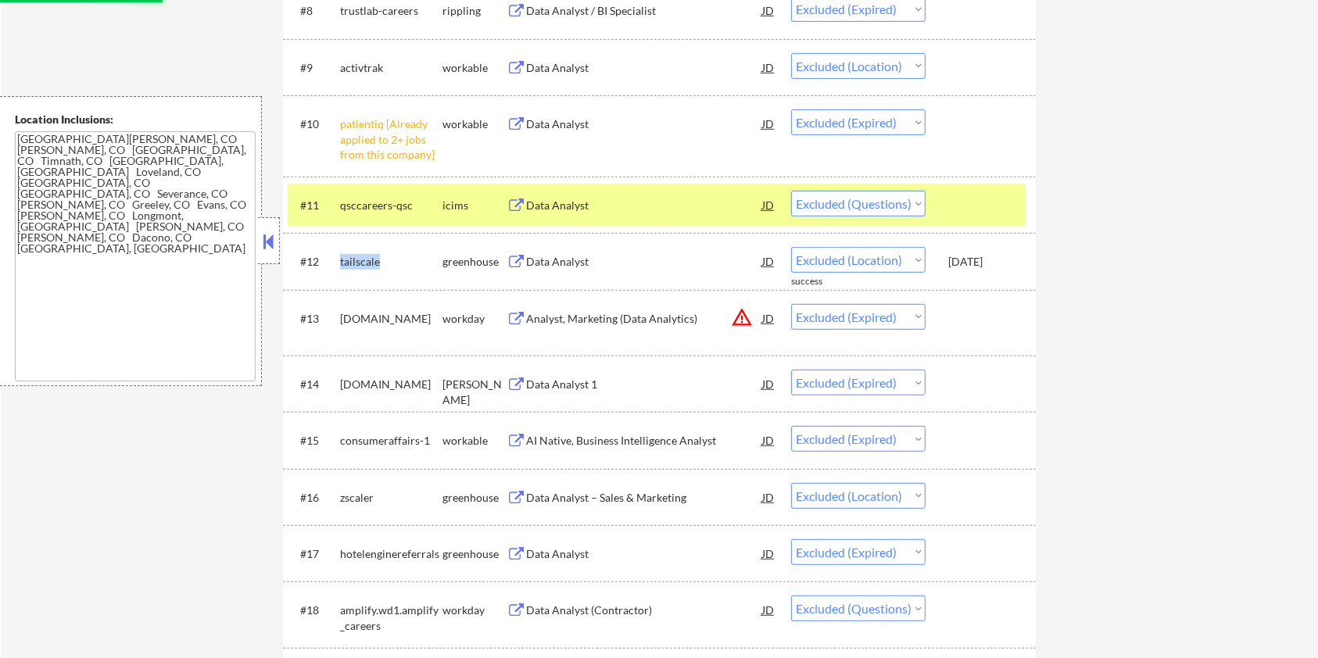
select select ""excluded__location_""
select select ""excluded__expired_""
select select ""excluded__salary_""
select select ""excluded__expired_""
select select ""excluded__location_""
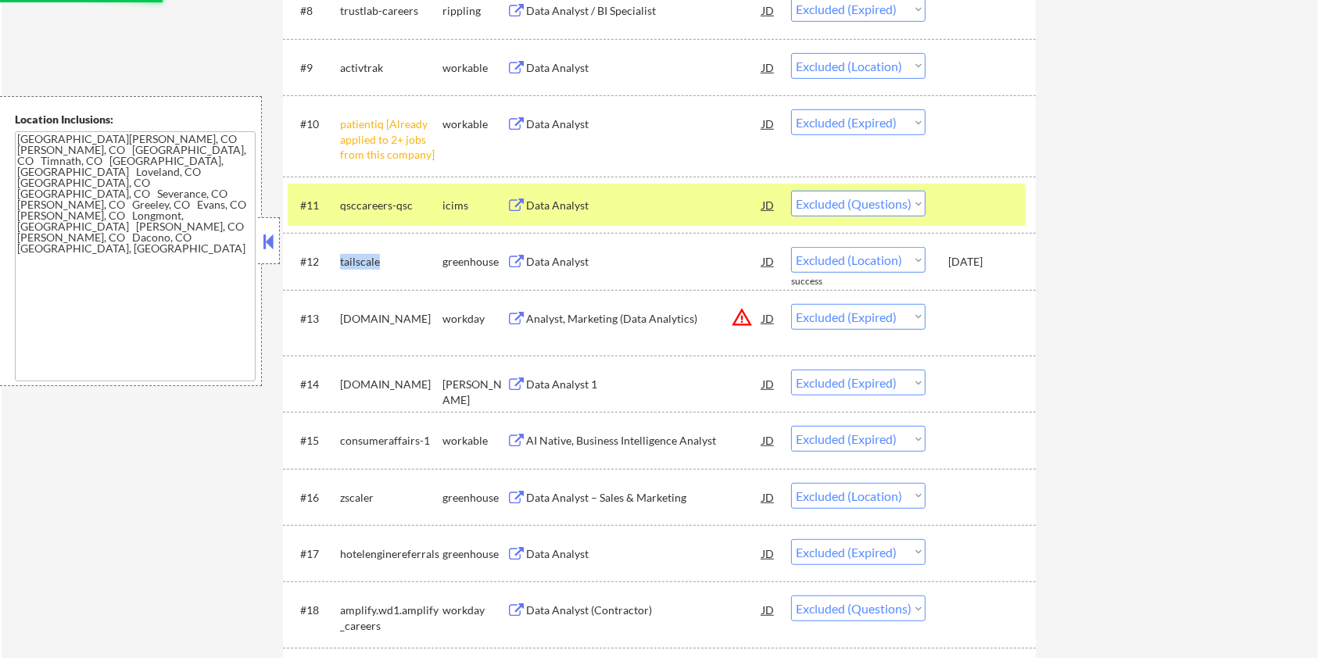
select select ""excluded""
select select ""excluded__expired_""
select select ""excluded__location_""
select select ""excluded""
select select ""excluded__expired_""
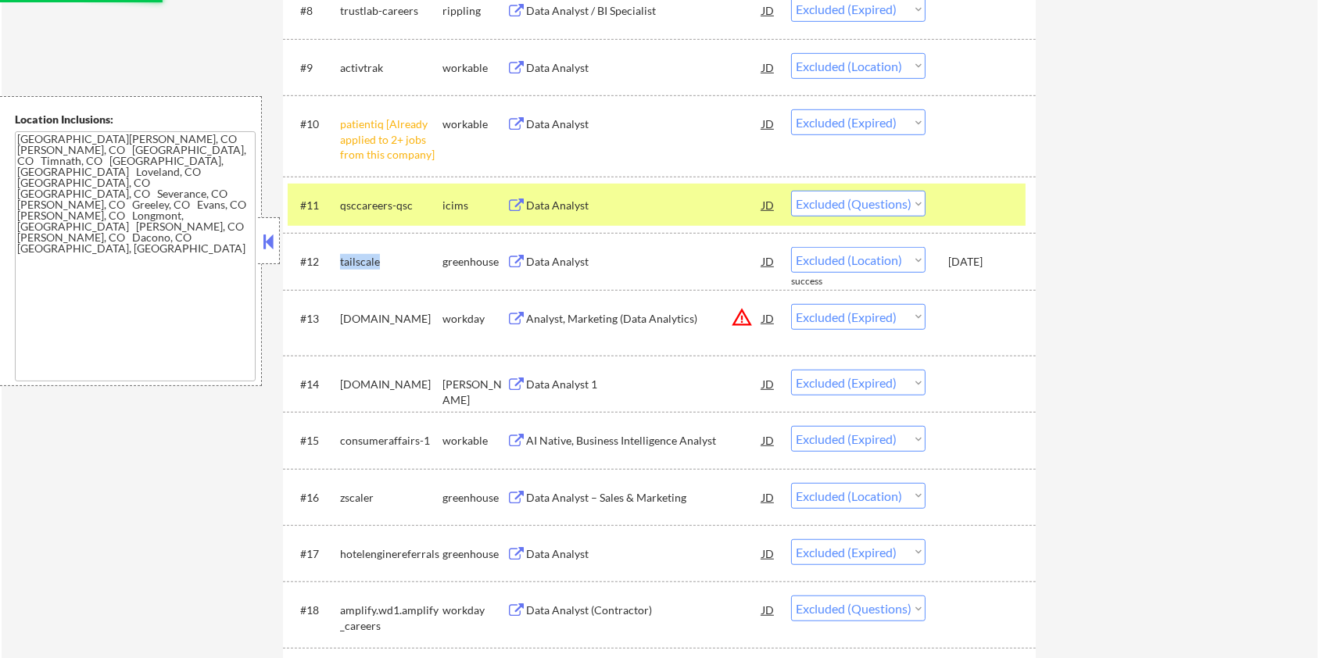
select select ""excluded__bad_match_""
select select ""excluded""
select select ""excluded__location_""
select select ""excluded__bad_match_""
select select ""excluded__expired_""
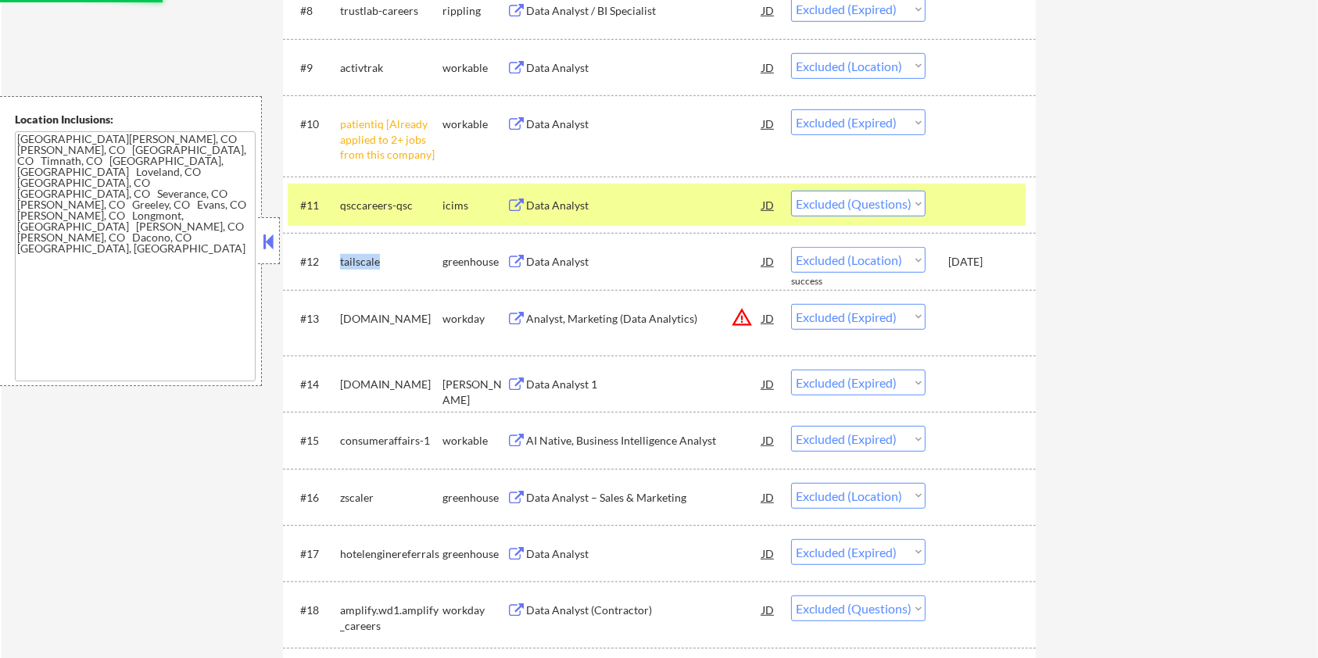
select select ""excluded__location_""
select select ""excluded""
select select ""excluded__location_""
select select ""excluded__bad_match_""
select select ""excluded__location_""
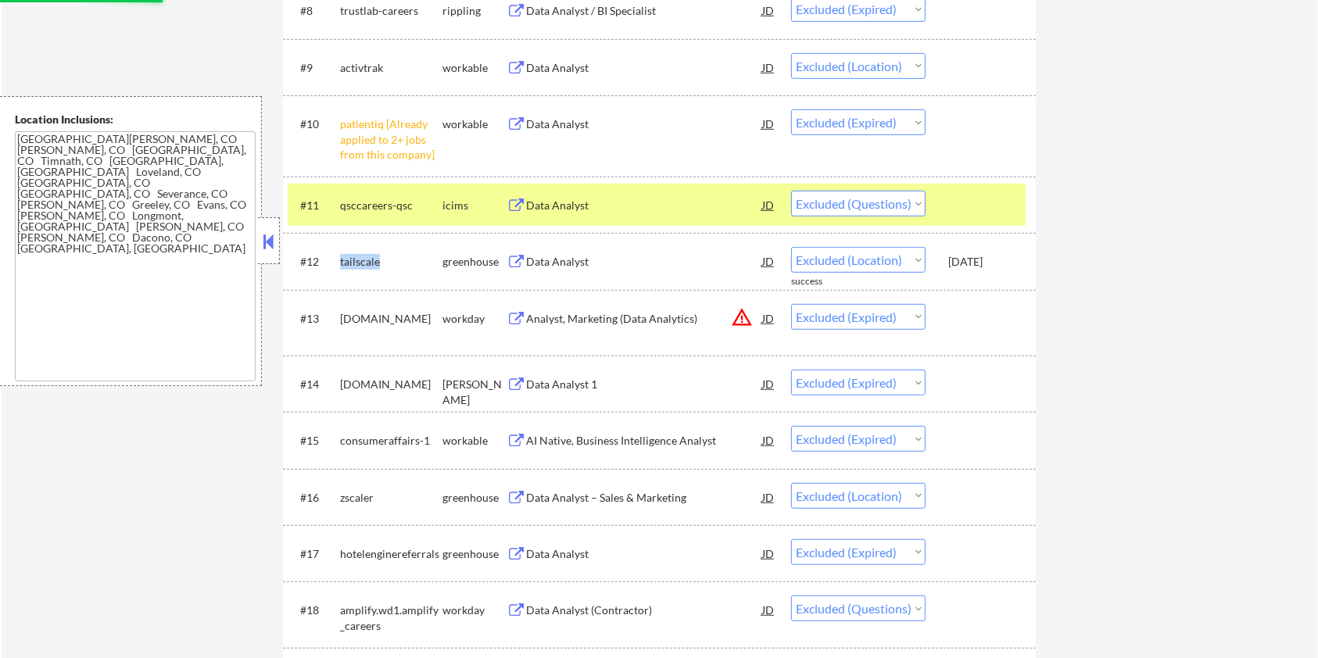
select select ""excluded__bad_match_""
select select ""excluded__expired_""
select select ""excluded__other_""
select select ""excluded__expired_""
select select ""excluded__bad_match_""
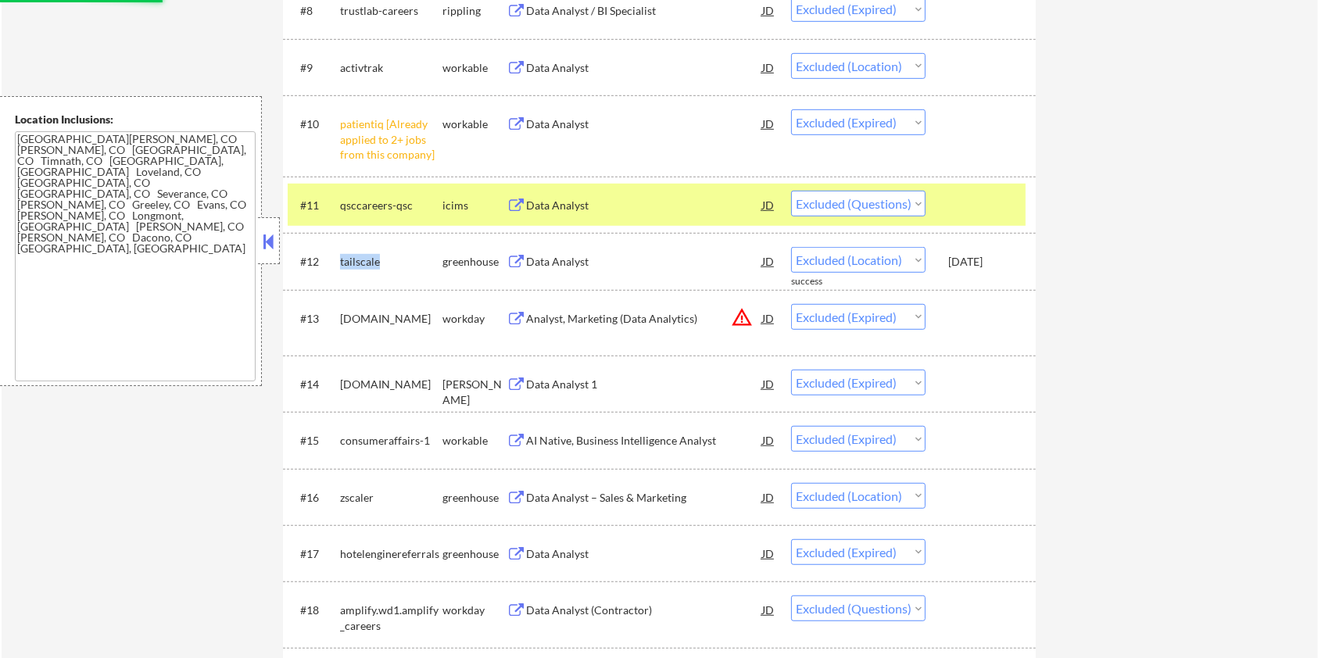
select select ""excluded__location_""
select select ""excluded__expired_""
select select ""excluded__bad_match_""
select select ""excluded__expired_""
select select ""excluded__location_""
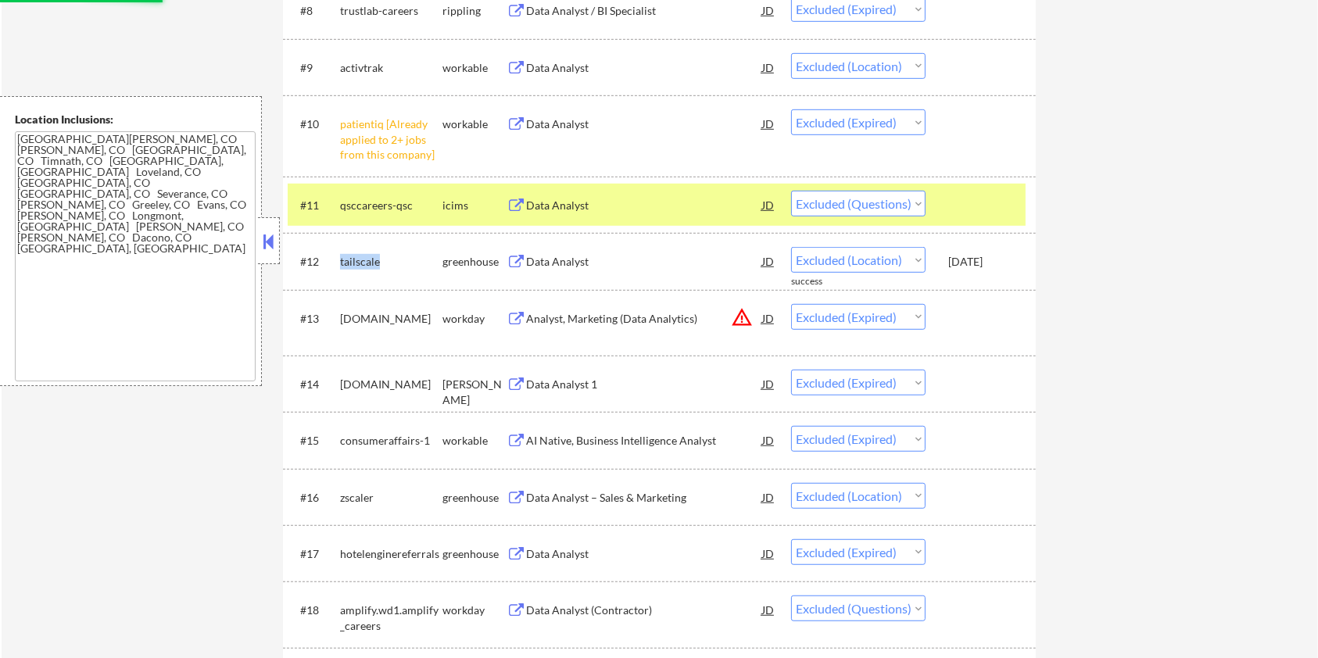
select select ""excluded__other_""
select select ""excluded__bad_match_""
select select ""excluded__location_""
select select ""excluded__expired_""
select select ""excluded__bad_match_""
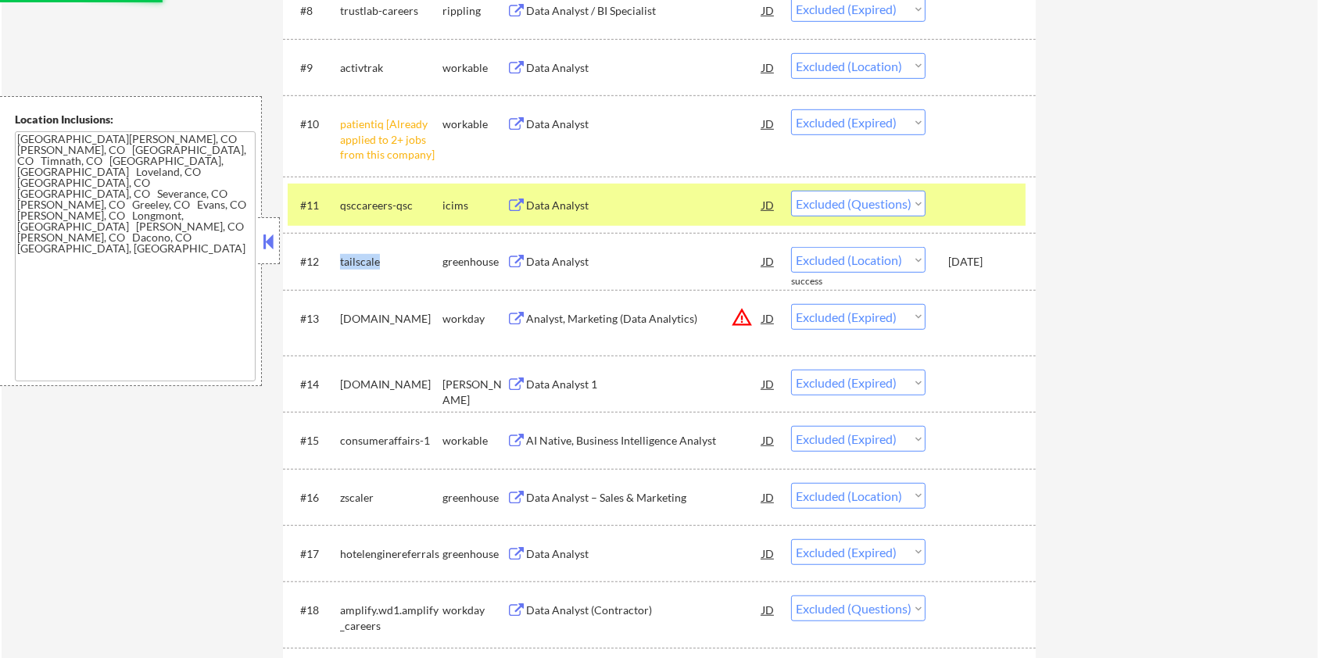
select select ""excluded__location_""
select select ""excluded__expired_""
select select ""excluded""
select select ""excluded__bad_match_""
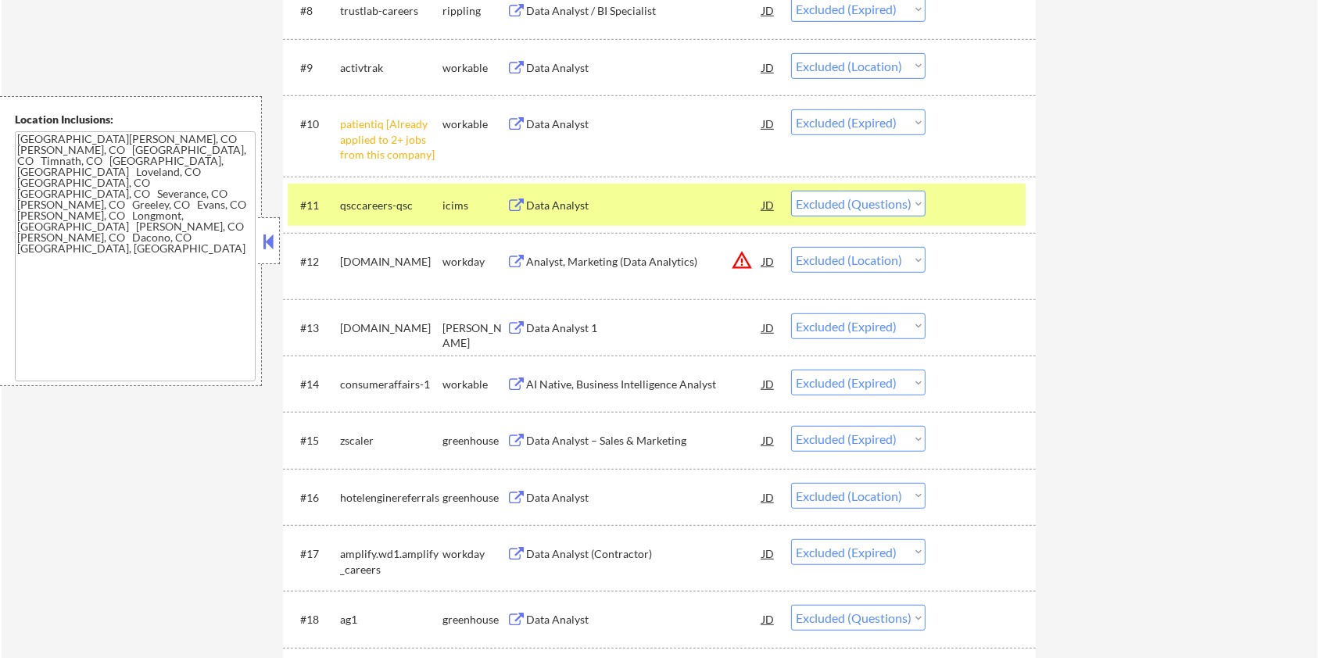
click at [608, 203] on div "Data Analyst" at bounding box center [644, 206] width 236 height 16
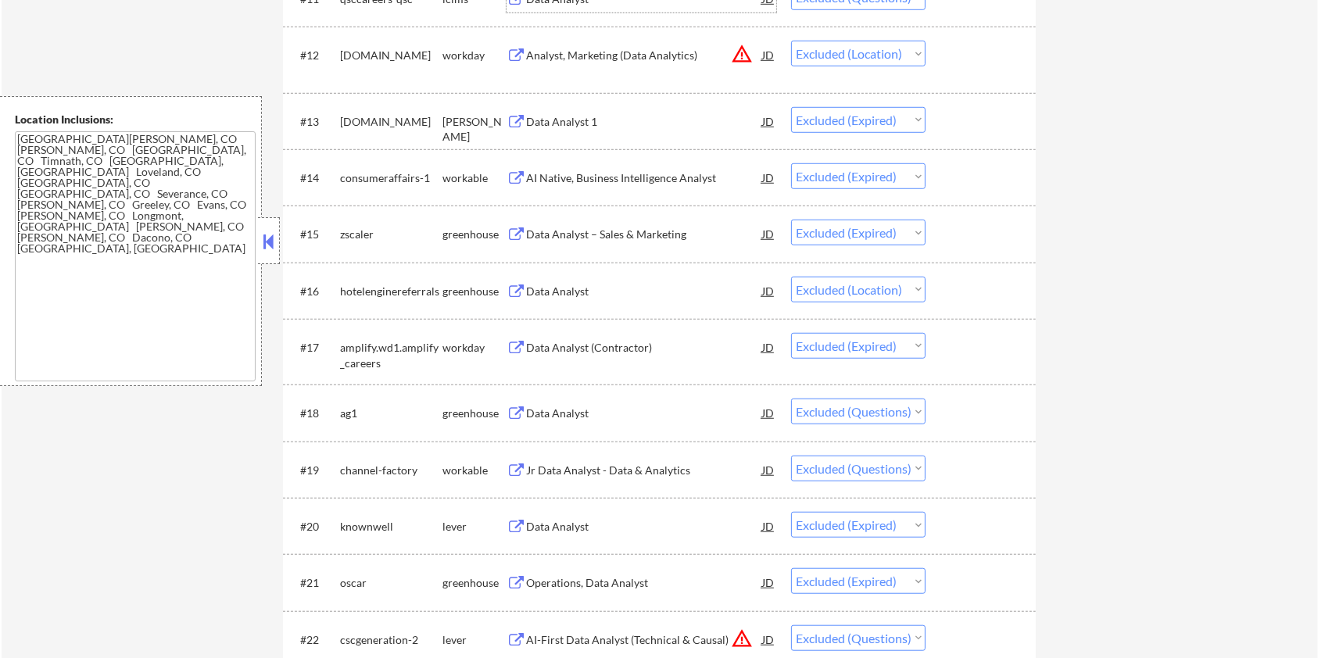
scroll to position [1251, 0]
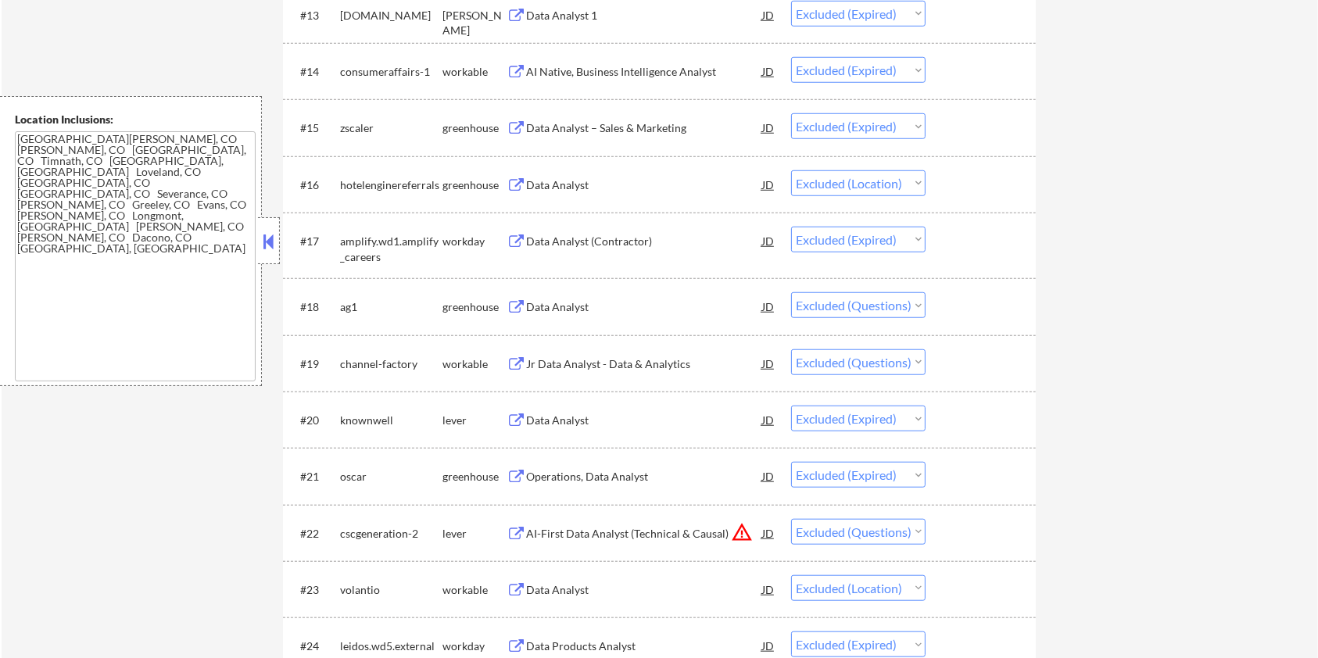
click at [582, 310] on div "Data Analyst" at bounding box center [644, 307] width 236 height 16
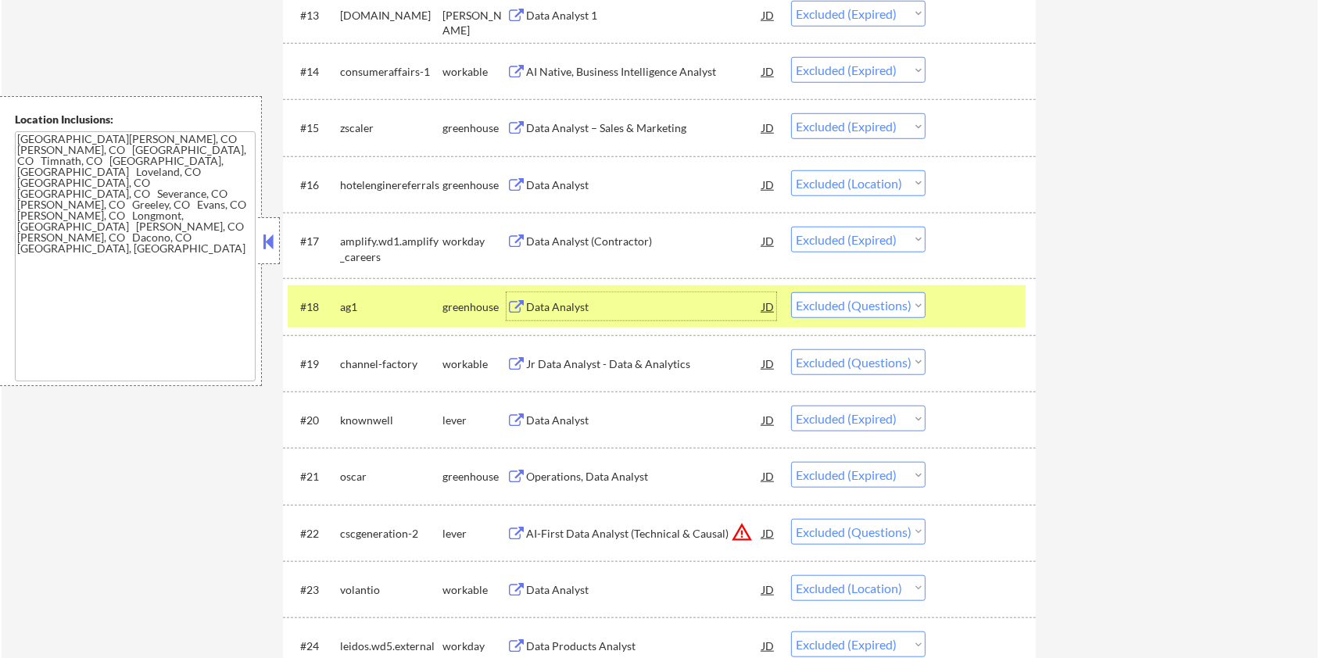
click at [635, 367] on div "Jr Data Analyst - Data & Analytics" at bounding box center [644, 365] width 236 height 16
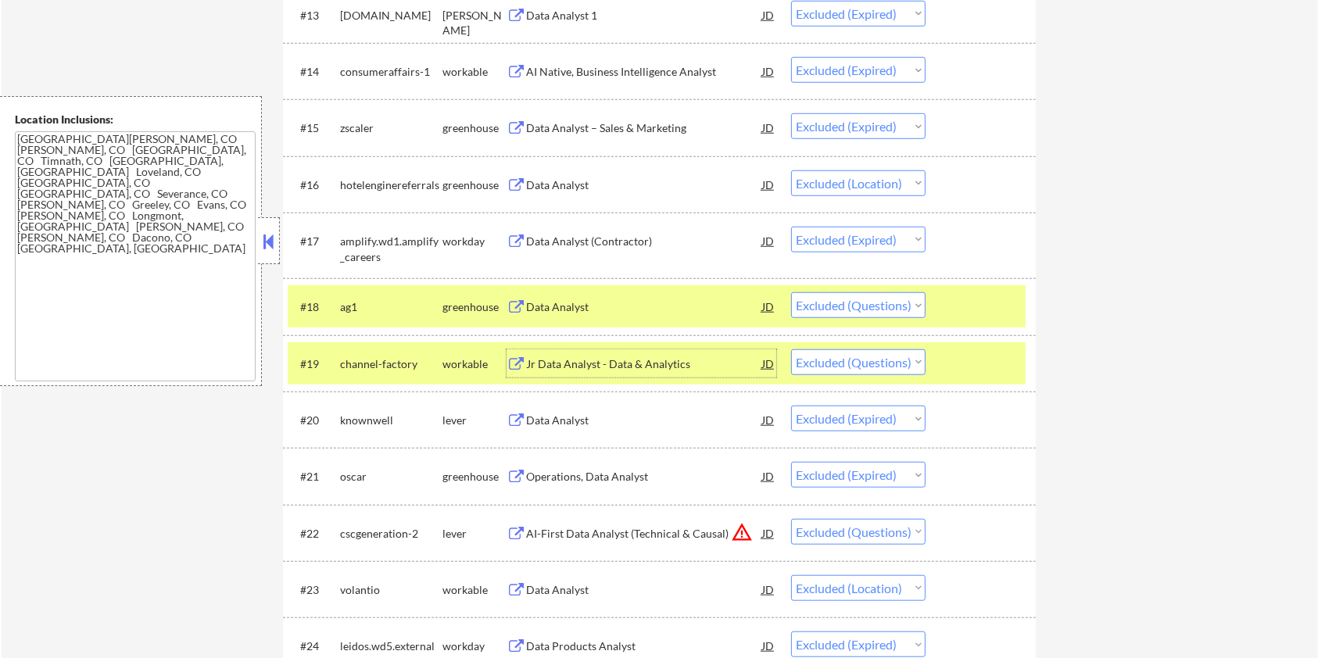
click at [981, 365] on div at bounding box center [983, 364] width 69 height 28
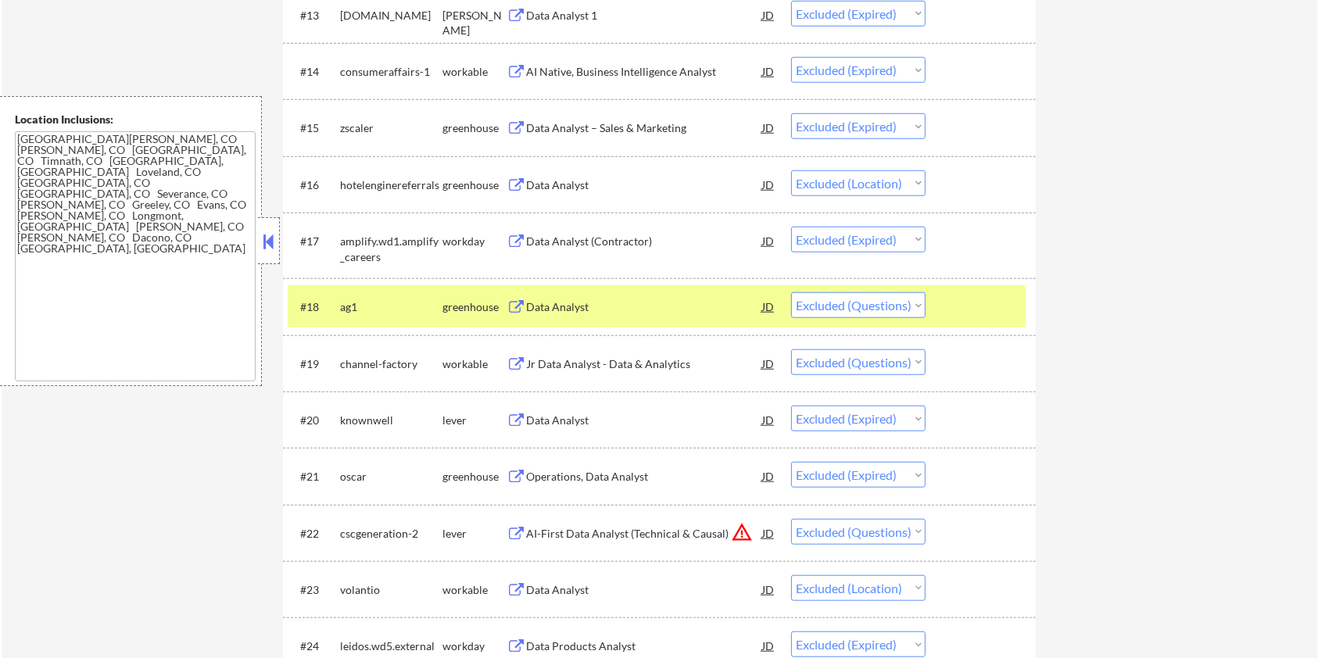
click at [974, 301] on div at bounding box center [983, 306] width 69 height 28
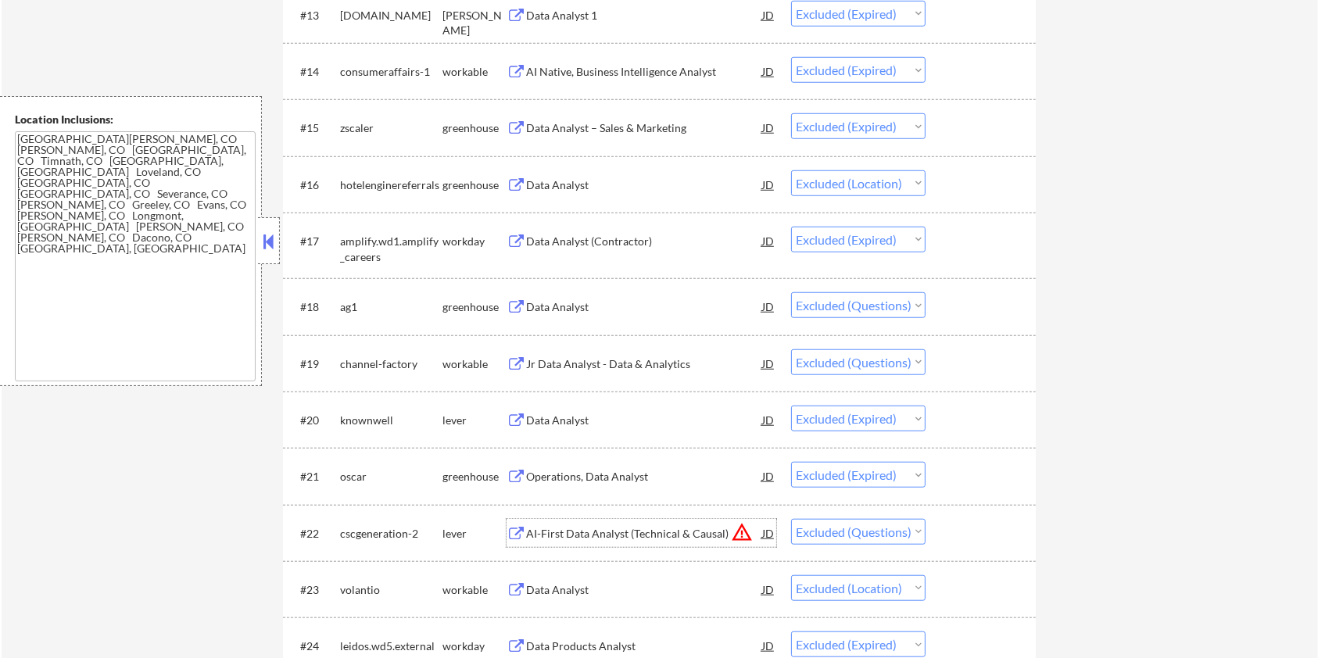
click at [565, 529] on div "AI-First Data Analyst (Technical & Causal)" at bounding box center [644, 534] width 236 height 16
